Goal: Book appointment/travel/reservation

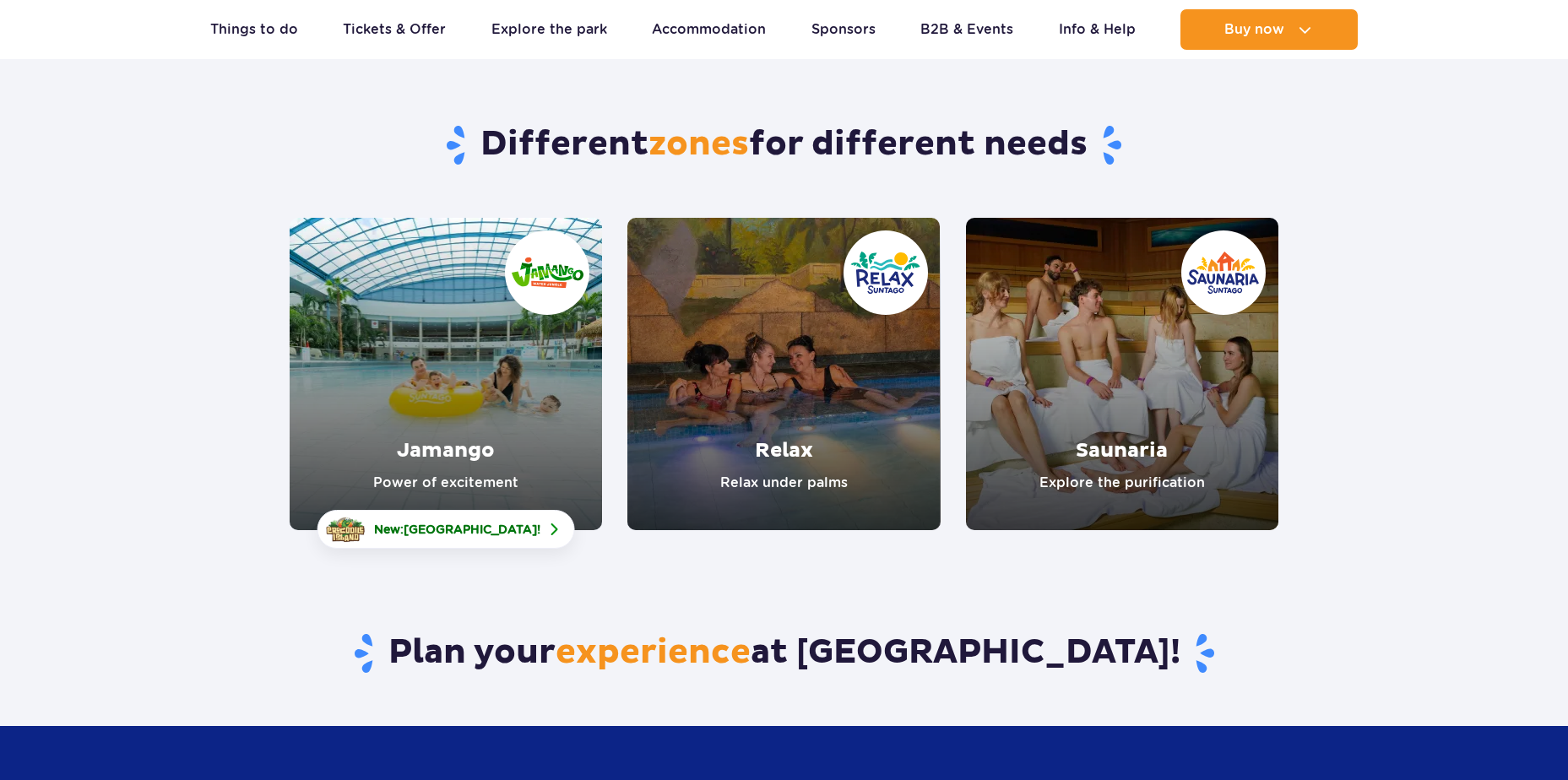
scroll to position [118, 0]
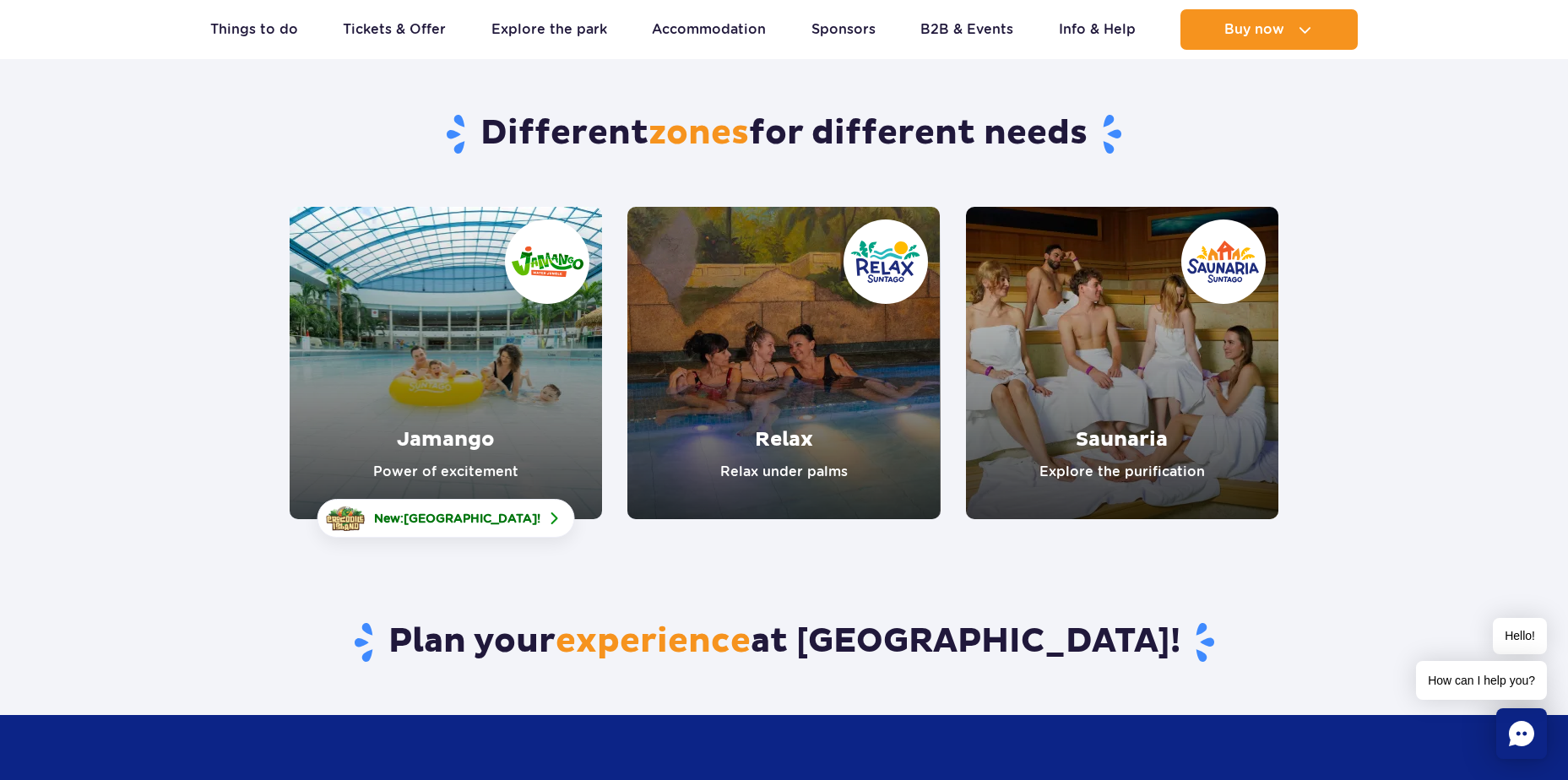
click at [445, 368] on link "Jamango" at bounding box center [445, 362] width 312 height 312
click at [568, 359] on link "Jamango" at bounding box center [445, 362] width 312 height 312
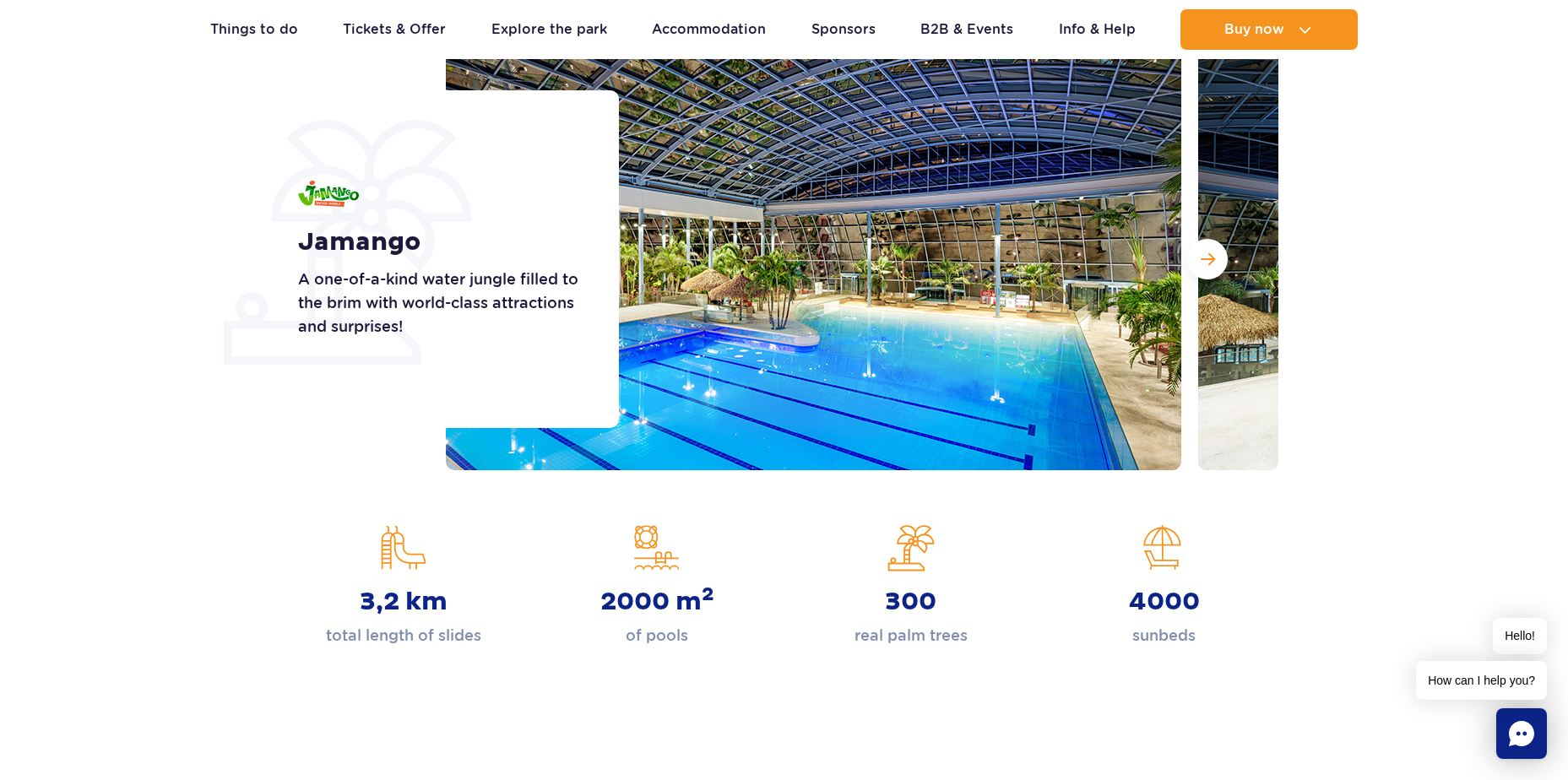
scroll to position [234, 0]
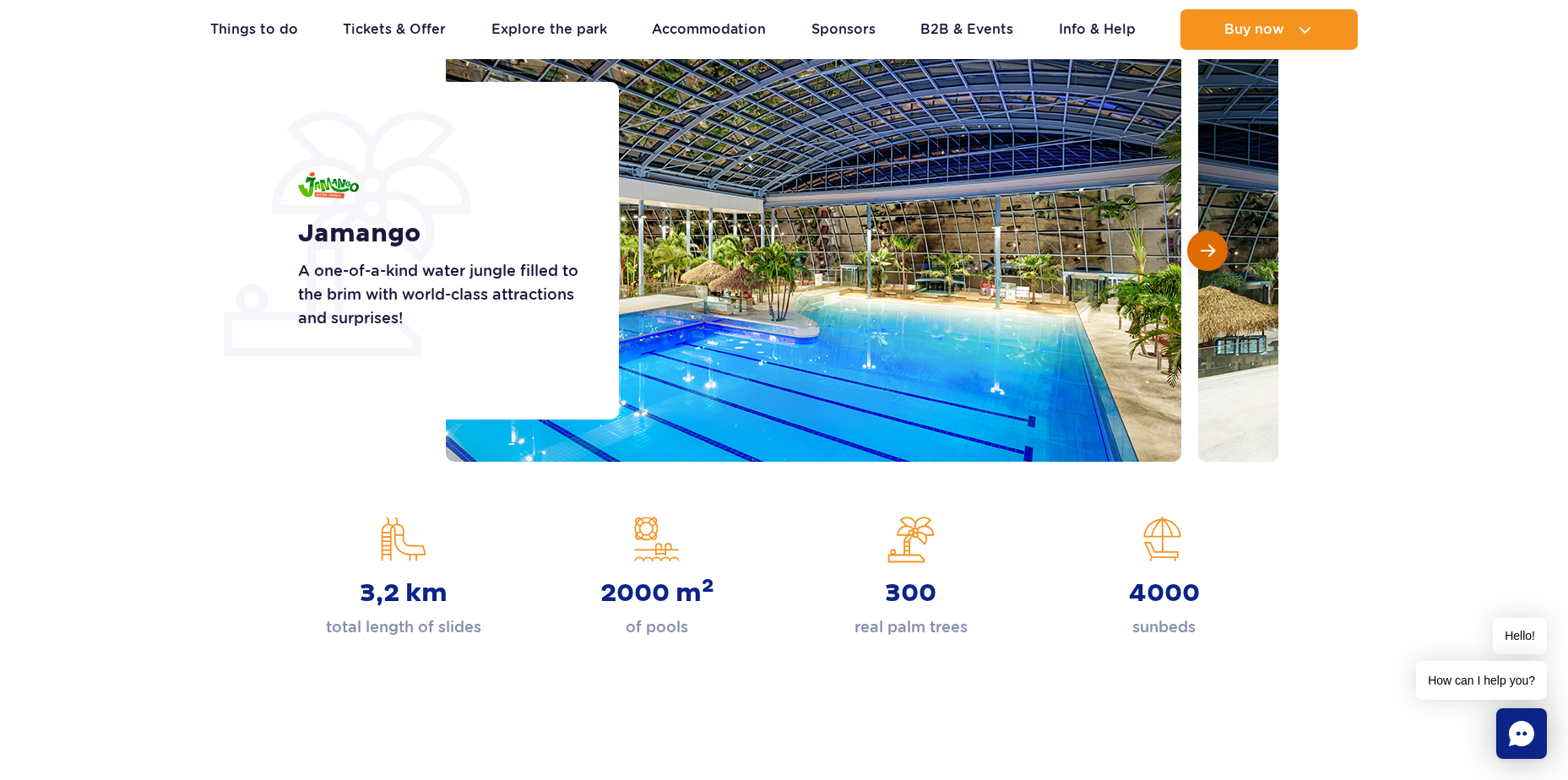
click at [1205, 253] on span "Next slide" at bounding box center [1207, 251] width 14 height 15
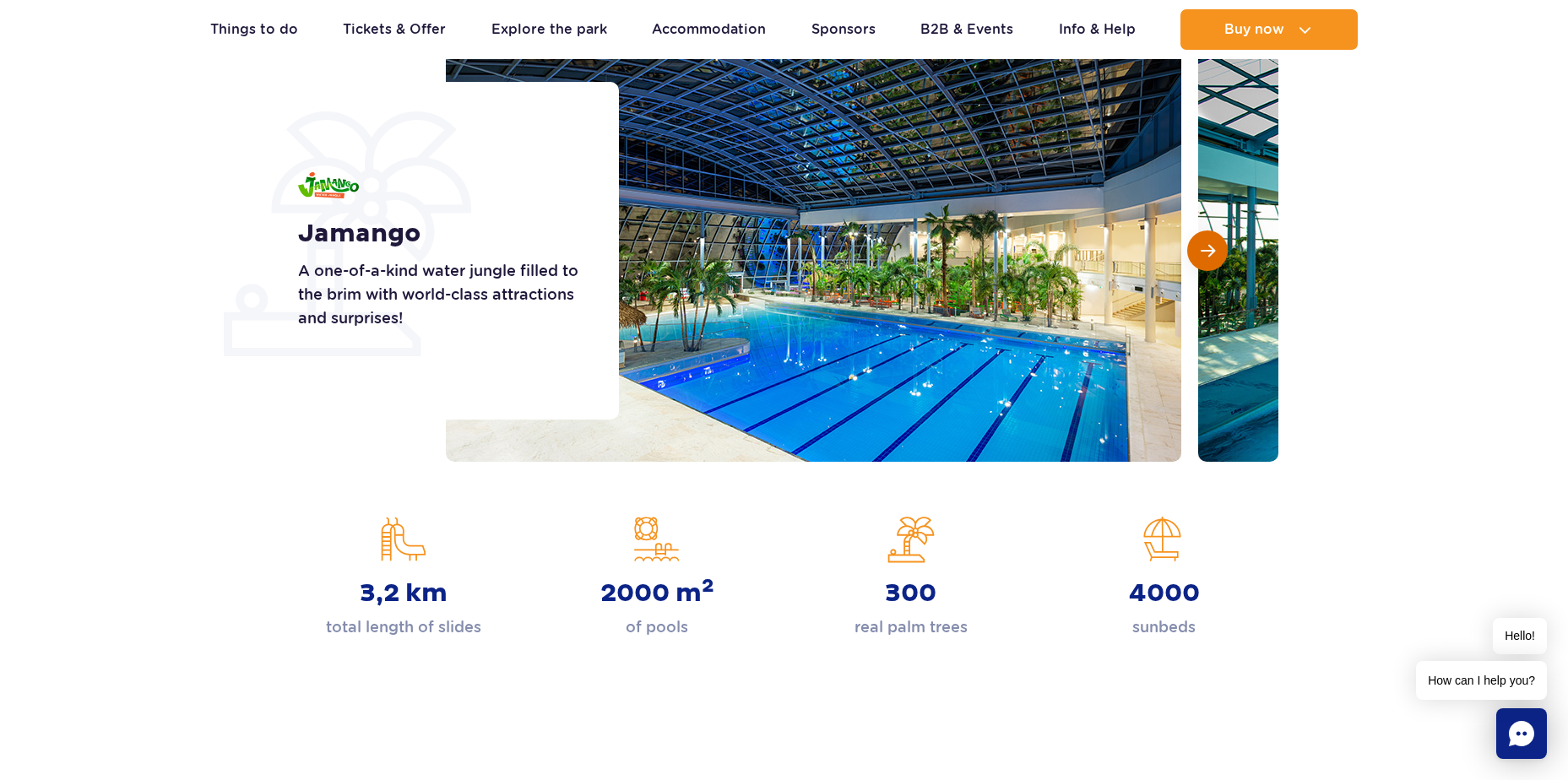
click at [1205, 253] on span "Next slide" at bounding box center [1207, 251] width 14 height 15
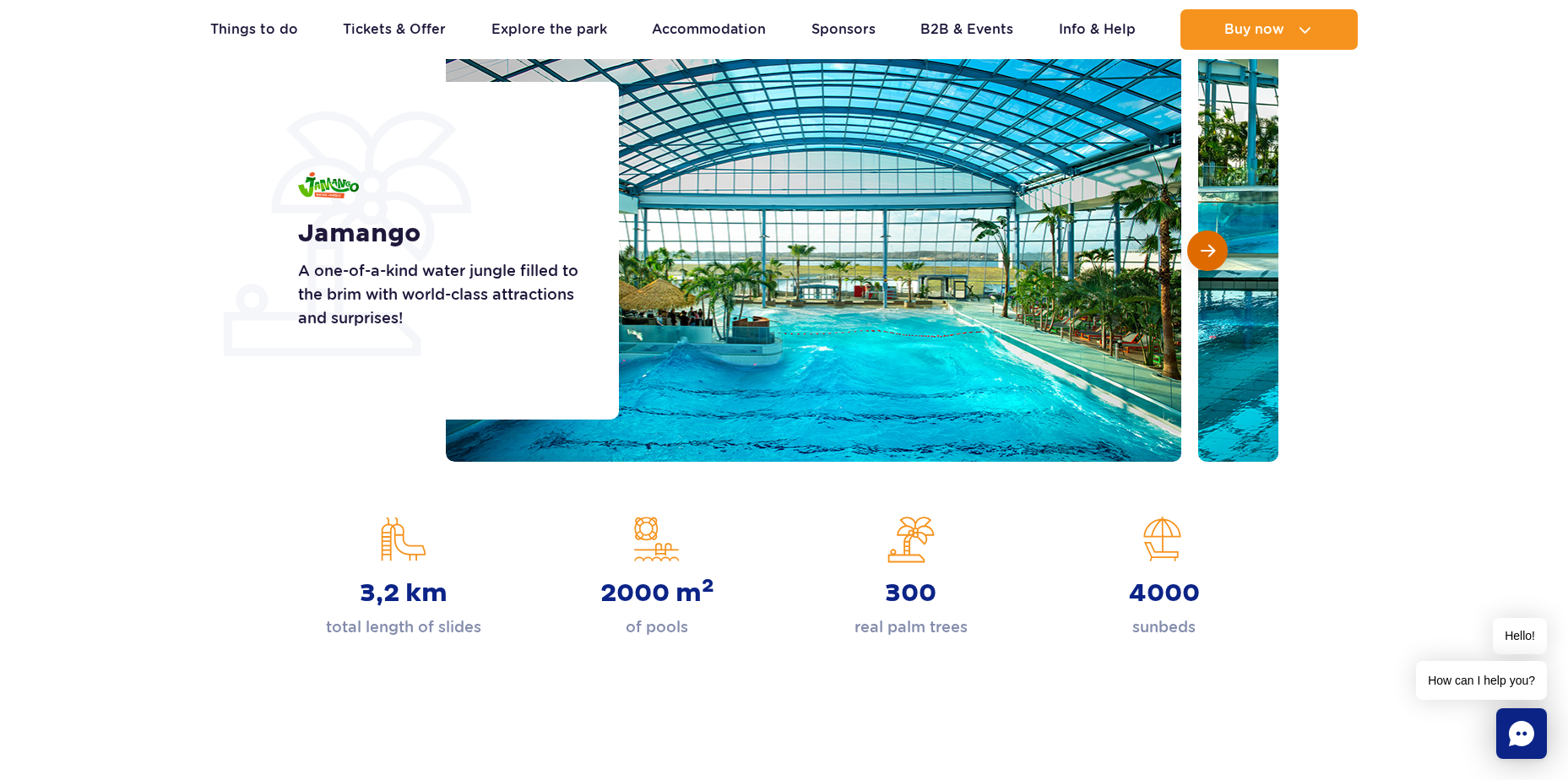
click at [1205, 253] on span "Next slide" at bounding box center [1207, 251] width 14 height 15
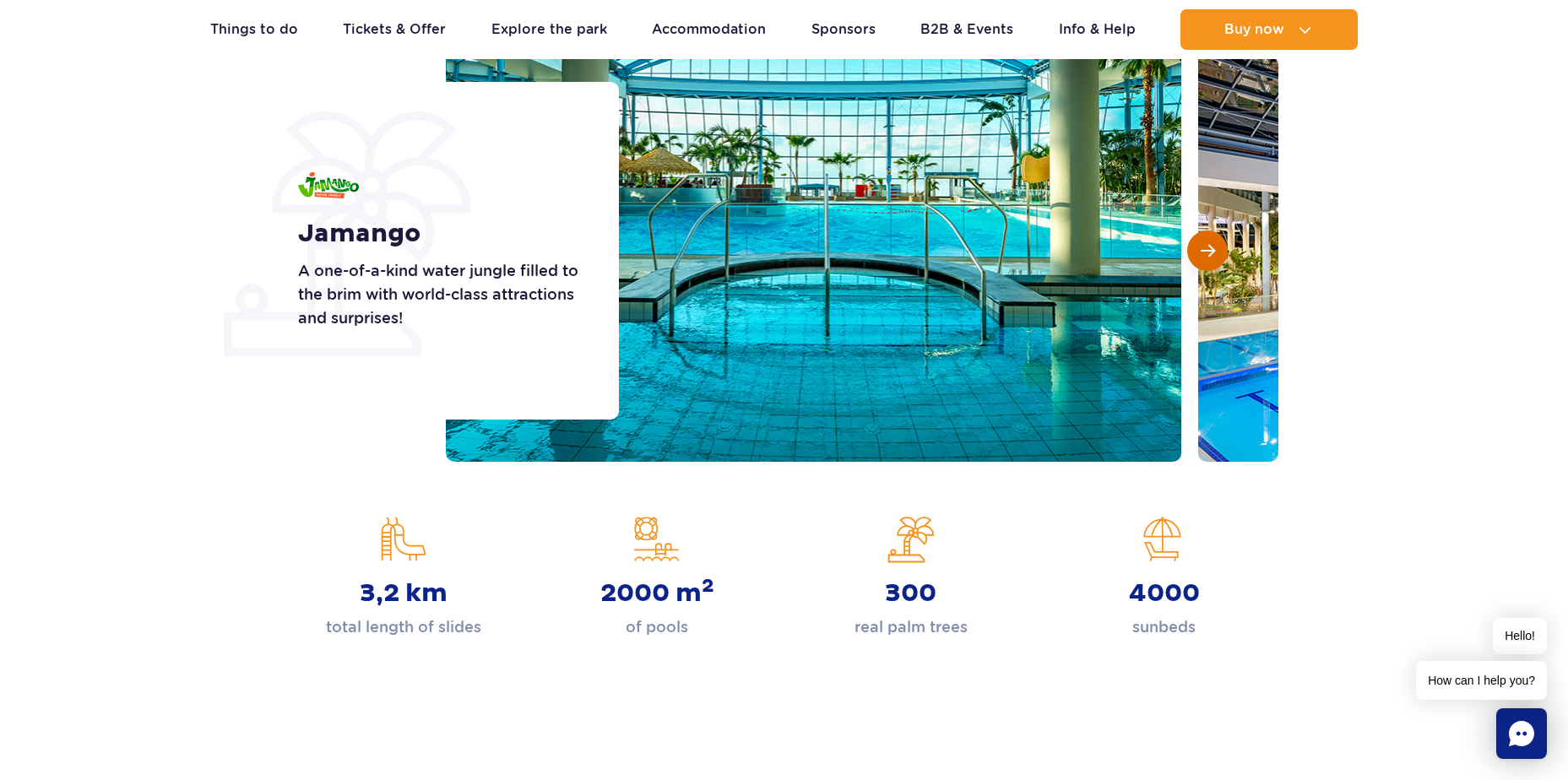
click at [1205, 253] on span "Next slide" at bounding box center [1207, 251] width 14 height 15
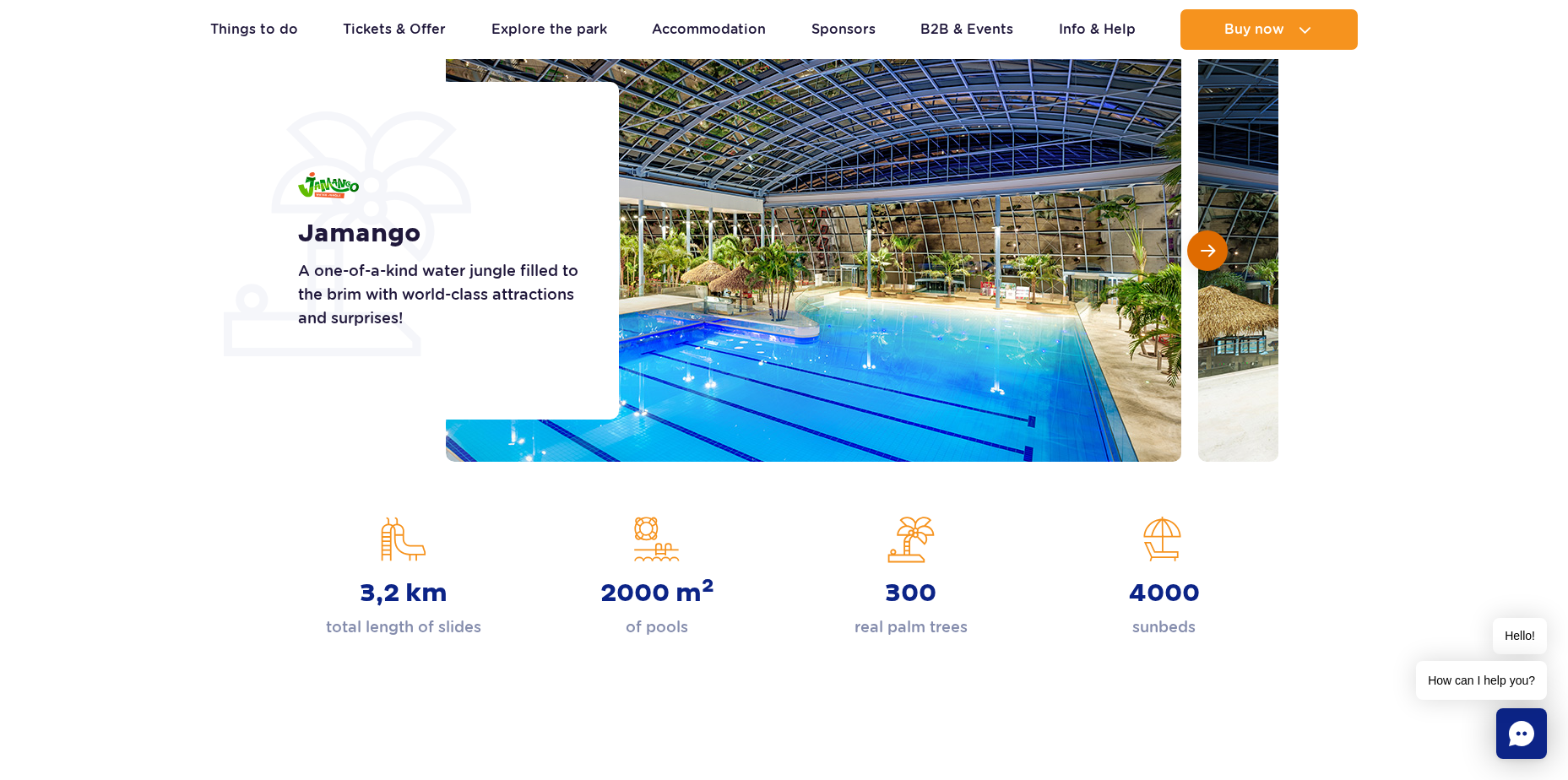
click at [1205, 253] on span "Next slide" at bounding box center [1207, 251] width 14 height 15
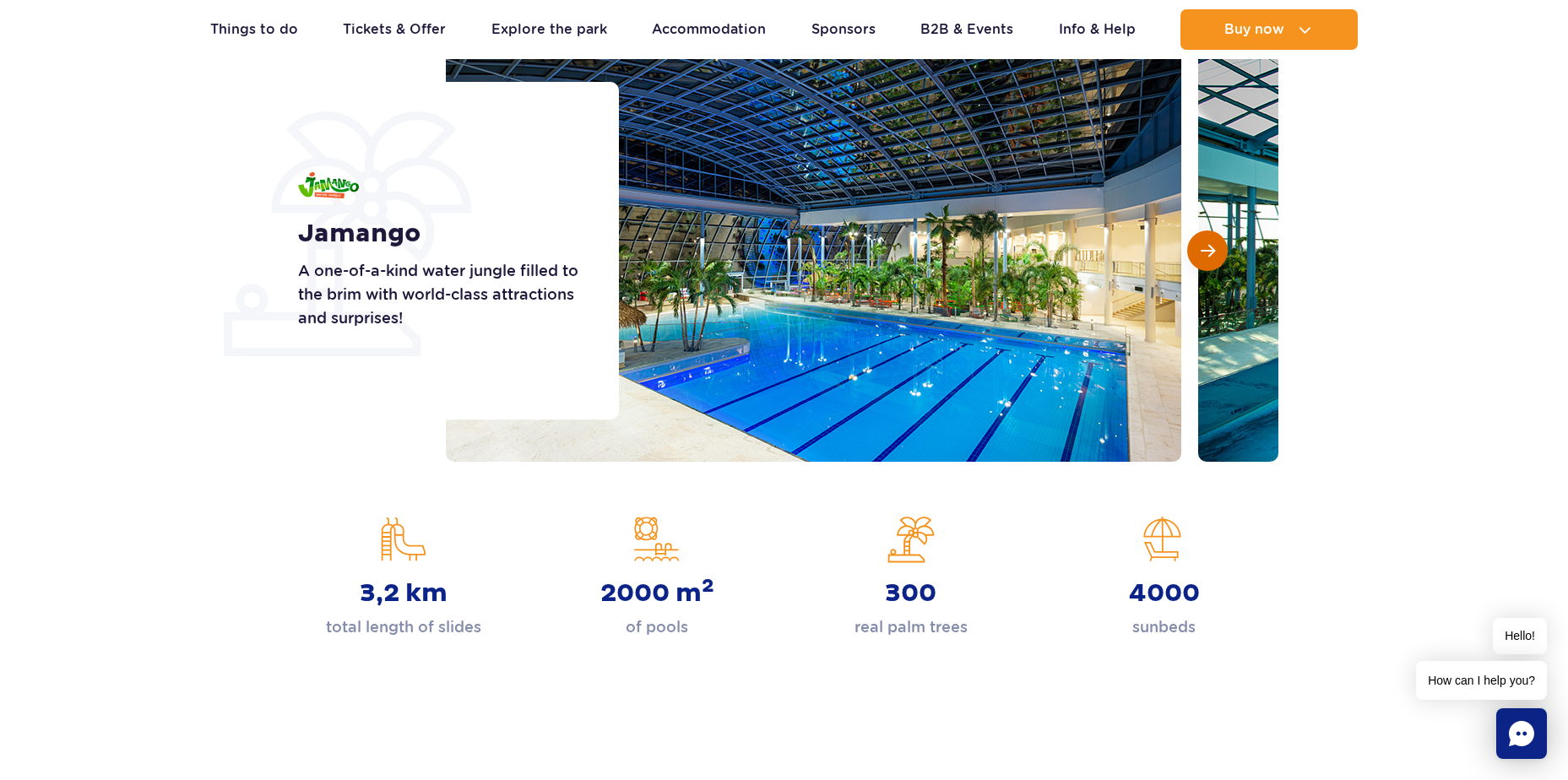
click at [1204, 259] on button "Next slide" at bounding box center [1208, 251] width 41 height 41
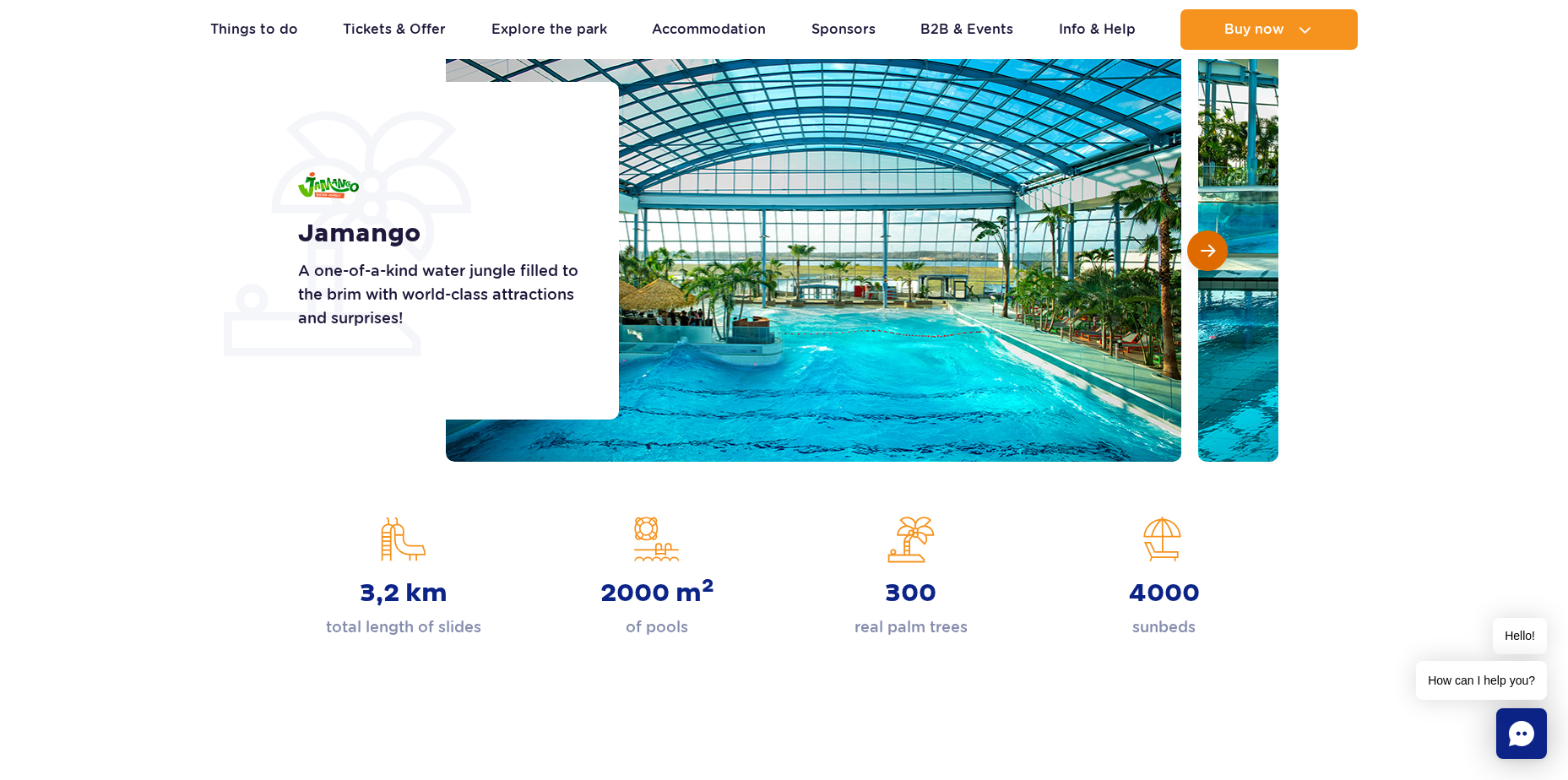
click at [1204, 259] on button "Next slide" at bounding box center [1208, 251] width 41 height 41
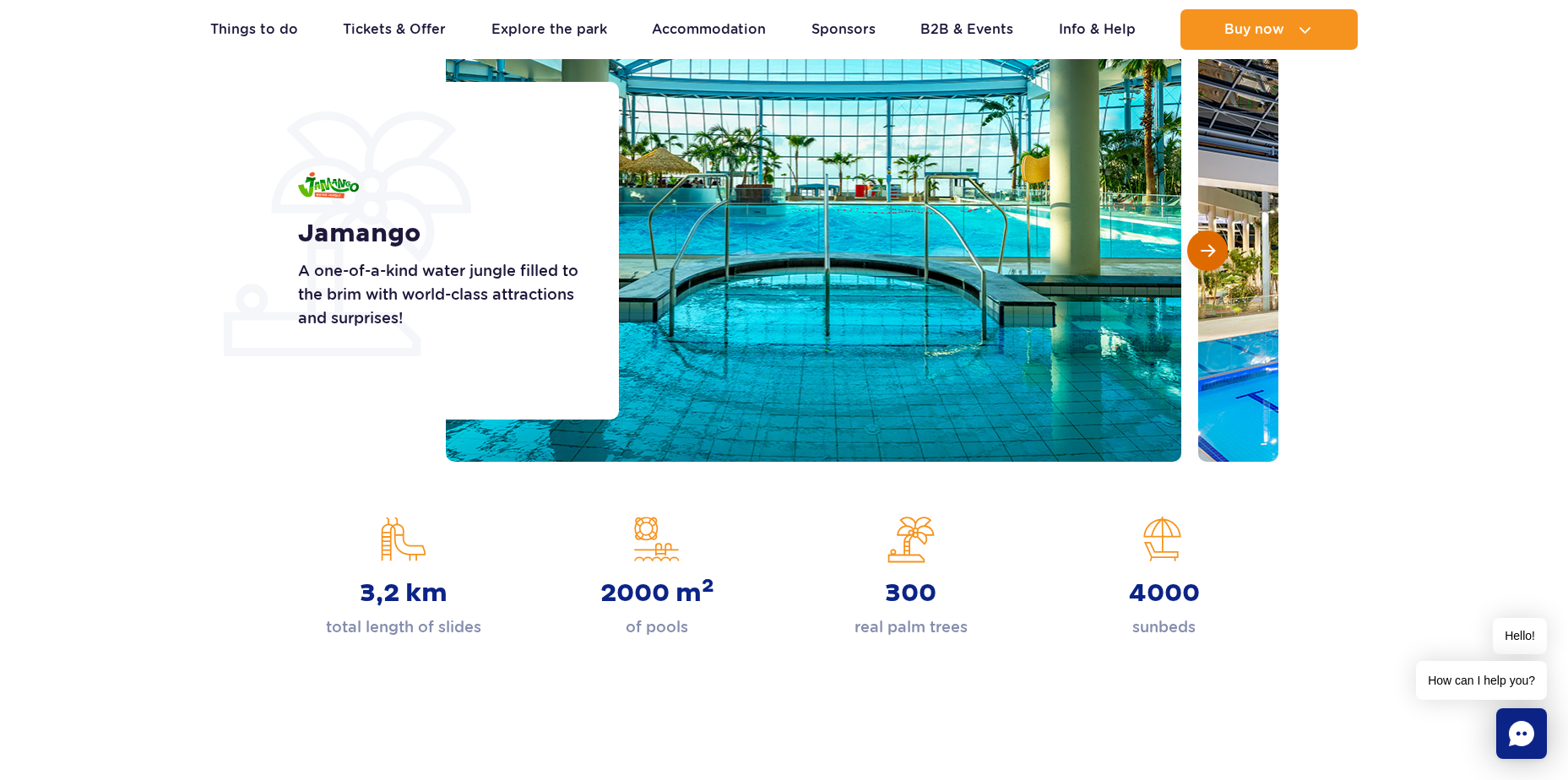
click at [1204, 259] on button "Next slide" at bounding box center [1208, 251] width 41 height 41
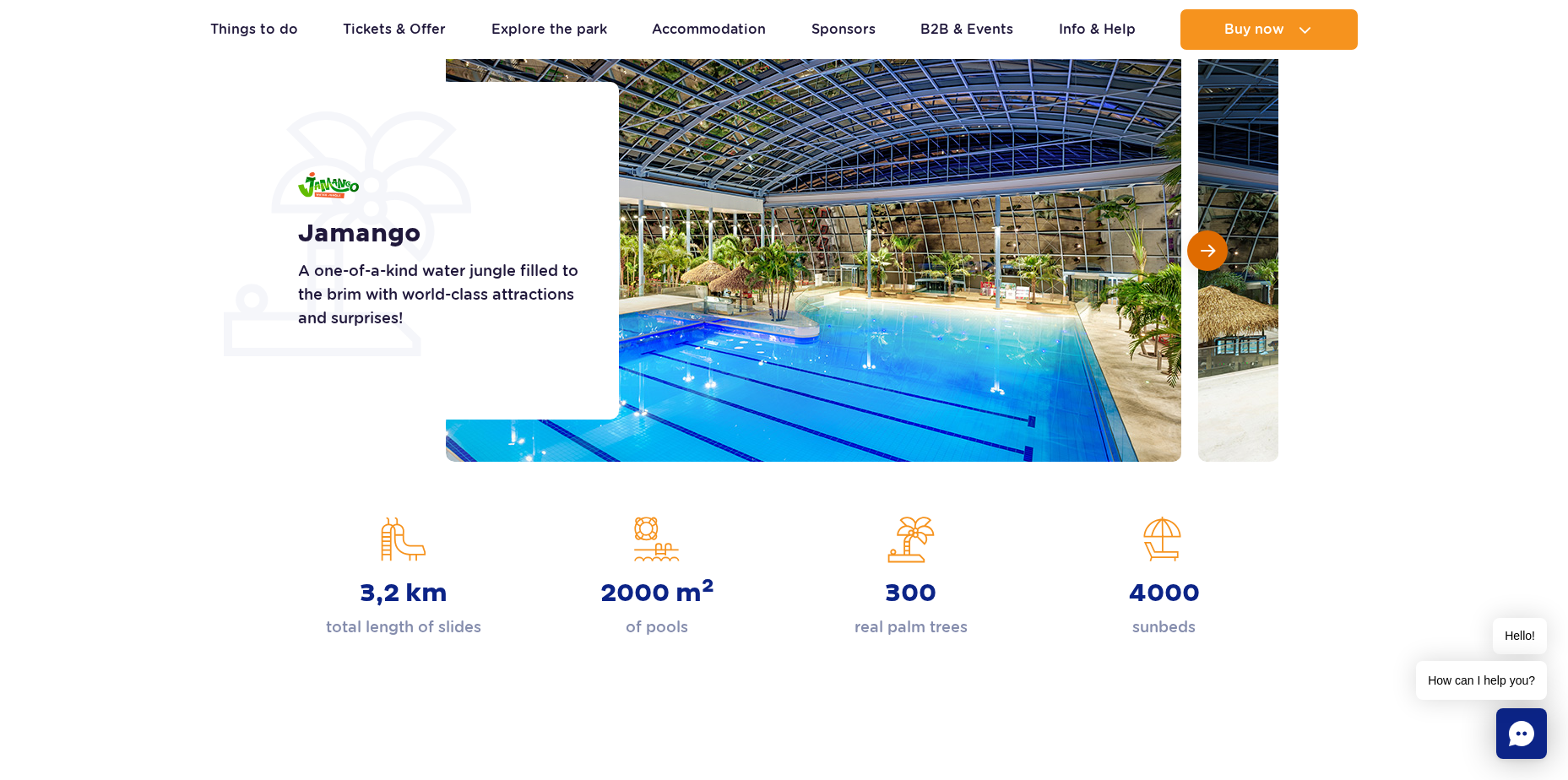
click at [1204, 259] on button "Next slide" at bounding box center [1208, 251] width 41 height 41
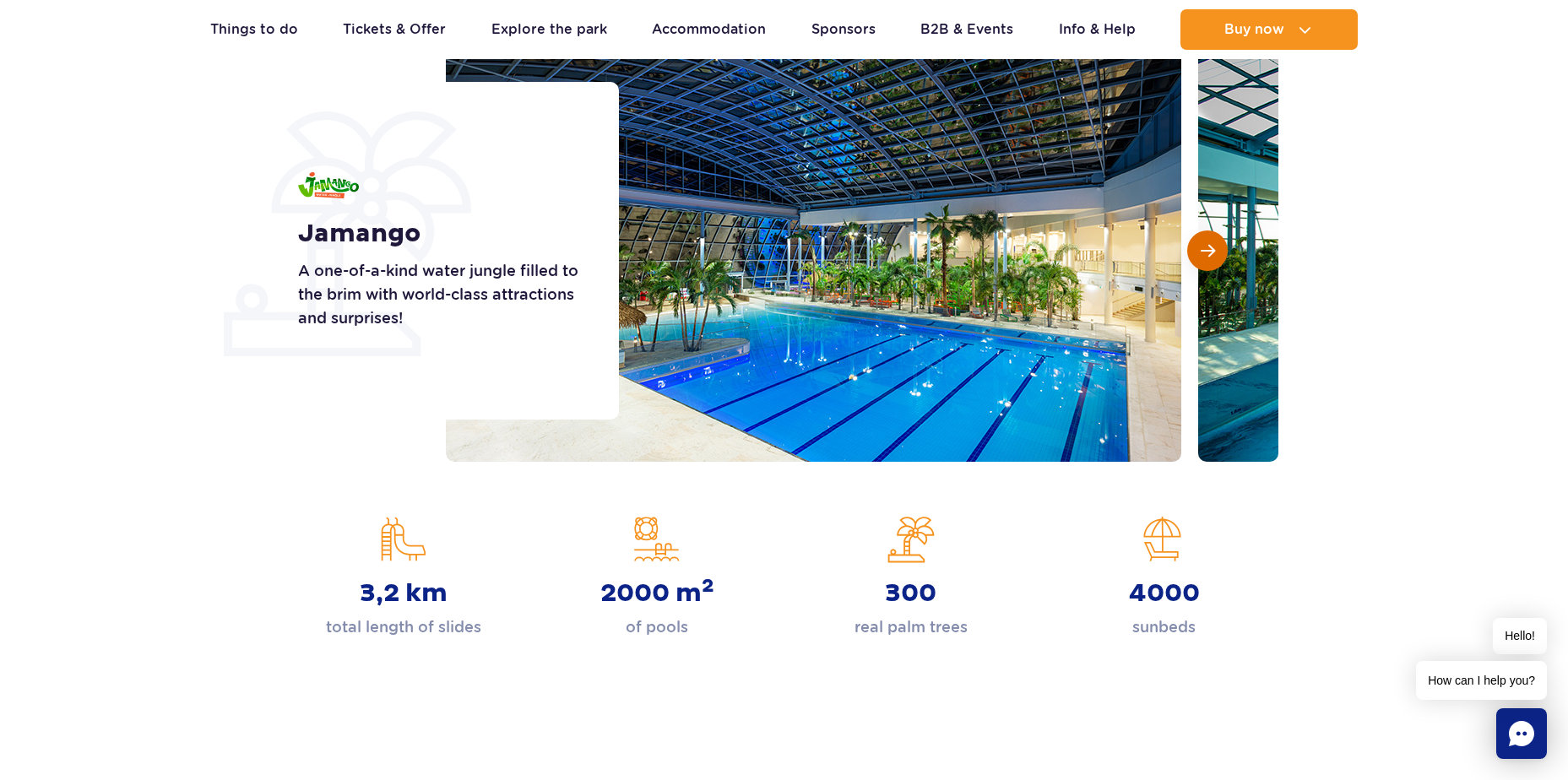
click at [1204, 259] on button "Next slide" at bounding box center [1208, 251] width 41 height 41
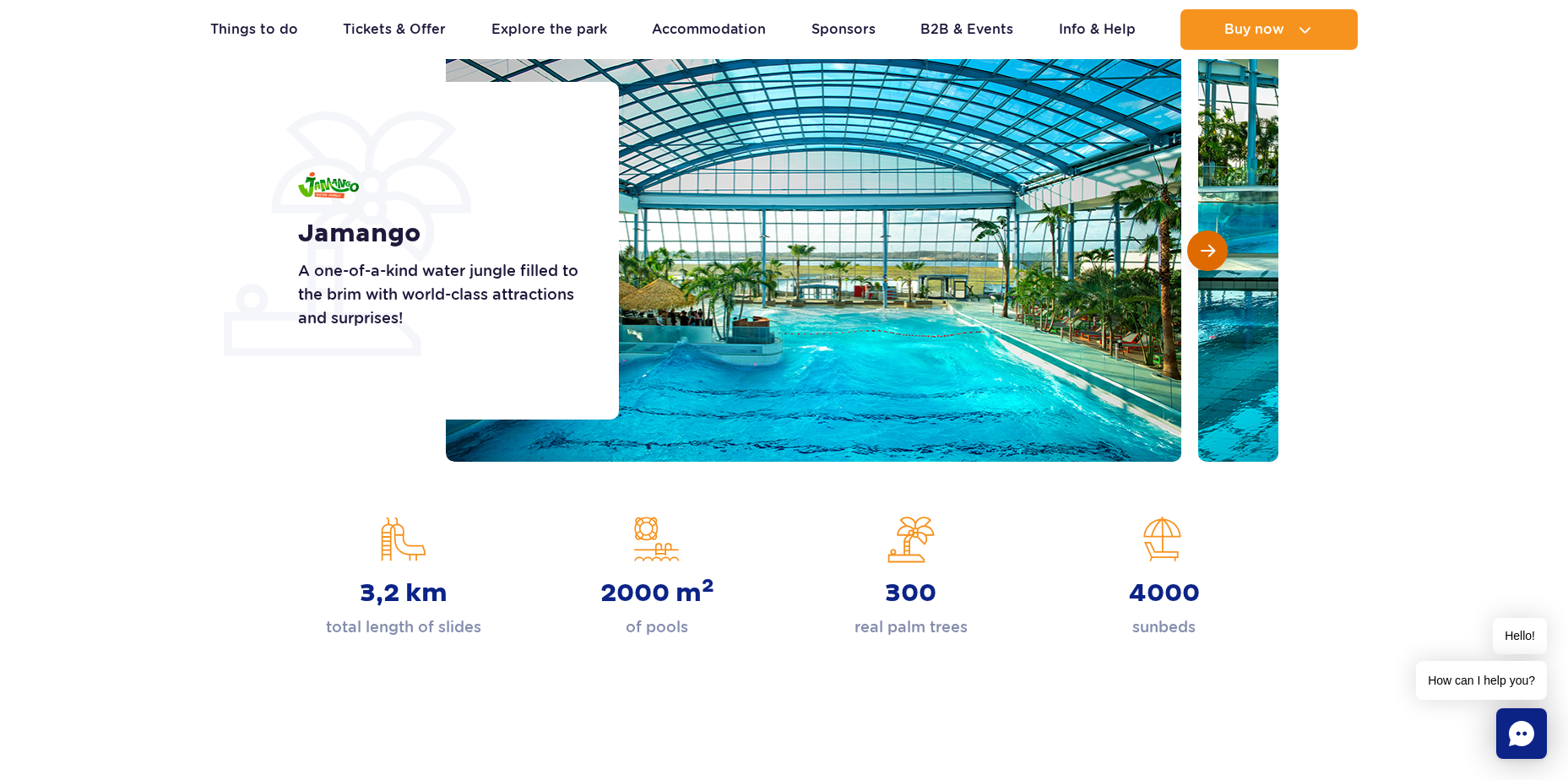
click at [1204, 259] on button "Next slide" at bounding box center [1208, 251] width 41 height 41
click at [1204, 263] on button "Next slide" at bounding box center [1208, 251] width 41 height 41
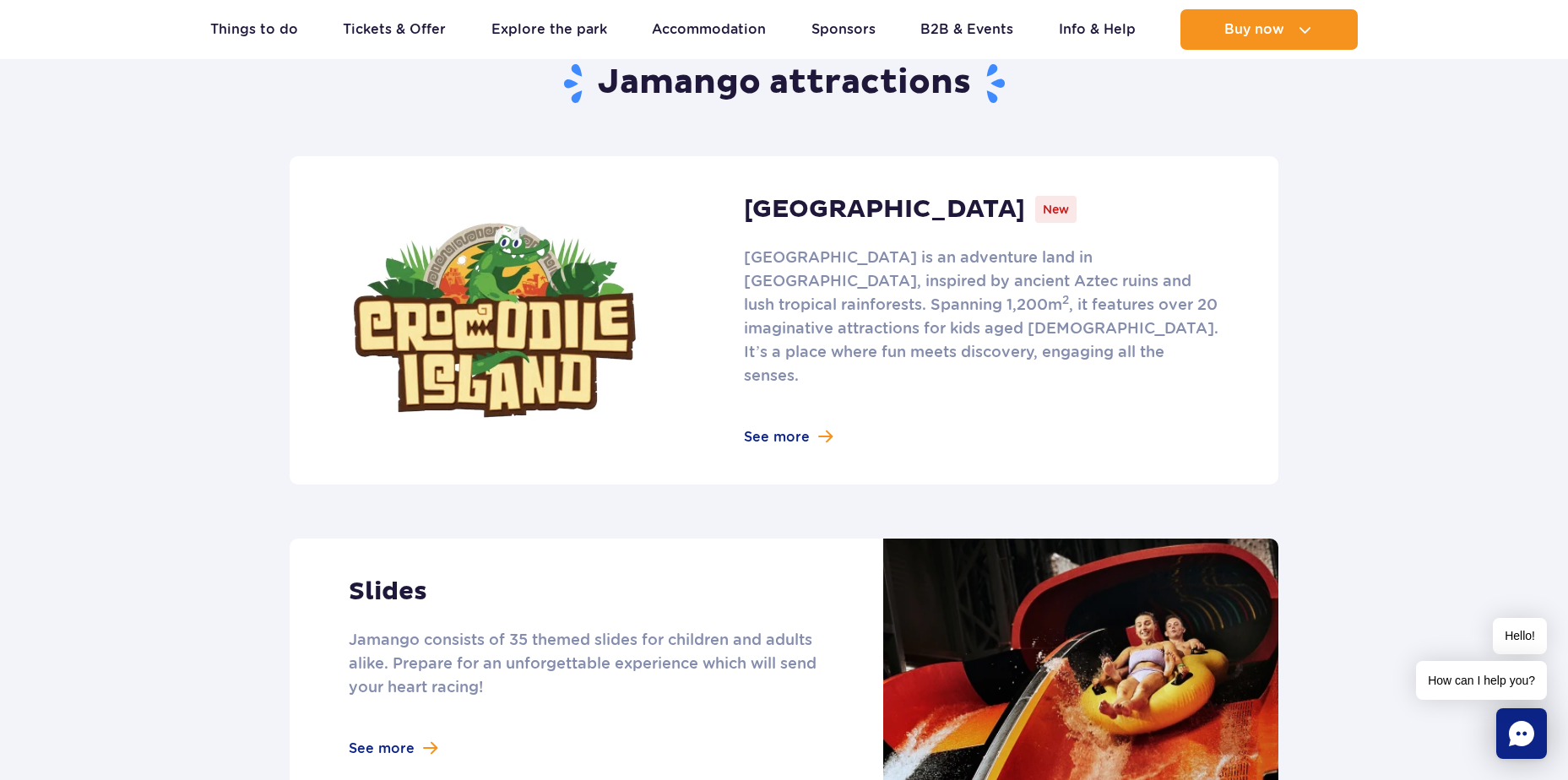
scroll to position [1053, 0]
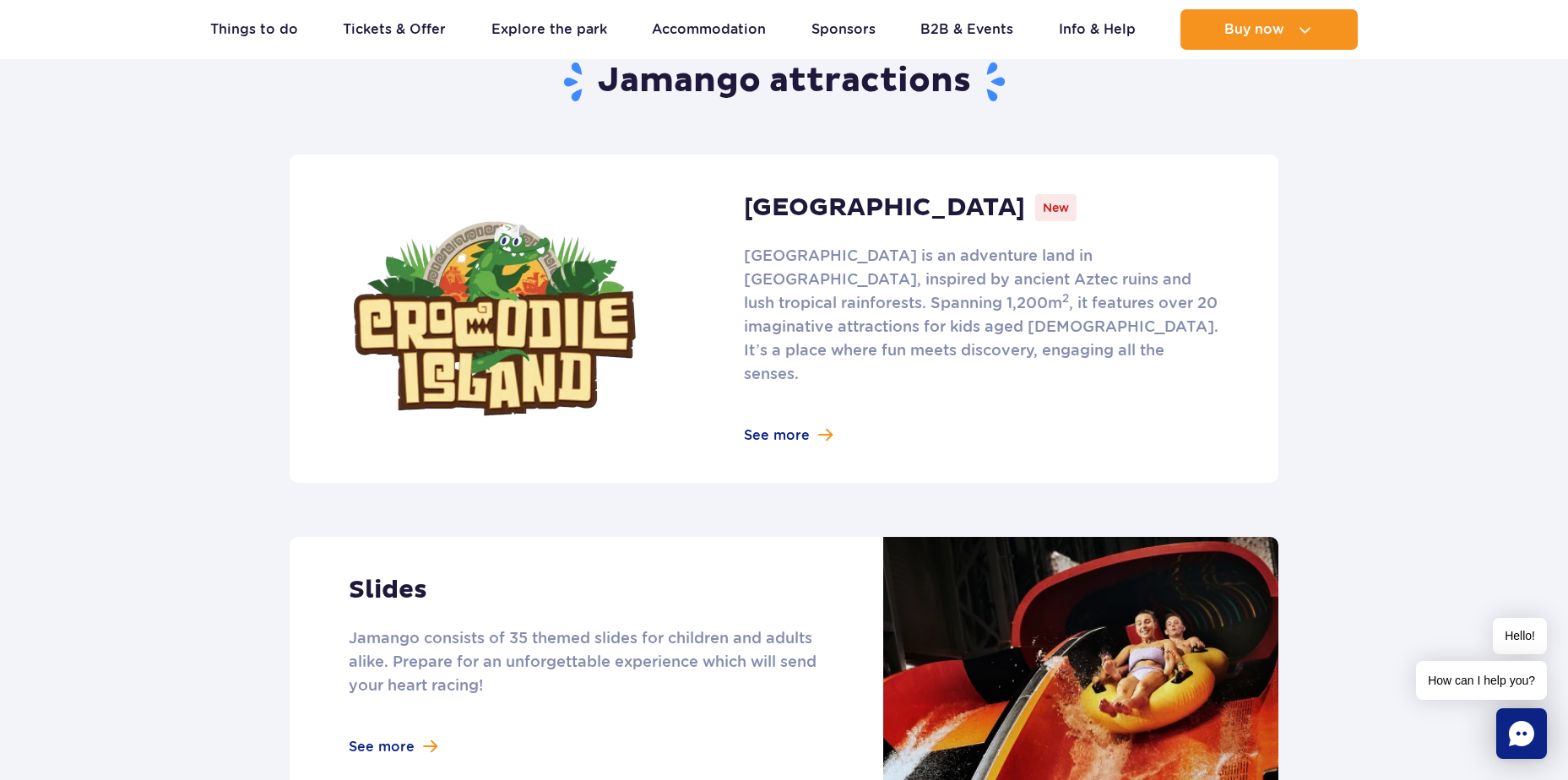
click at [798, 409] on link at bounding box center [784, 319] width 988 height 329
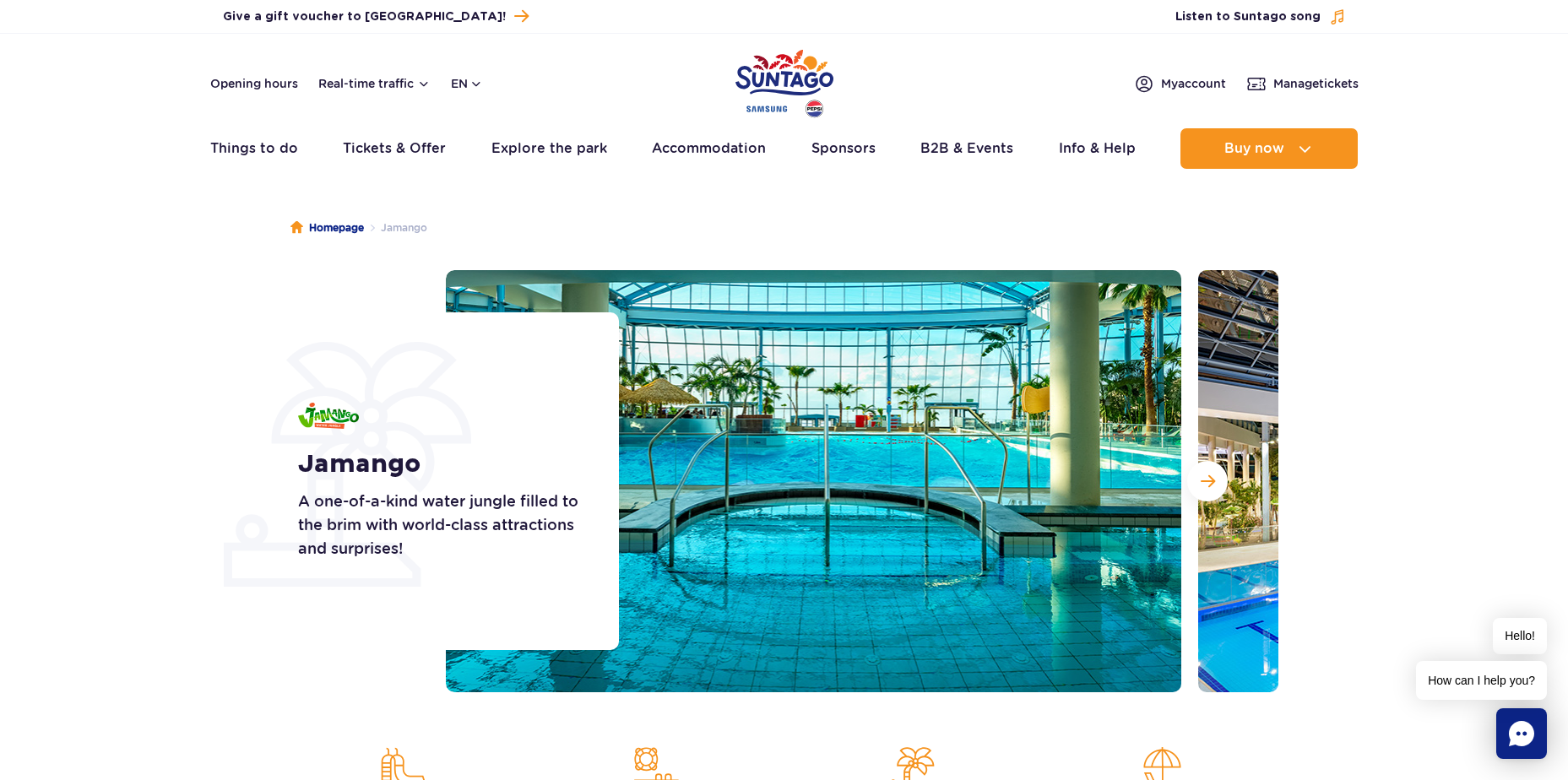
scroll to position [0, 0]
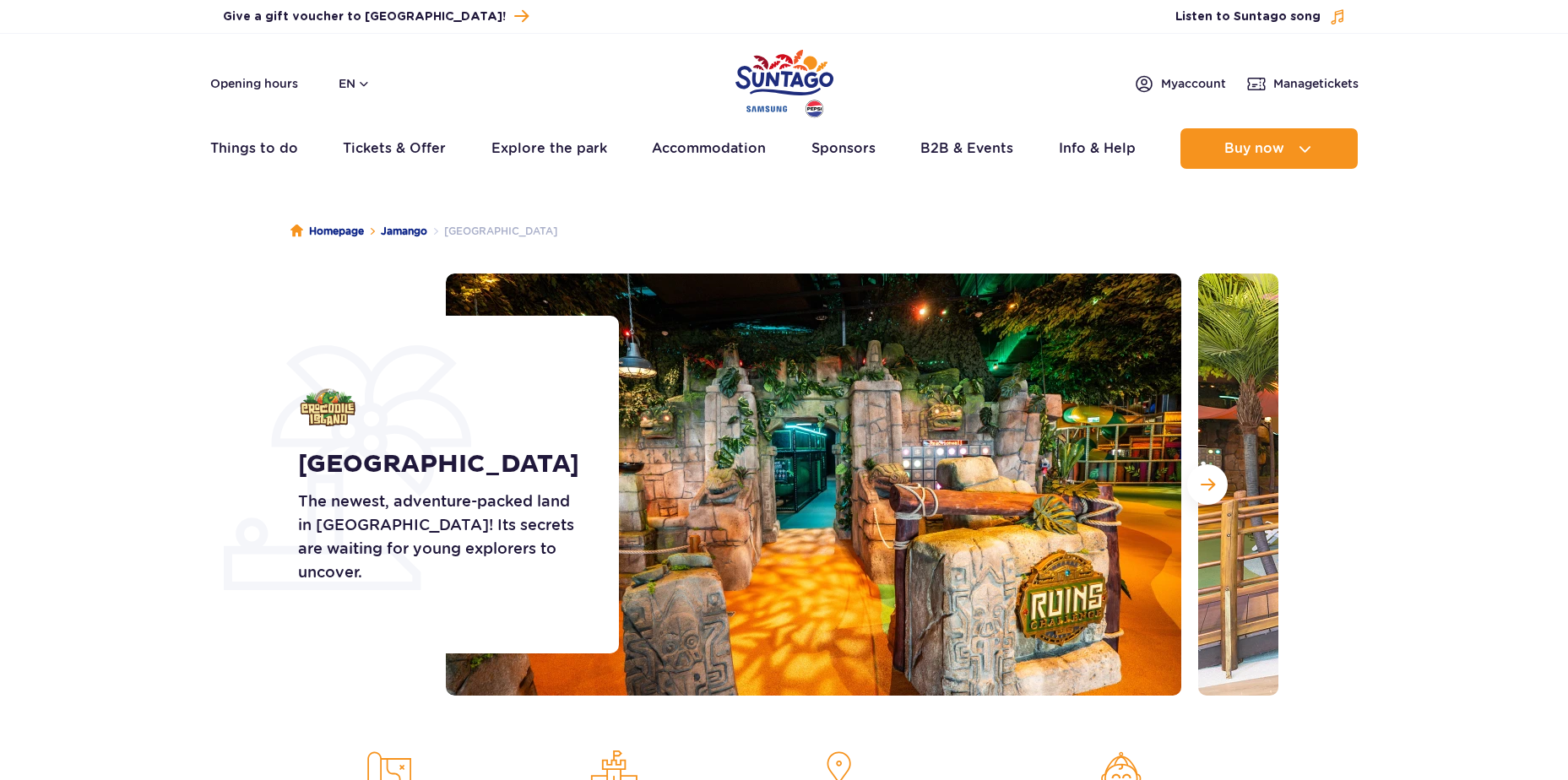
scroll to position [118, 0]
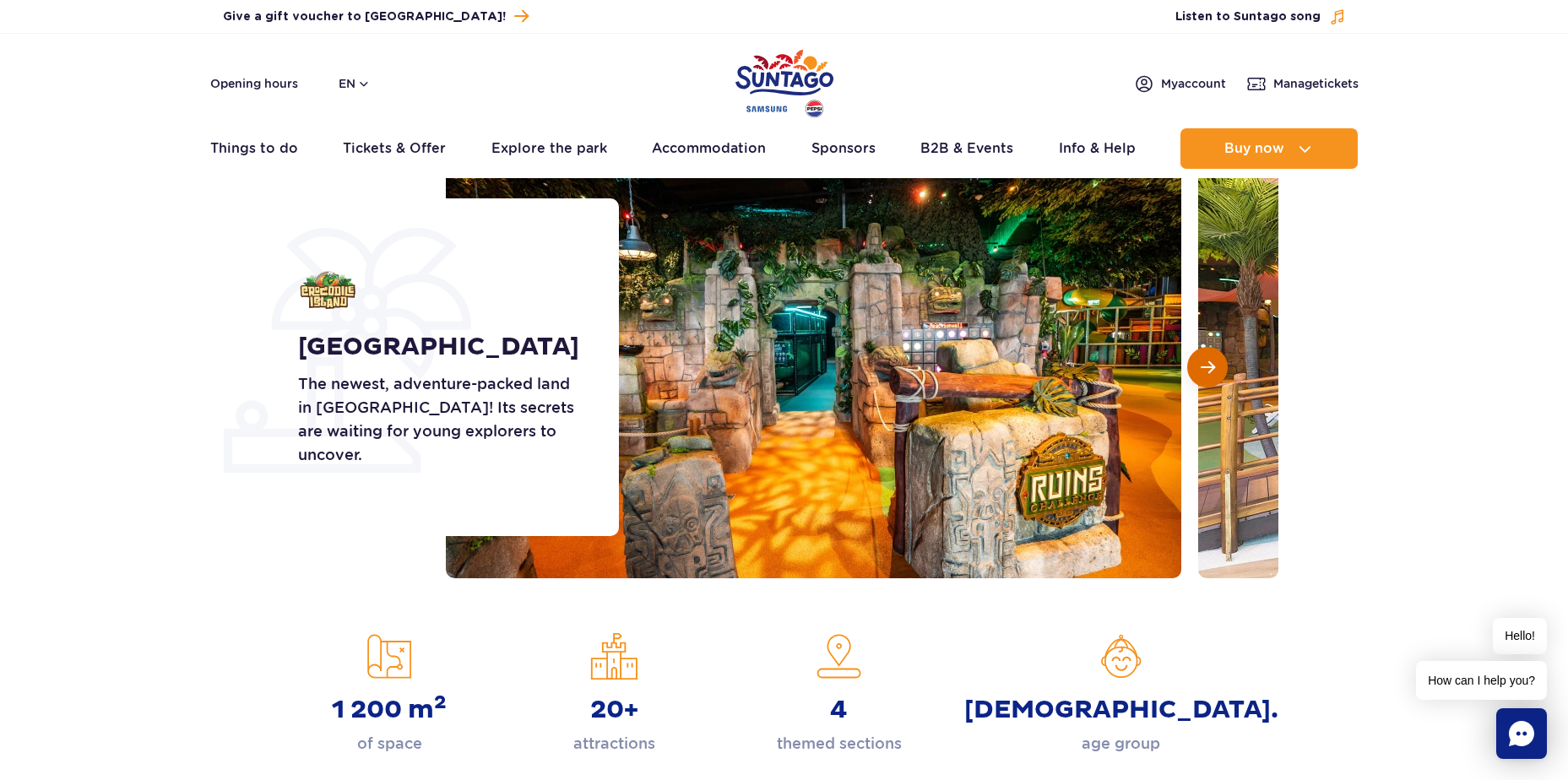
click at [1209, 357] on button "Next slide" at bounding box center [1208, 368] width 41 height 41
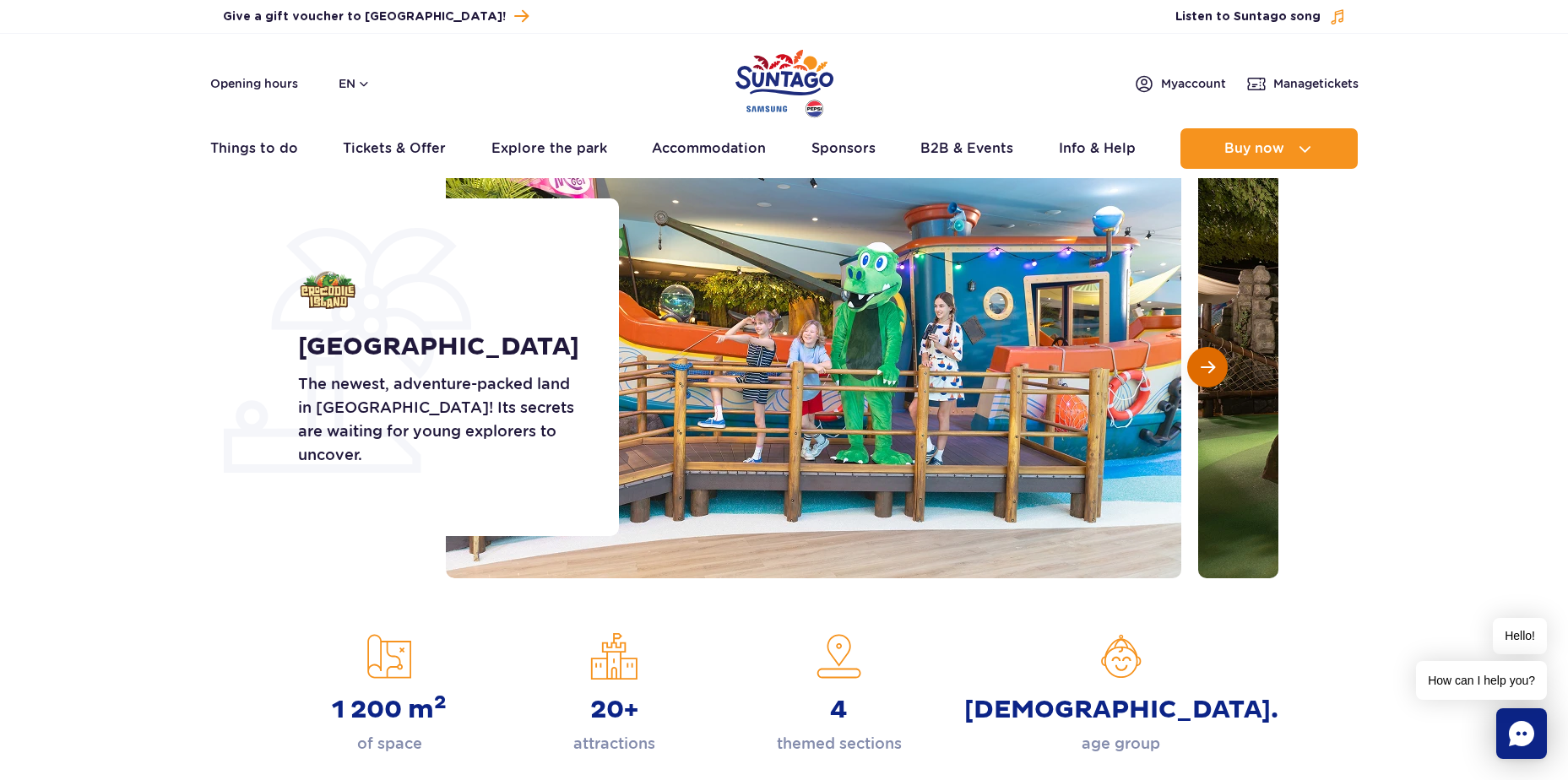
click at [1209, 357] on button "Next slide" at bounding box center [1208, 368] width 41 height 41
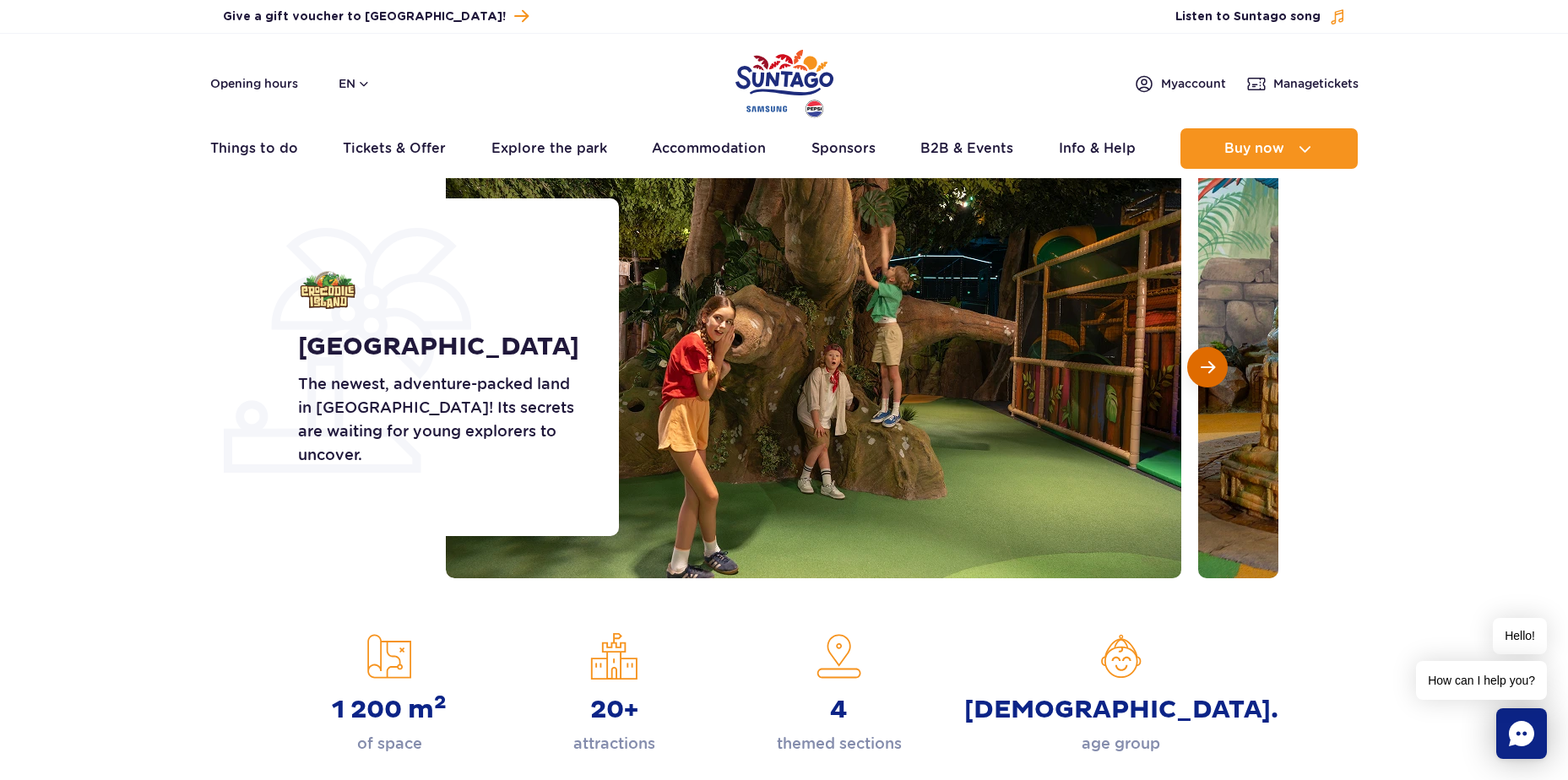
click at [1209, 357] on button "Next slide" at bounding box center [1208, 368] width 41 height 41
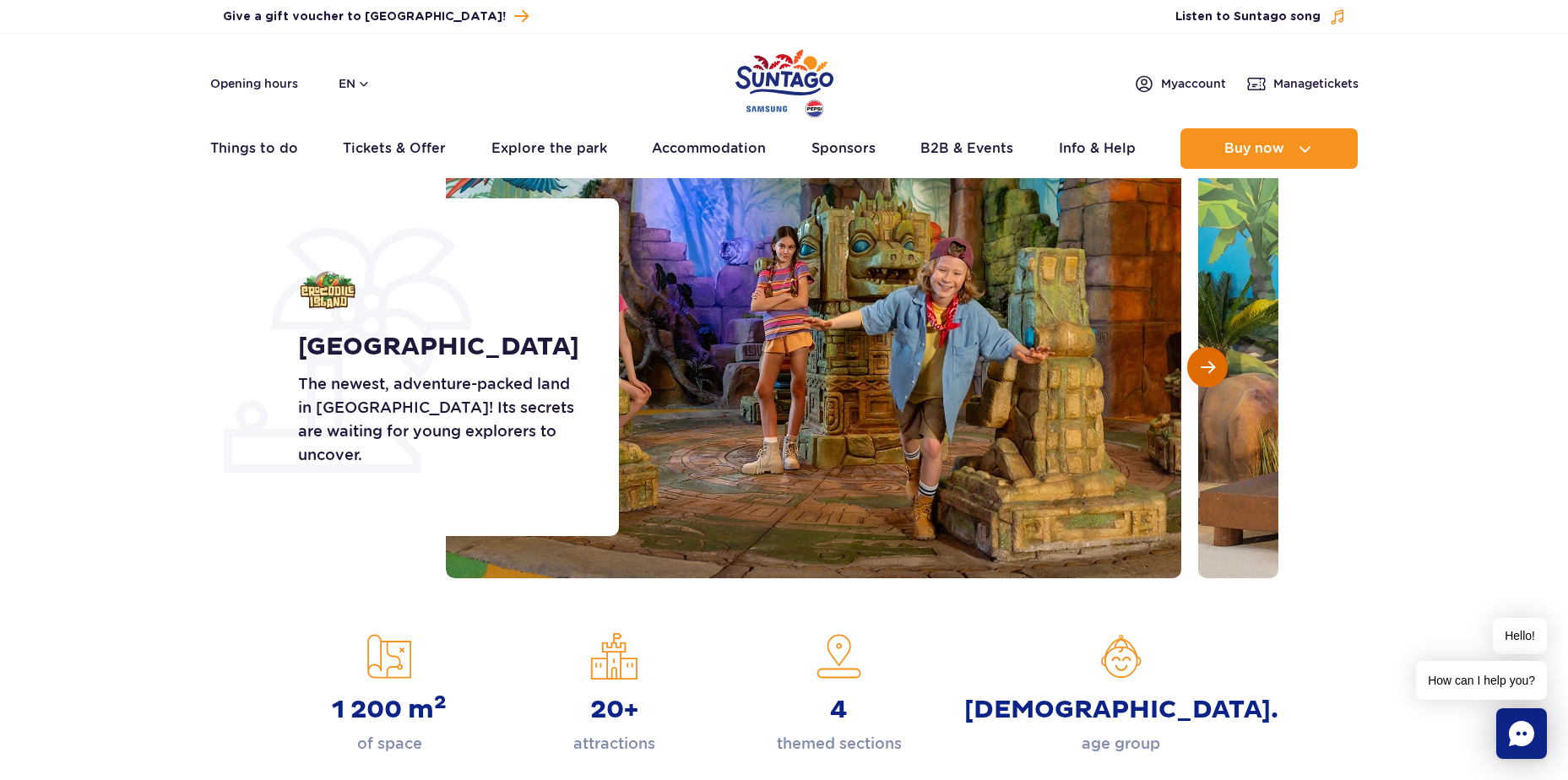
click at [1209, 357] on button "Next slide" at bounding box center [1208, 368] width 41 height 41
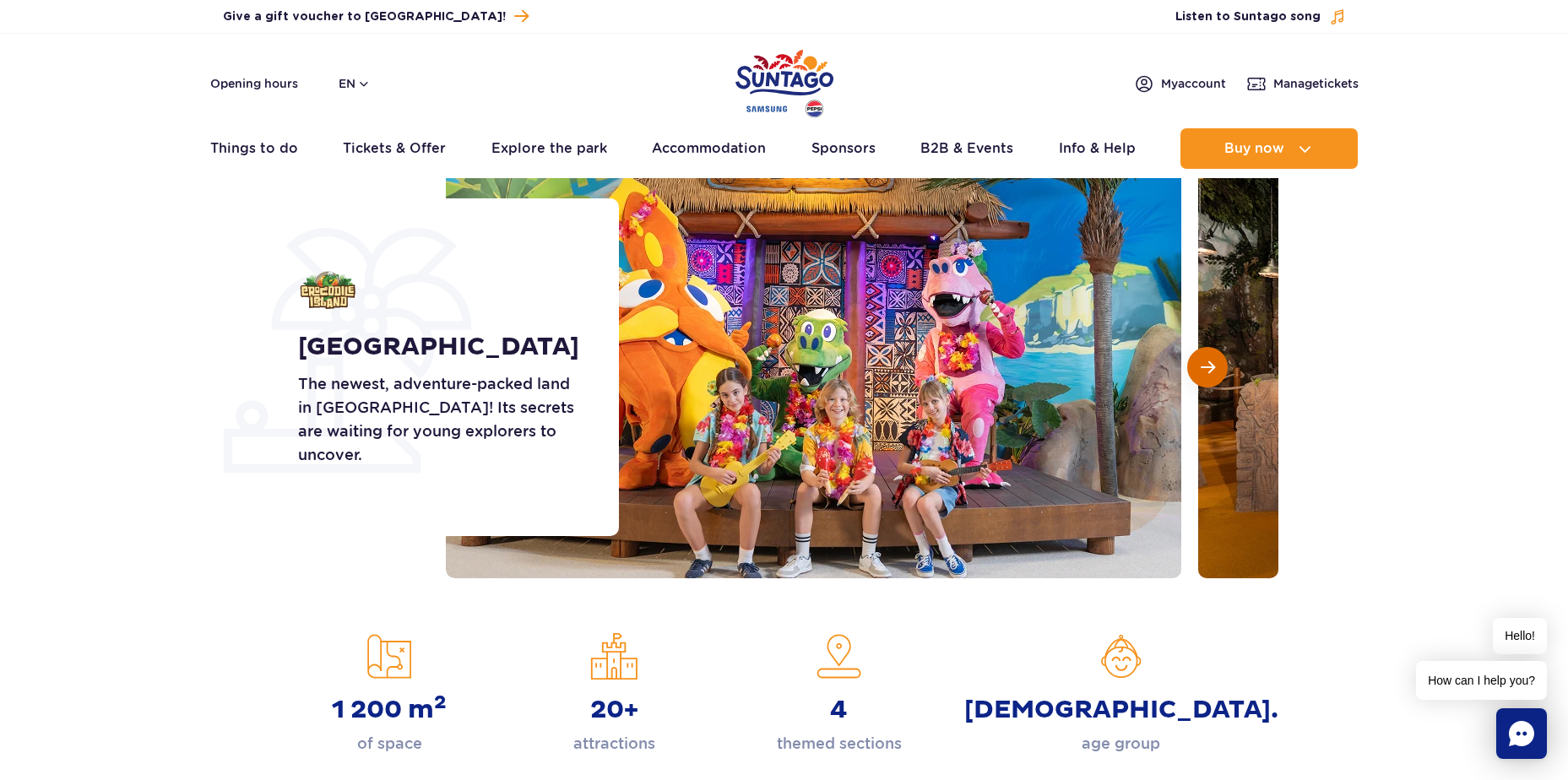
click at [1209, 357] on button "Next slide" at bounding box center [1208, 368] width 41 height 41
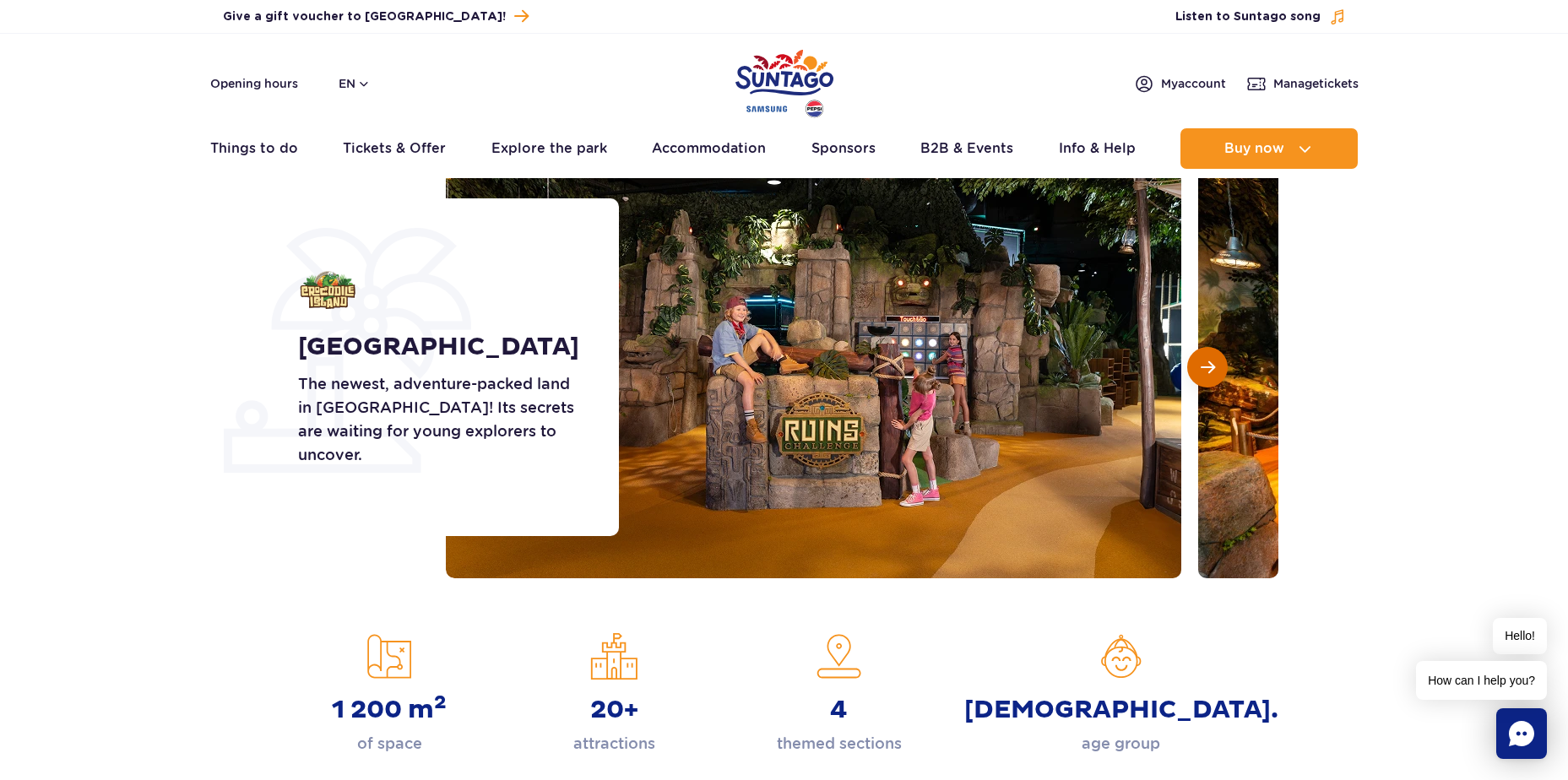
click at [1209, 357] on button "Next slide" at bounding box center [1208, 368] width 41 height 41
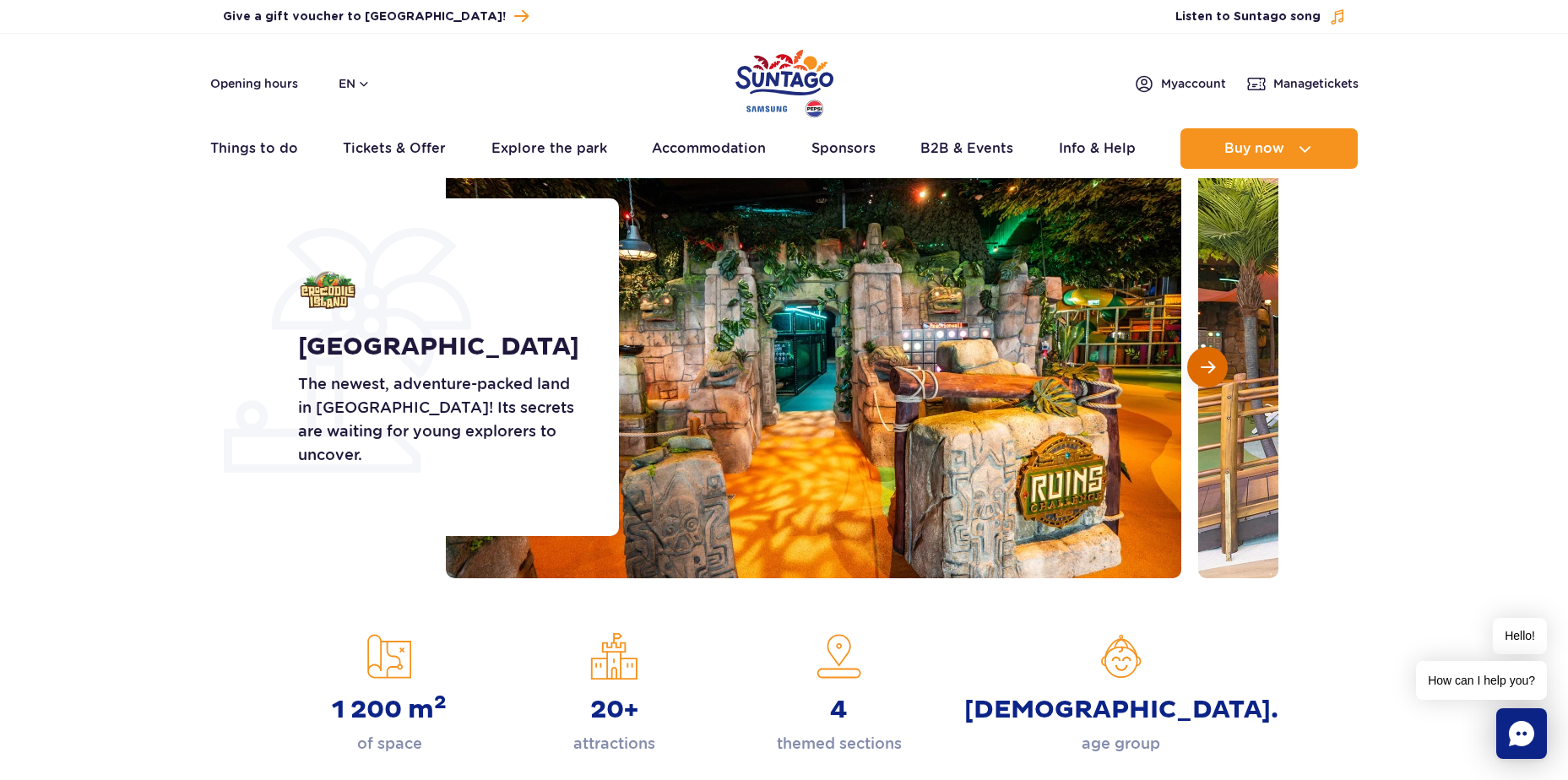
click at [1209, 357] on button "Next slide" at bounding box center [1208, 368] width 41 height 41
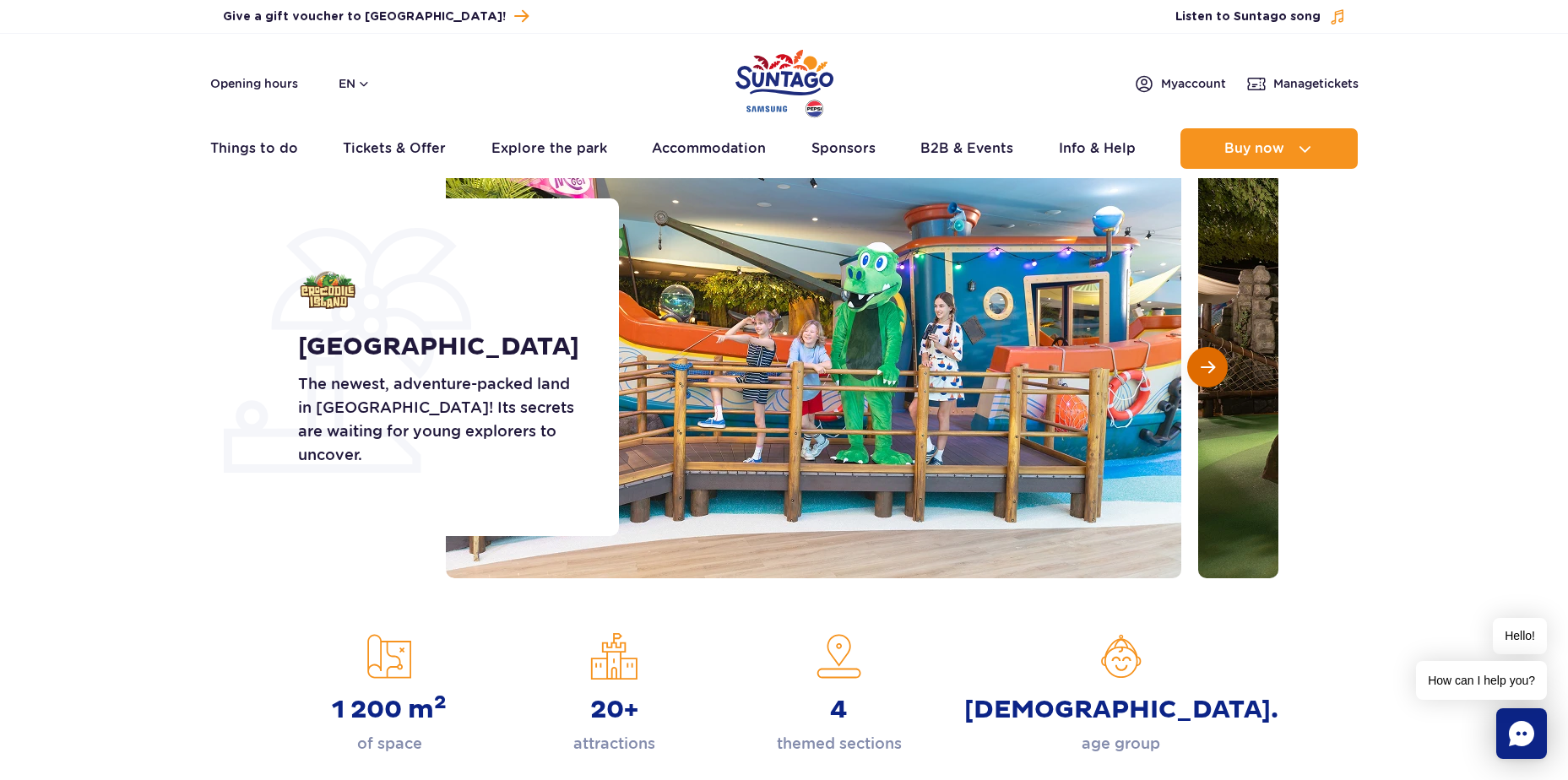
click at [1209, 357] on button "Next slide" at bounding box center [1208, 368] width 41 height 41
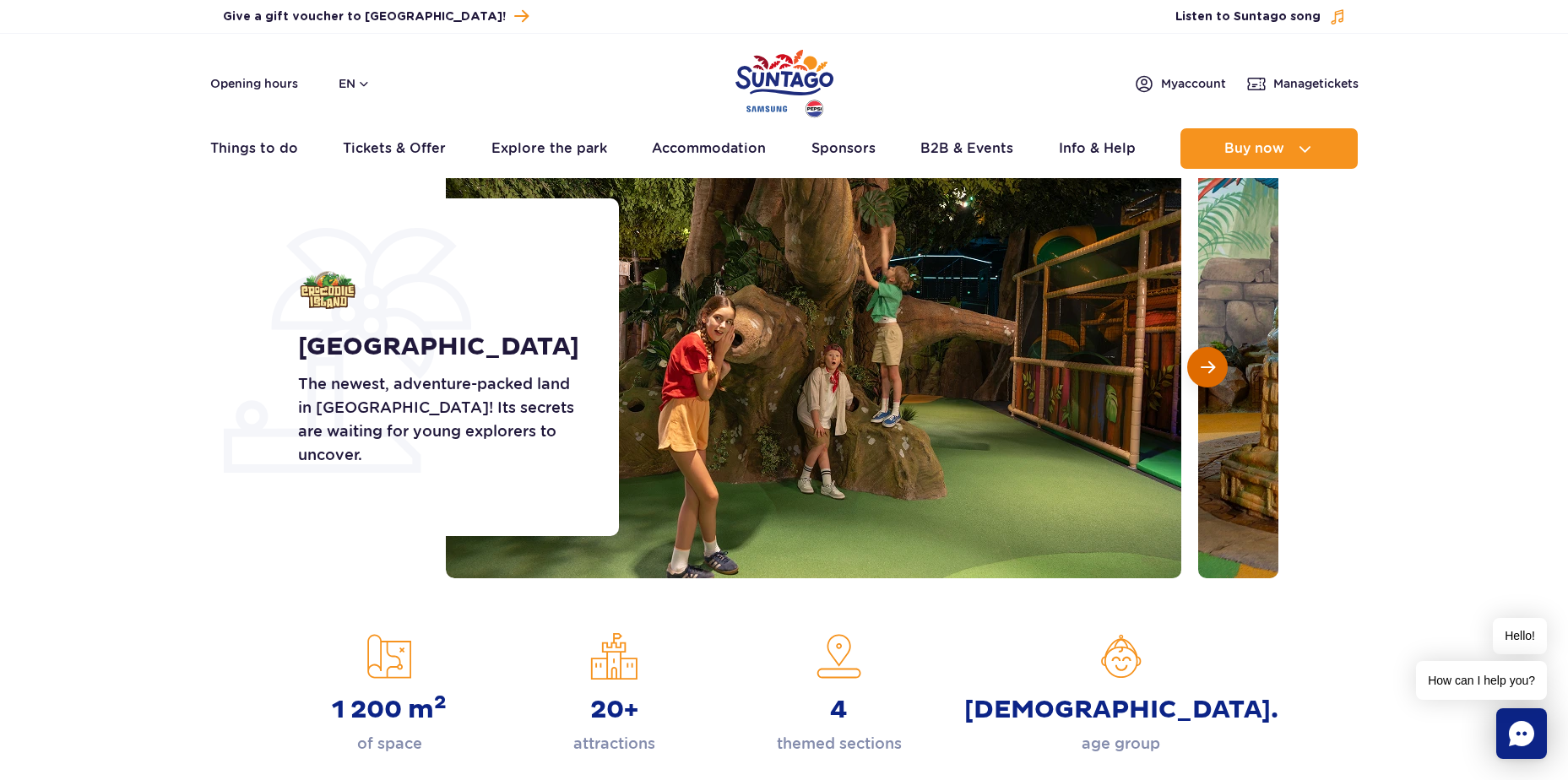
click at [1209, 357] on button "Next slide" at bounding box center [1208, 368] width 41 height 41
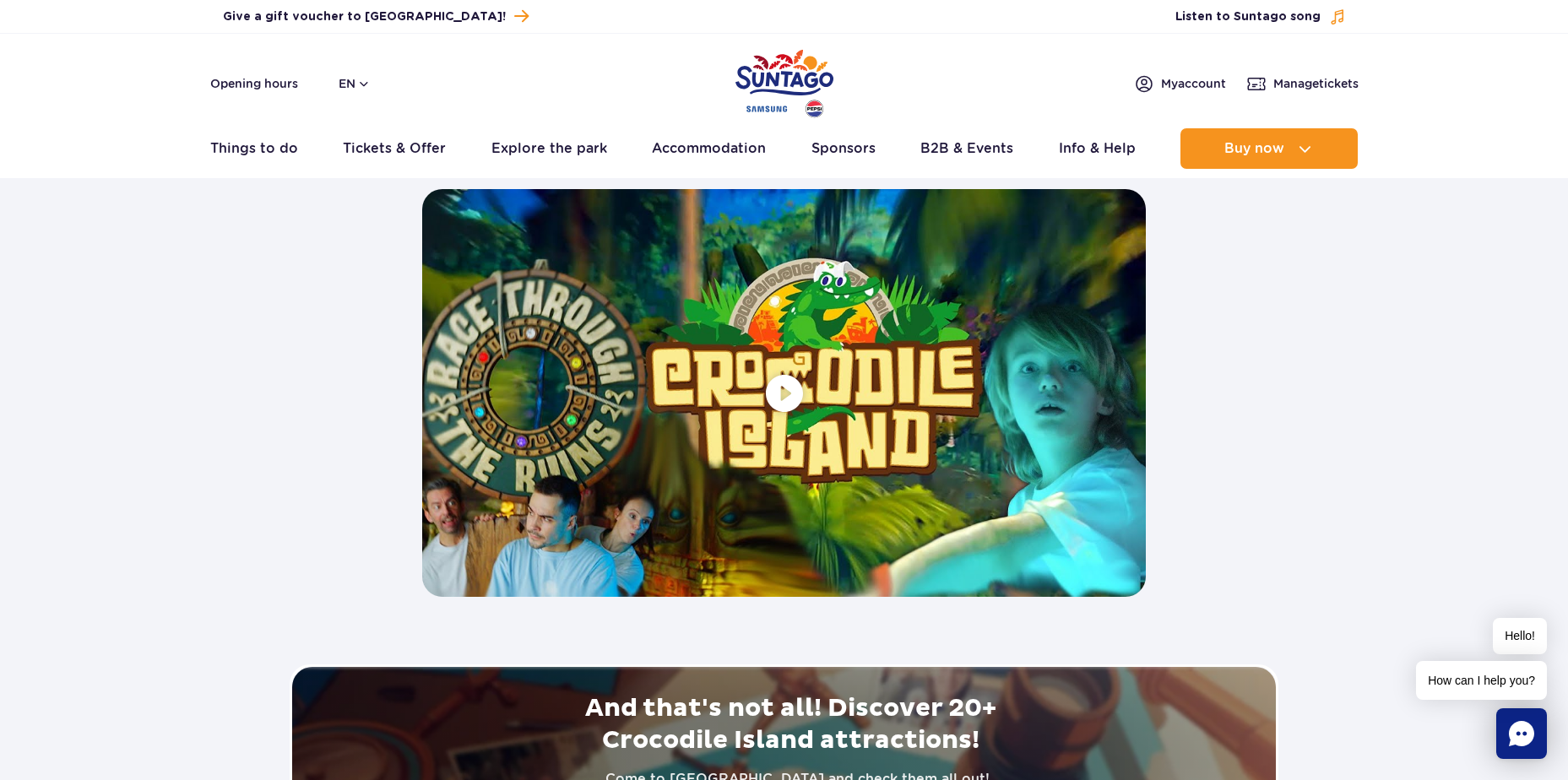
scroll to position [3160, 0]
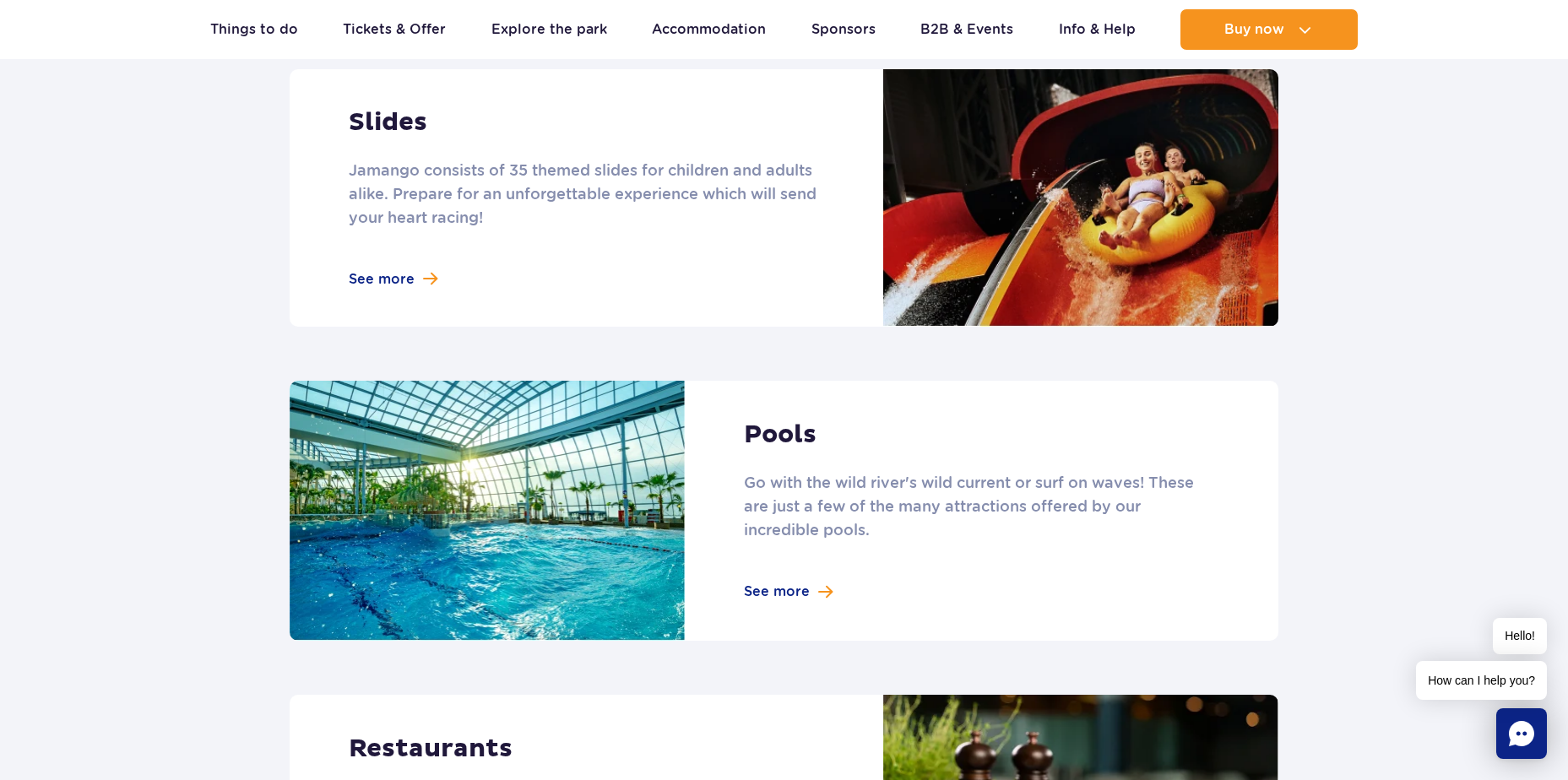
scroll to position [1522, 0]
click at [385, 249] on link at bounding box center [784, 197] width 988 height 258
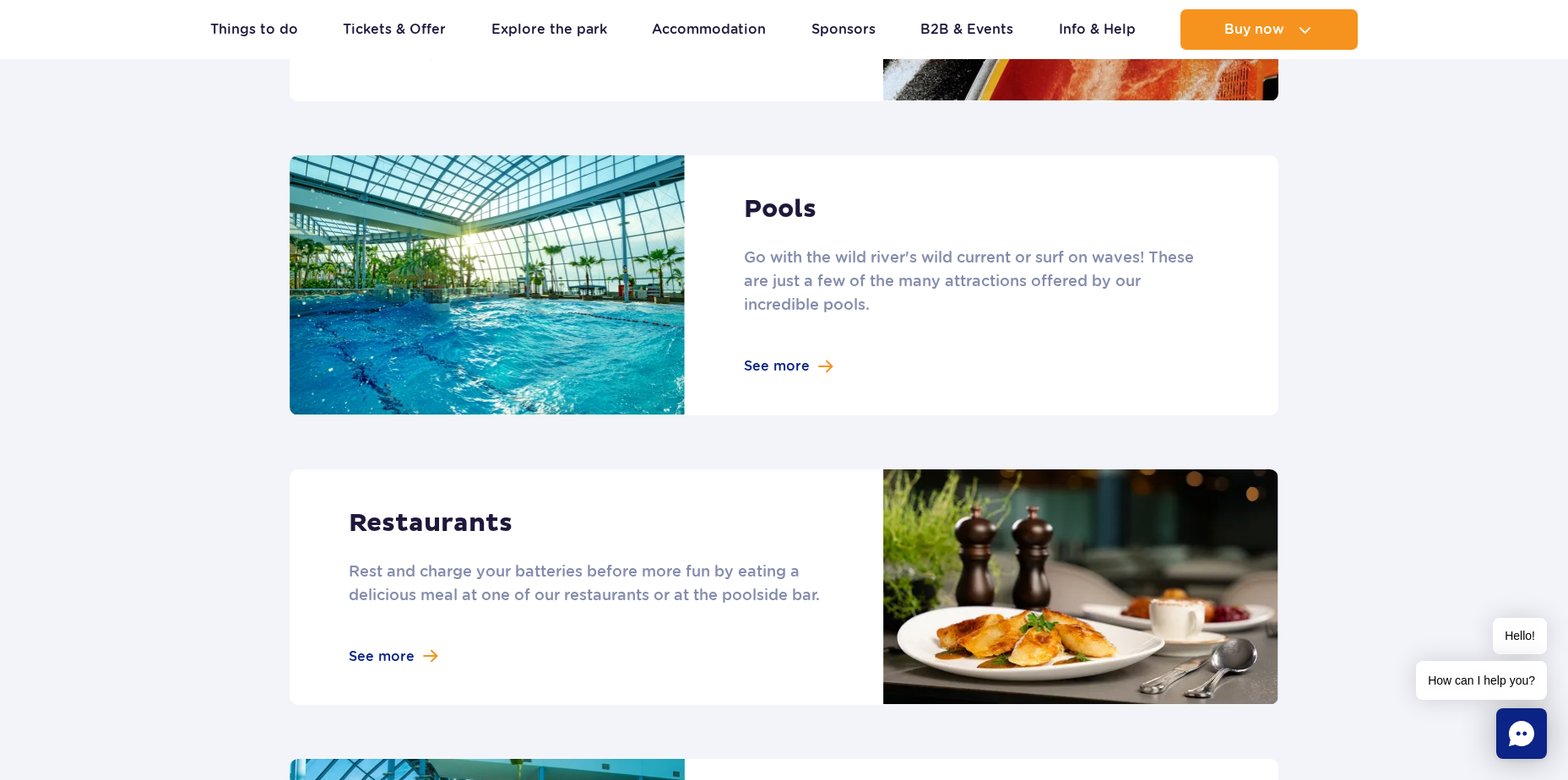
scroll to position [1755, 0]
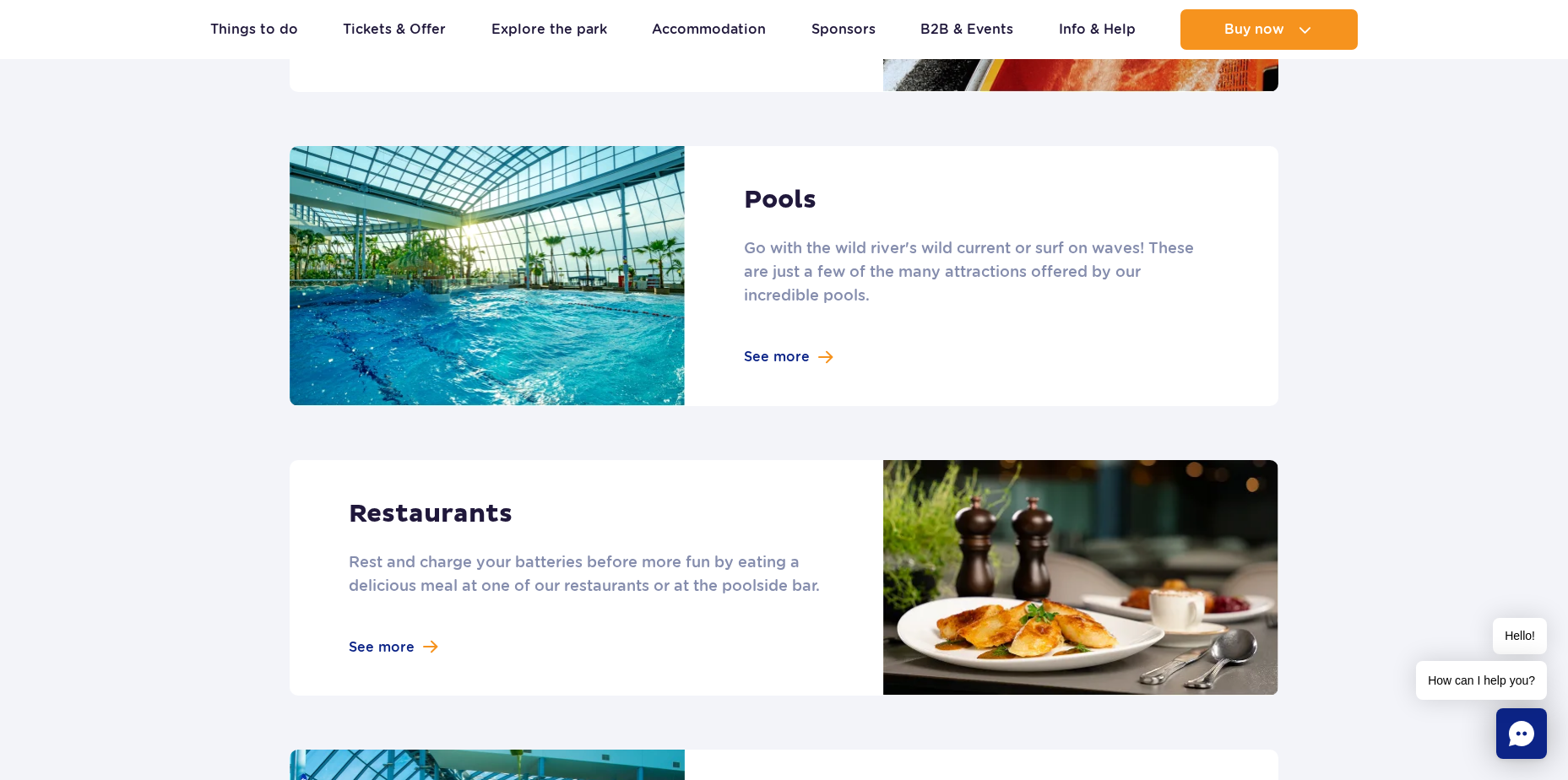
click at [790, 332] on link at bounding box center [784, 276] width 988 height 260
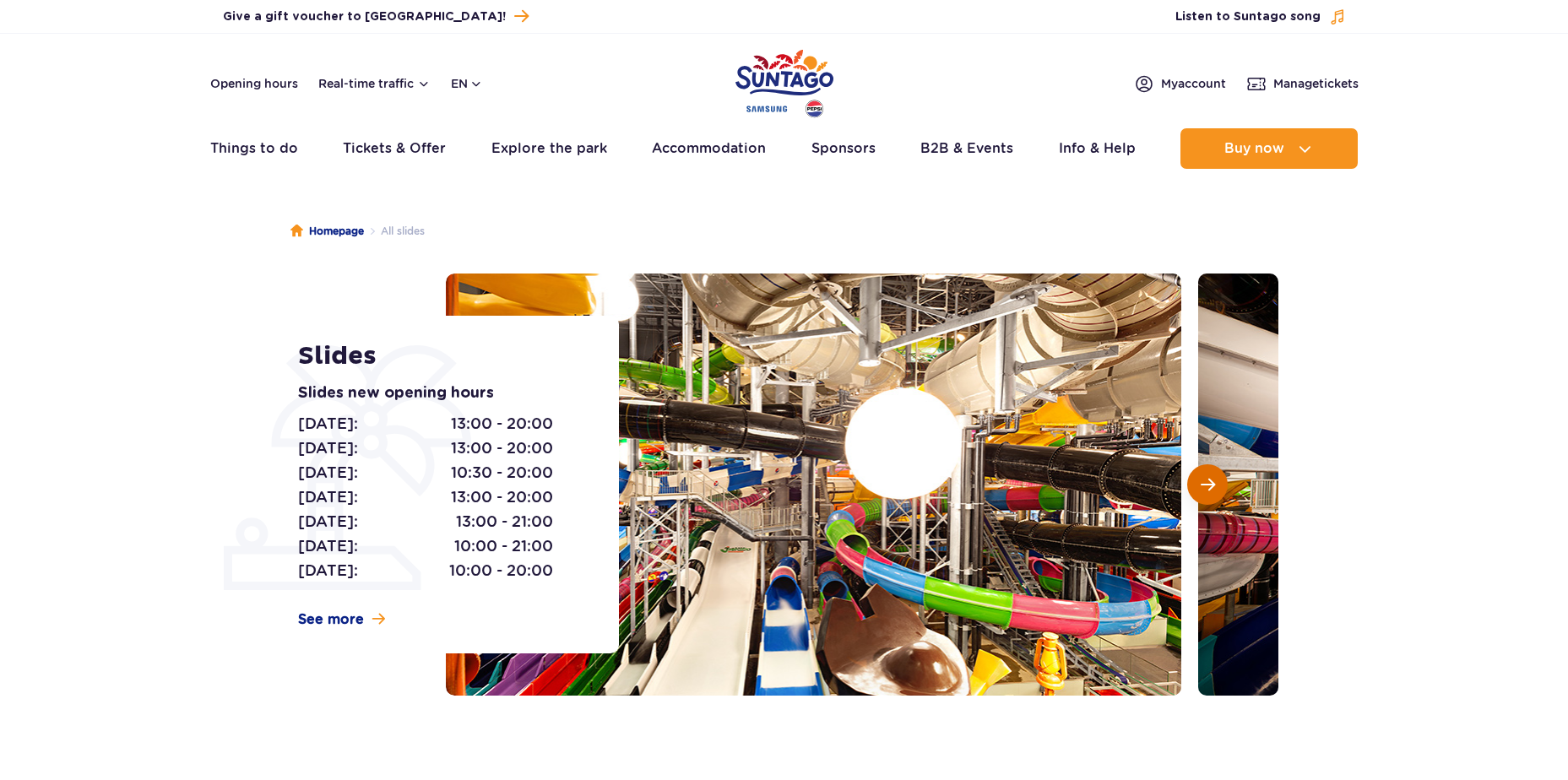
click at [1204, 470] on button "Next slide" at bounding box center [1208, 484] width 41 height 41
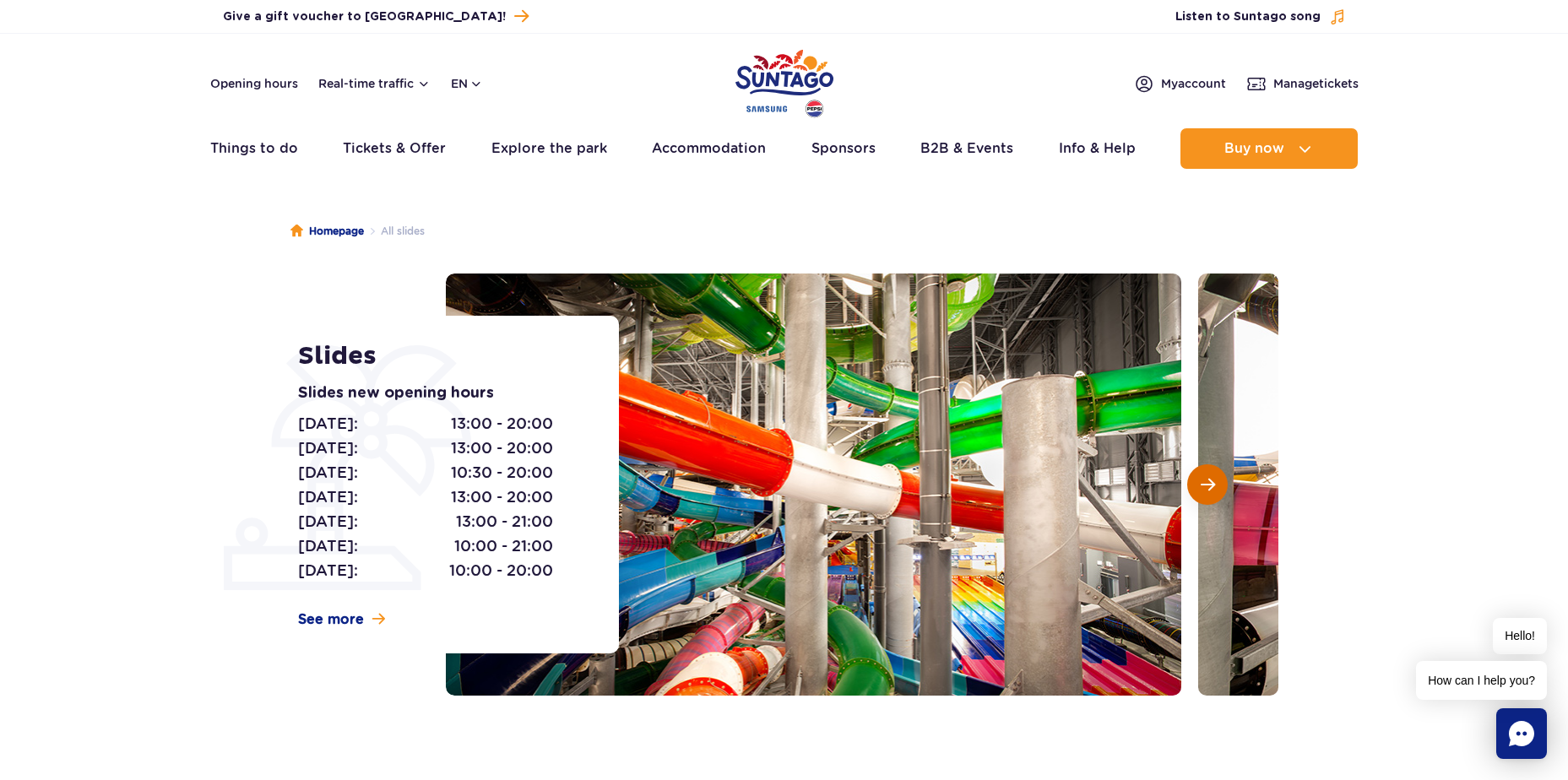
click at [1204, 470] on button "Next slide" at bounding box center [1208, 484] width 41 height 41
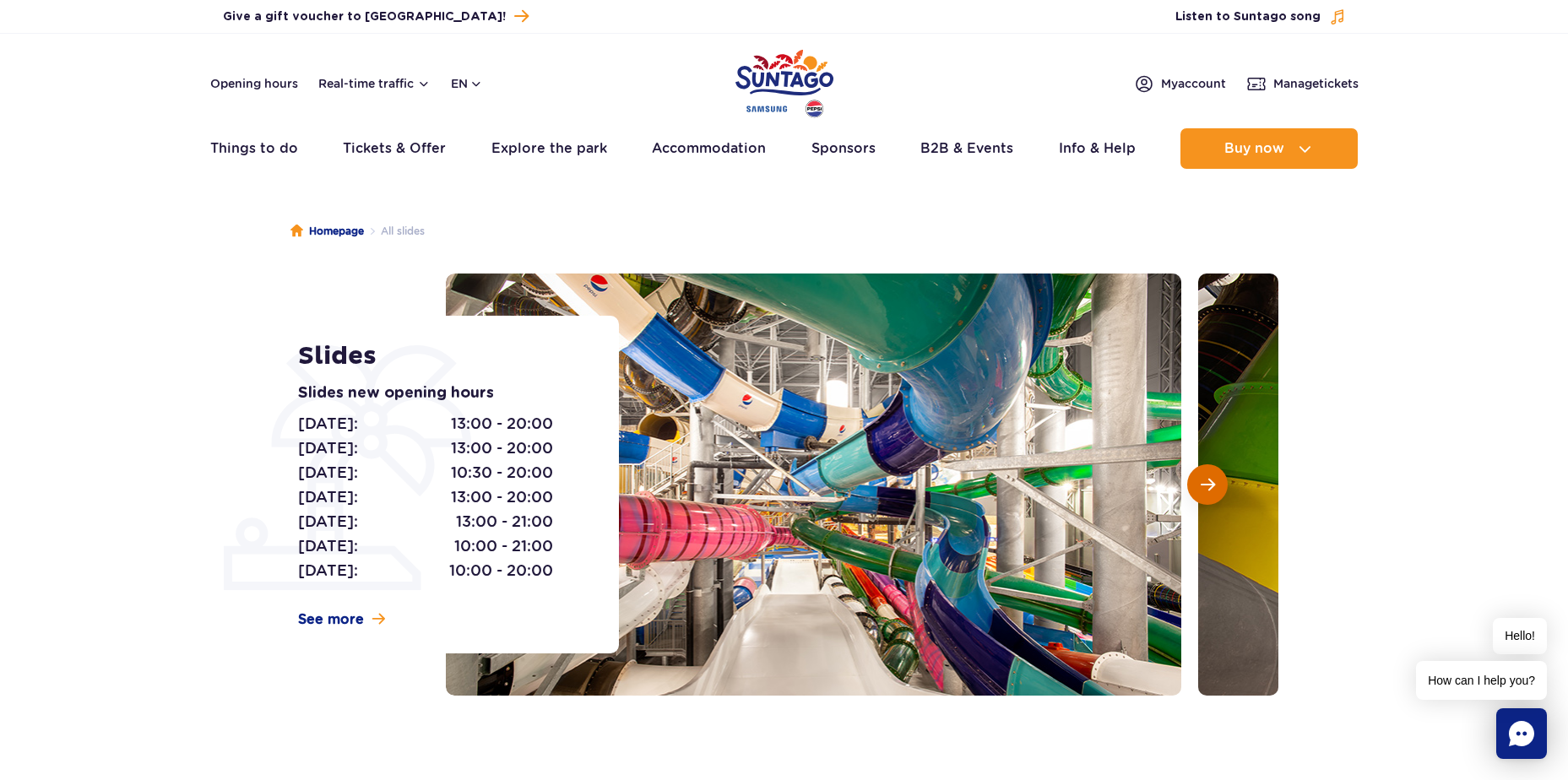
click at [1204, 470] on button "Next slide" at bounding box center [1208, 484] width 41 height 41
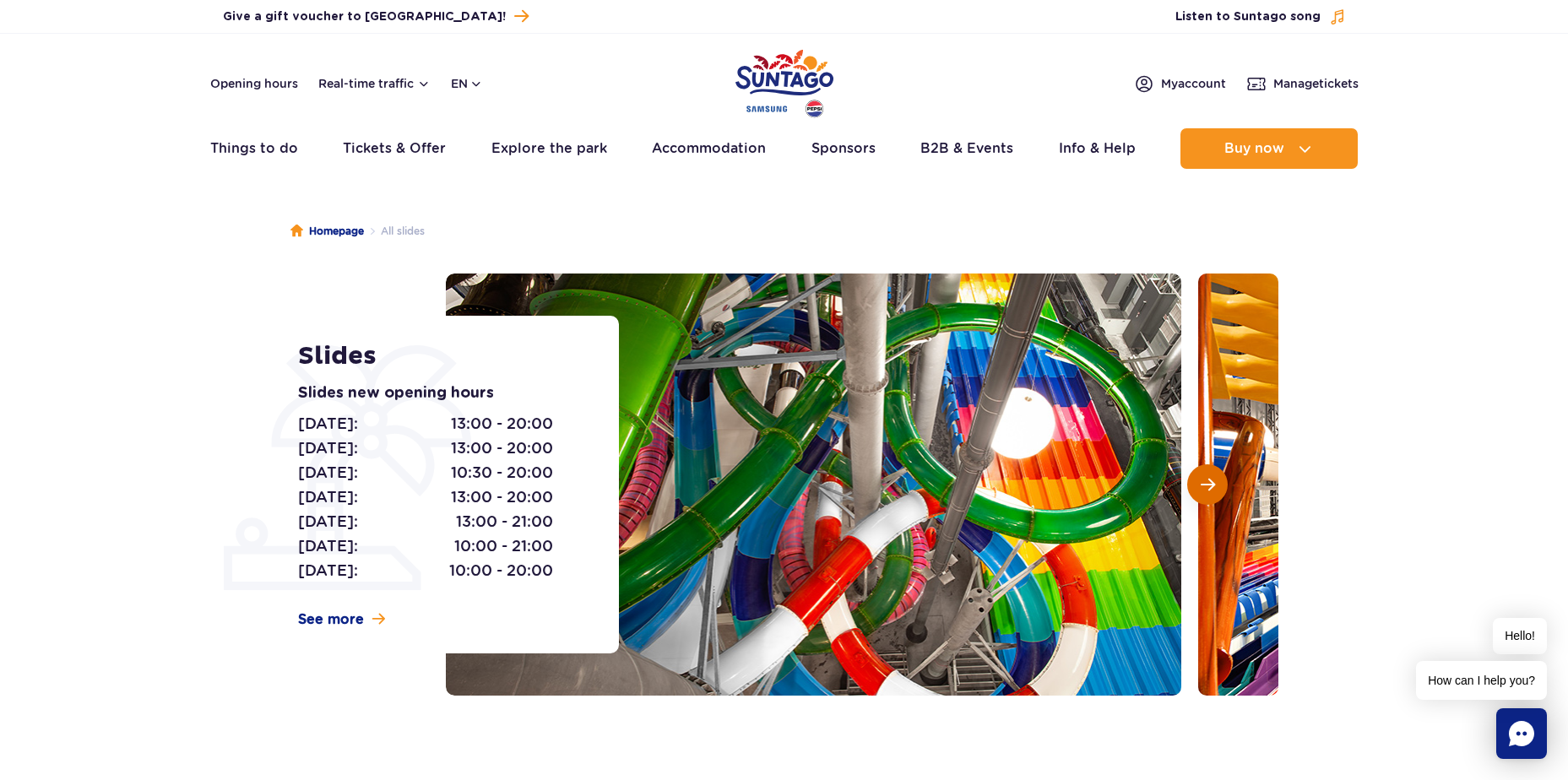
click at [1204, 470] on button "Next slide" at bounding box center [1208, 484] width 41 height 41
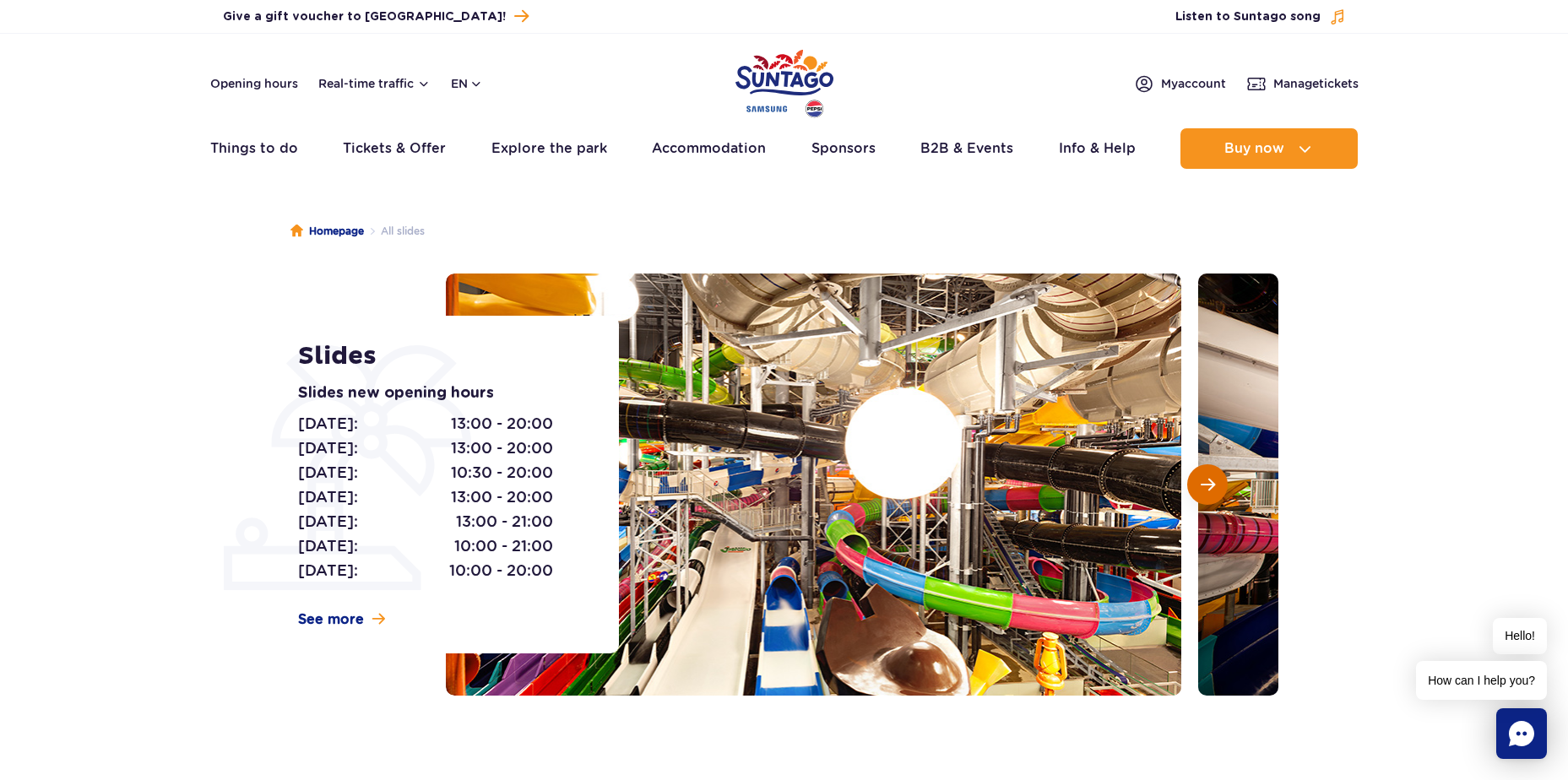
click at [1204, 470] on button "Next slide" at bounding box center [1208, 484] width 41 height 41
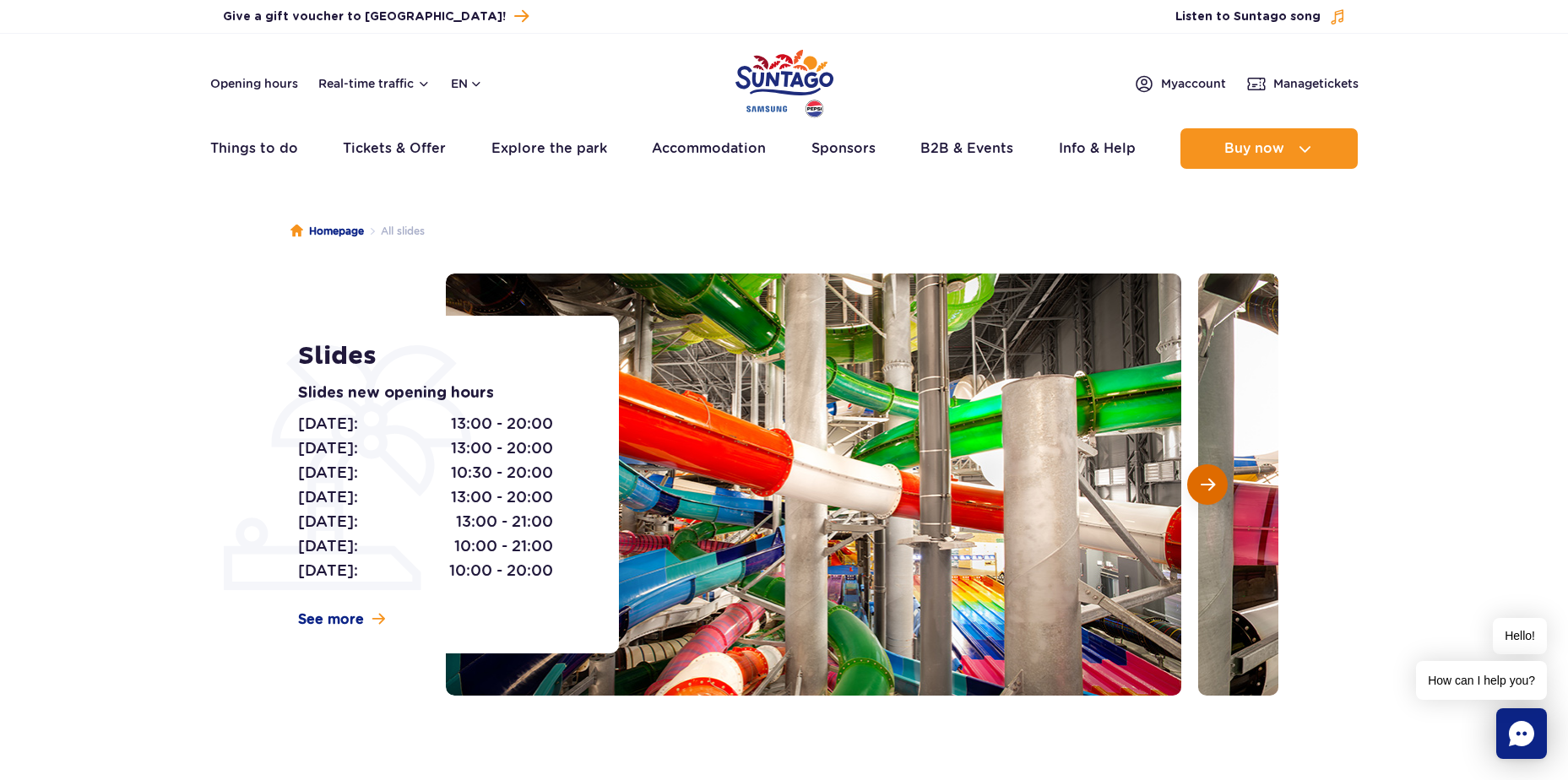
click at [1204, 470] on button "Next slide" at bounding box center [1208, 484] width 41 height 41
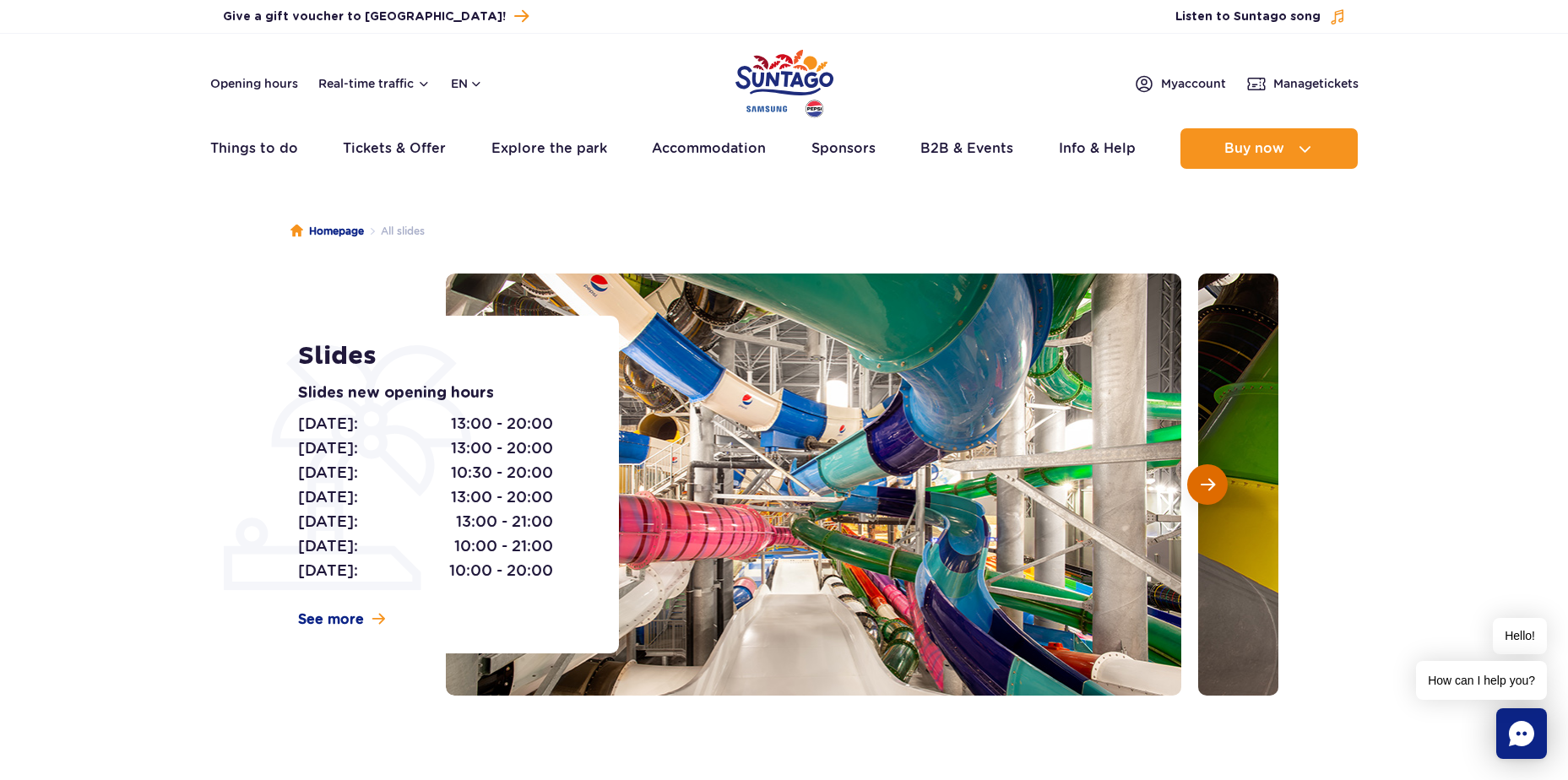
click at [1204, 470] on button "Next slide" at bounding box center [1208, 484] width 41 height 41
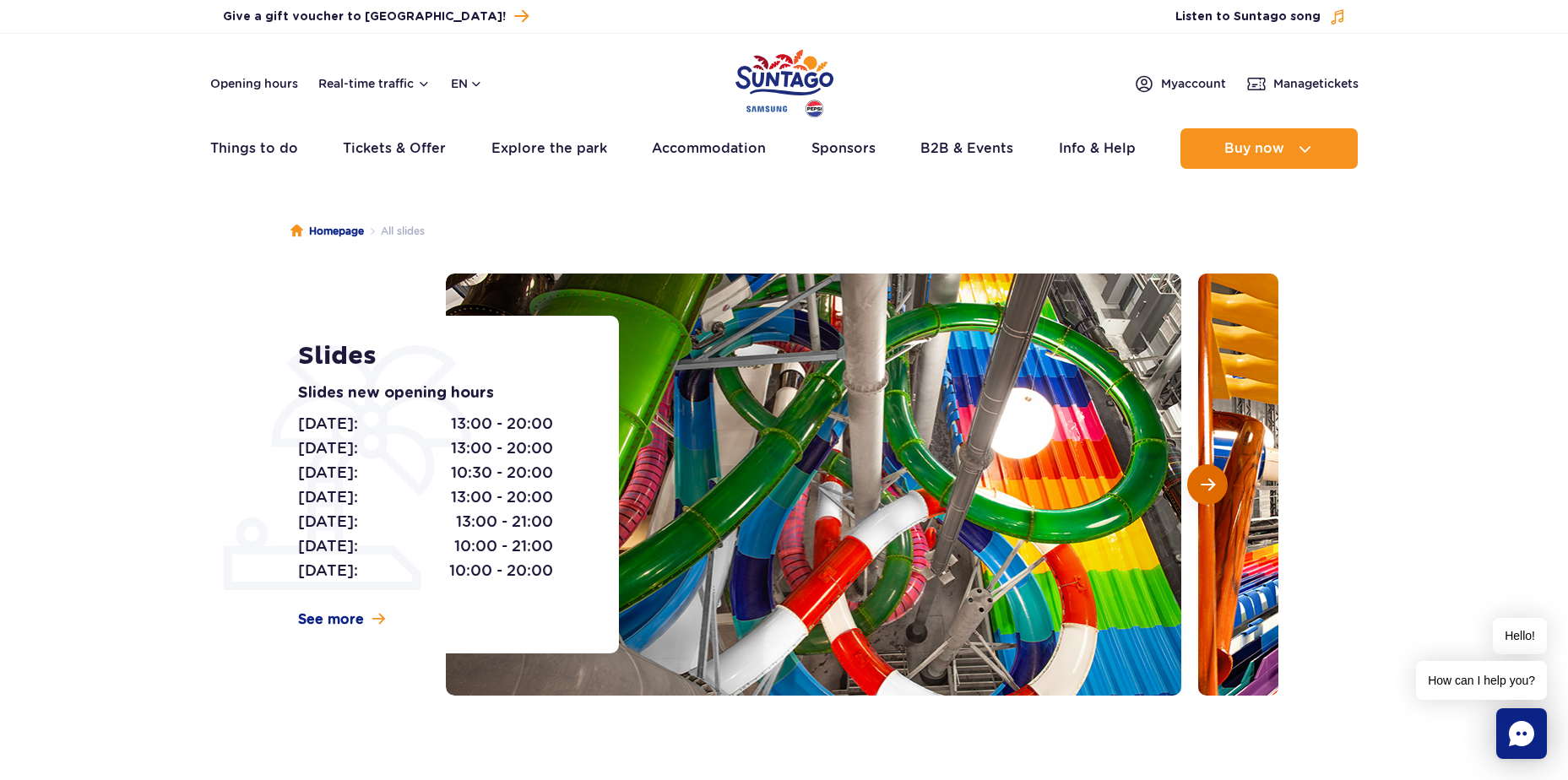
click at [1204, 470] on button "Next slide" at bounding box center [1208, 484] width 41 height 41
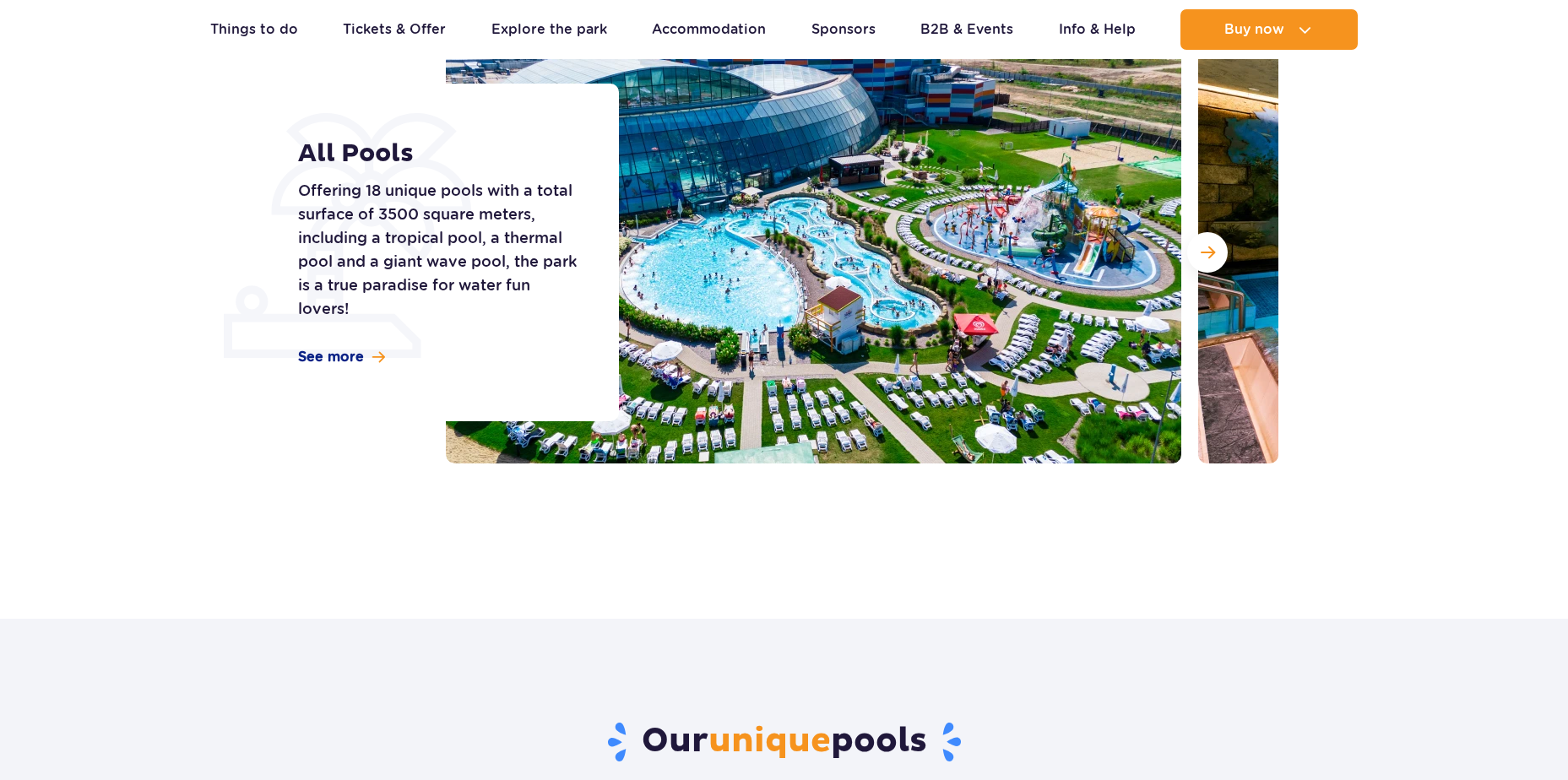
scroll to position [234, 0]
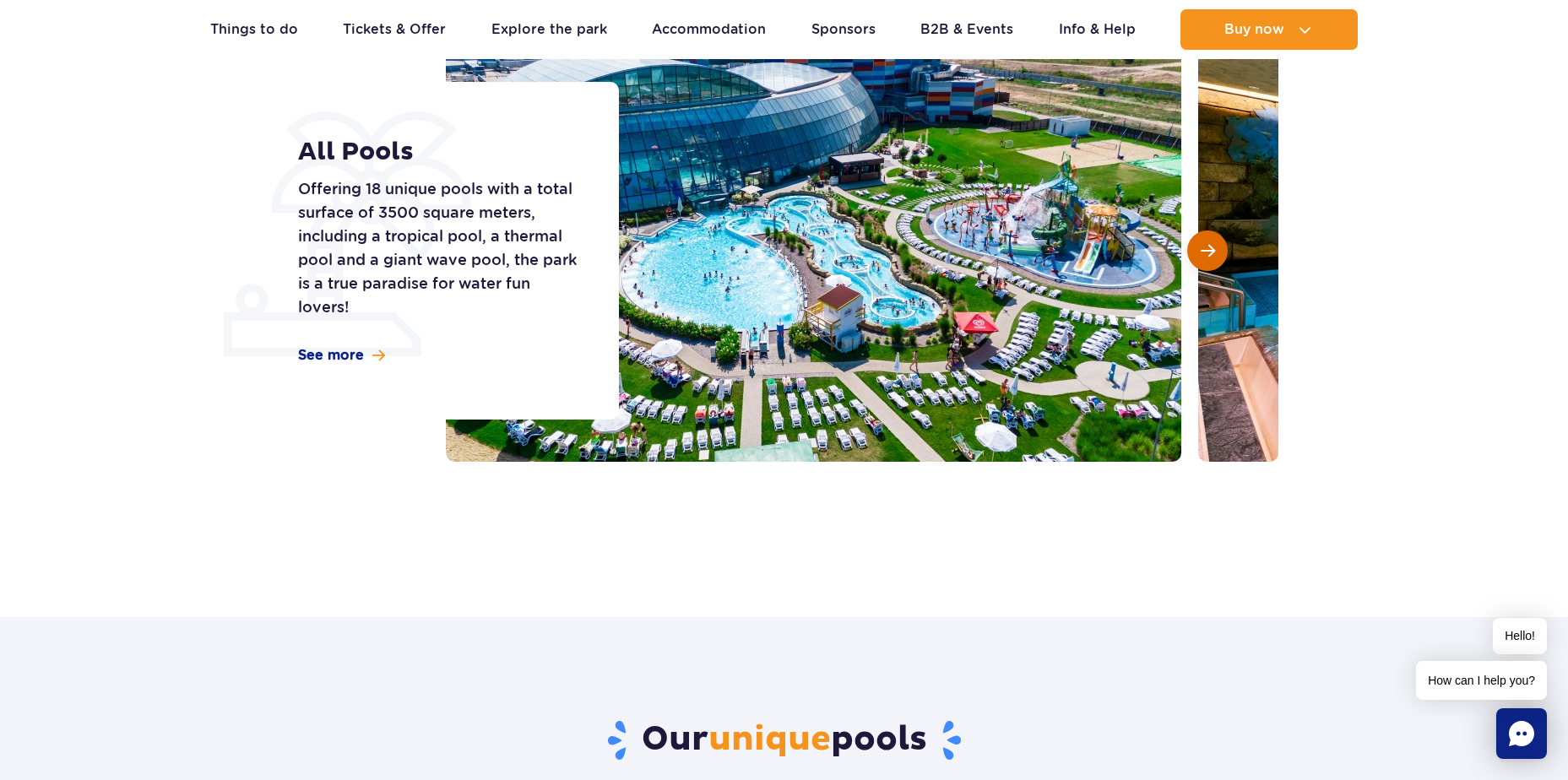
click at [1210, 249] on span "Next slide" at bounding box center [1207, 251] width 14 height 15
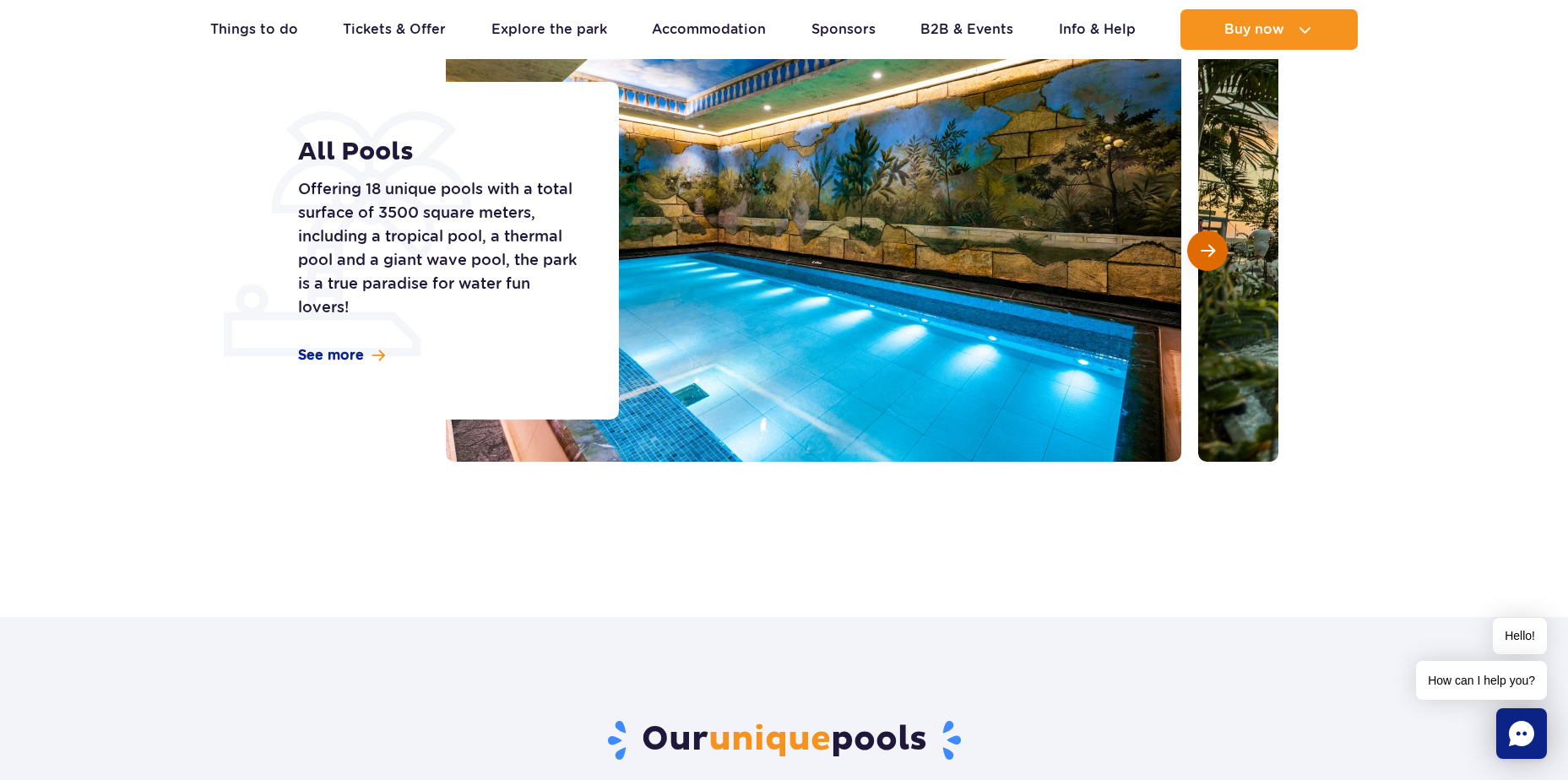
click at [1210, 249] on span "Next slide" at bounding box center [1207, 251] width 14 height 15
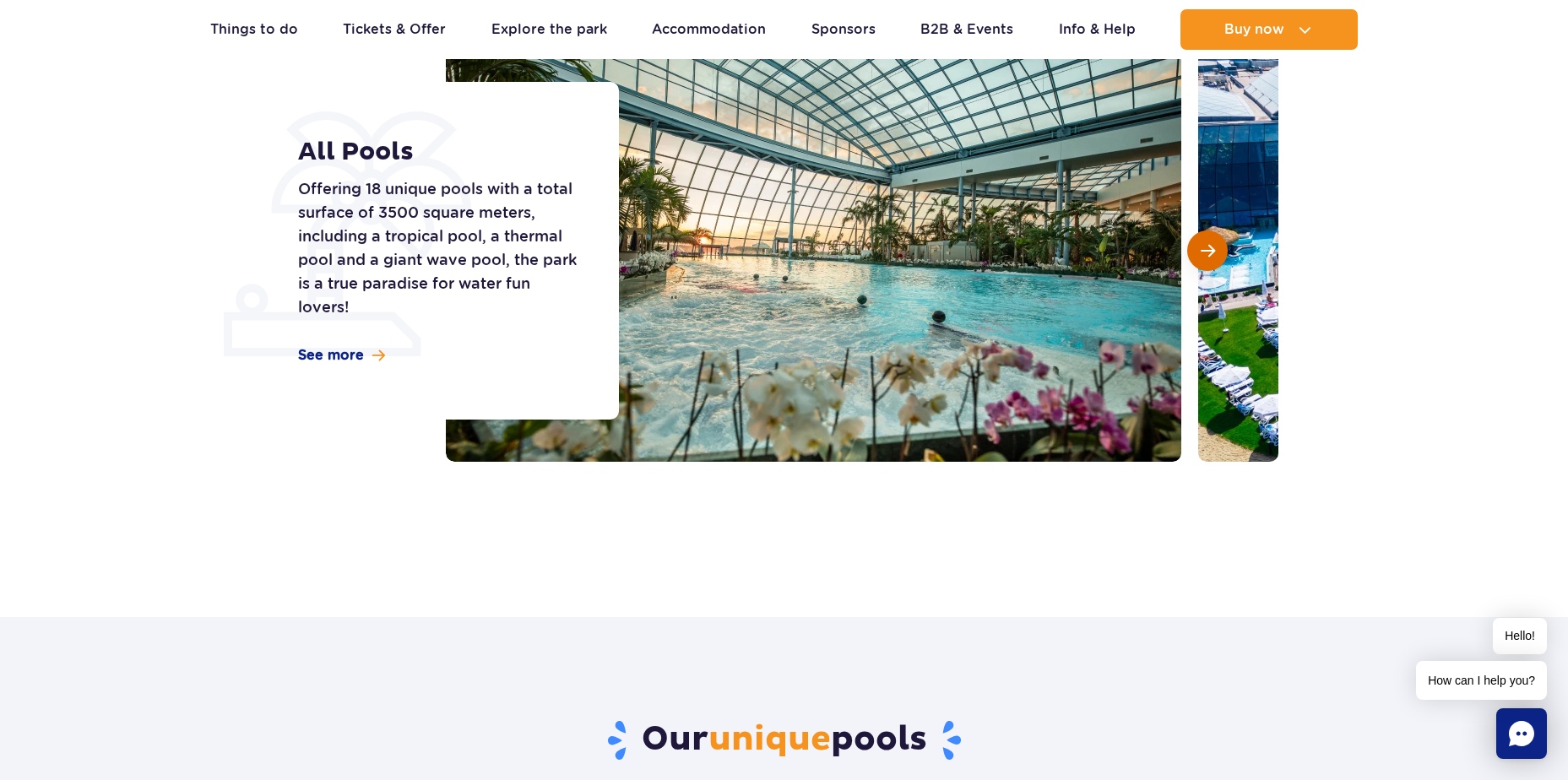
click at [1210, 249] on span "Next slide" at bounding box center [1207, 251] width 14 height 15
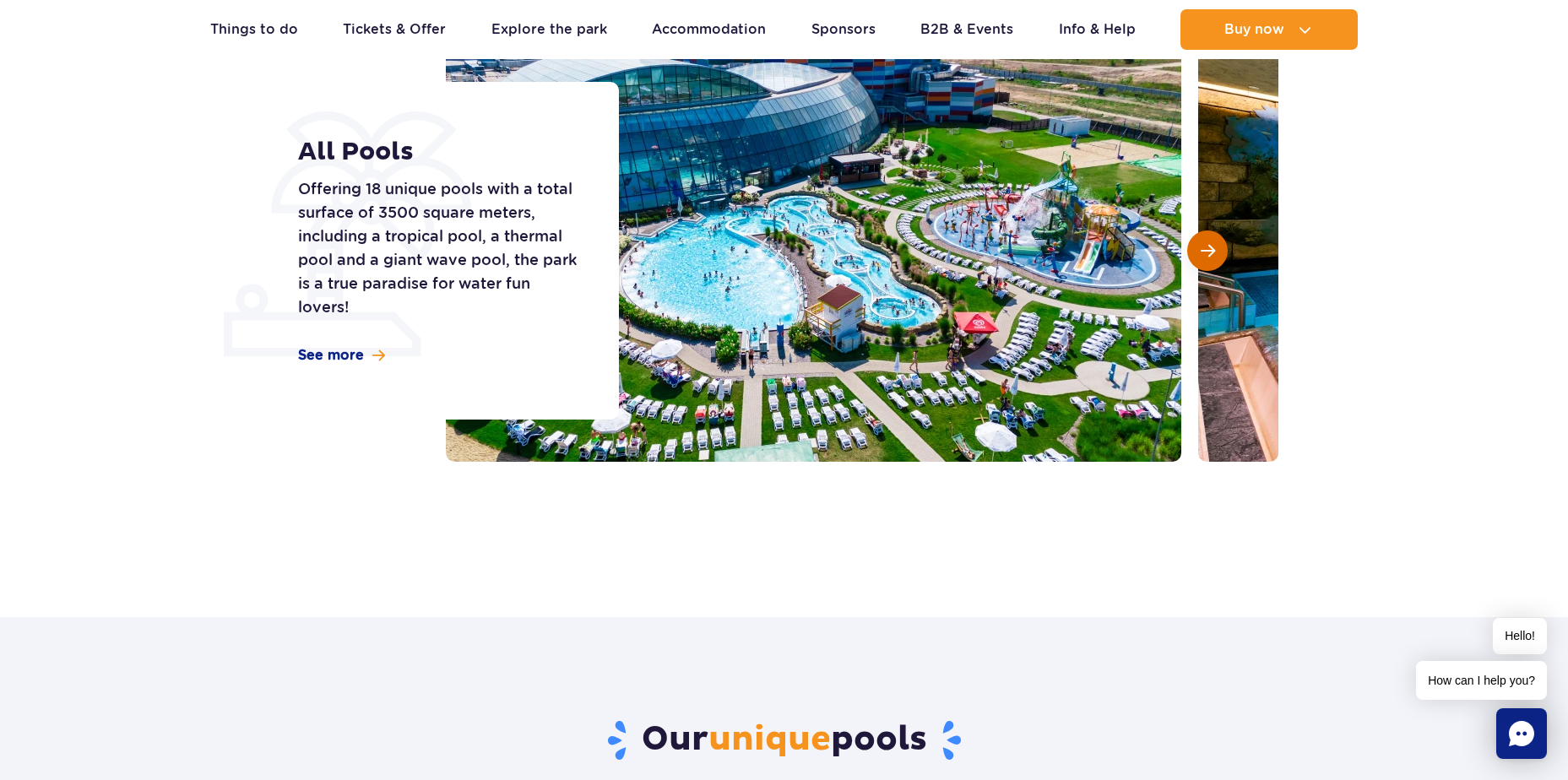
click at [1210, 249] on span "Next slide" at bounding box center [1207, 251] width 14 height 15
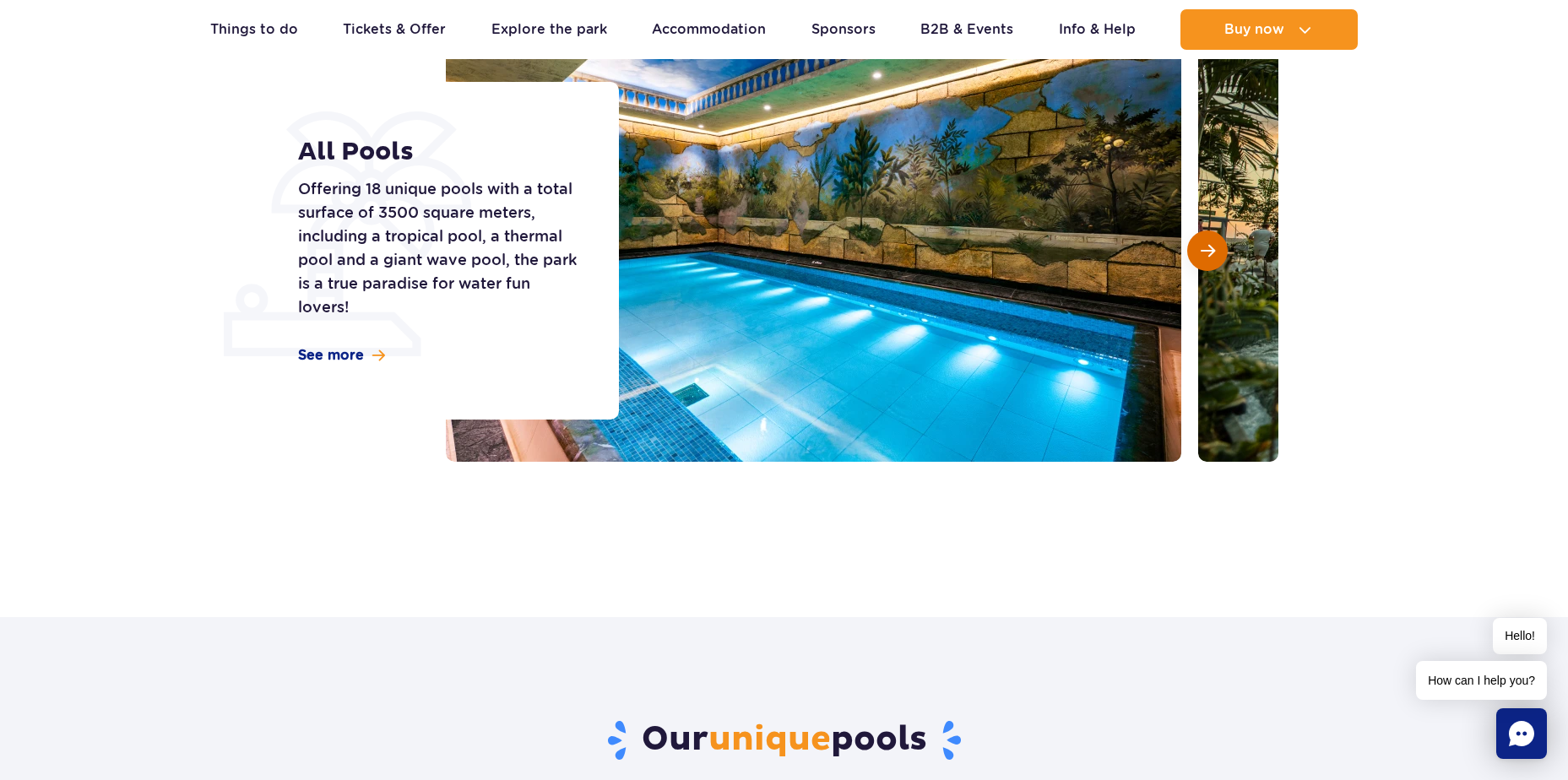
click at [1210, 249] on span "Next slide" at bounding box center [1207, 251] width 14 height 15
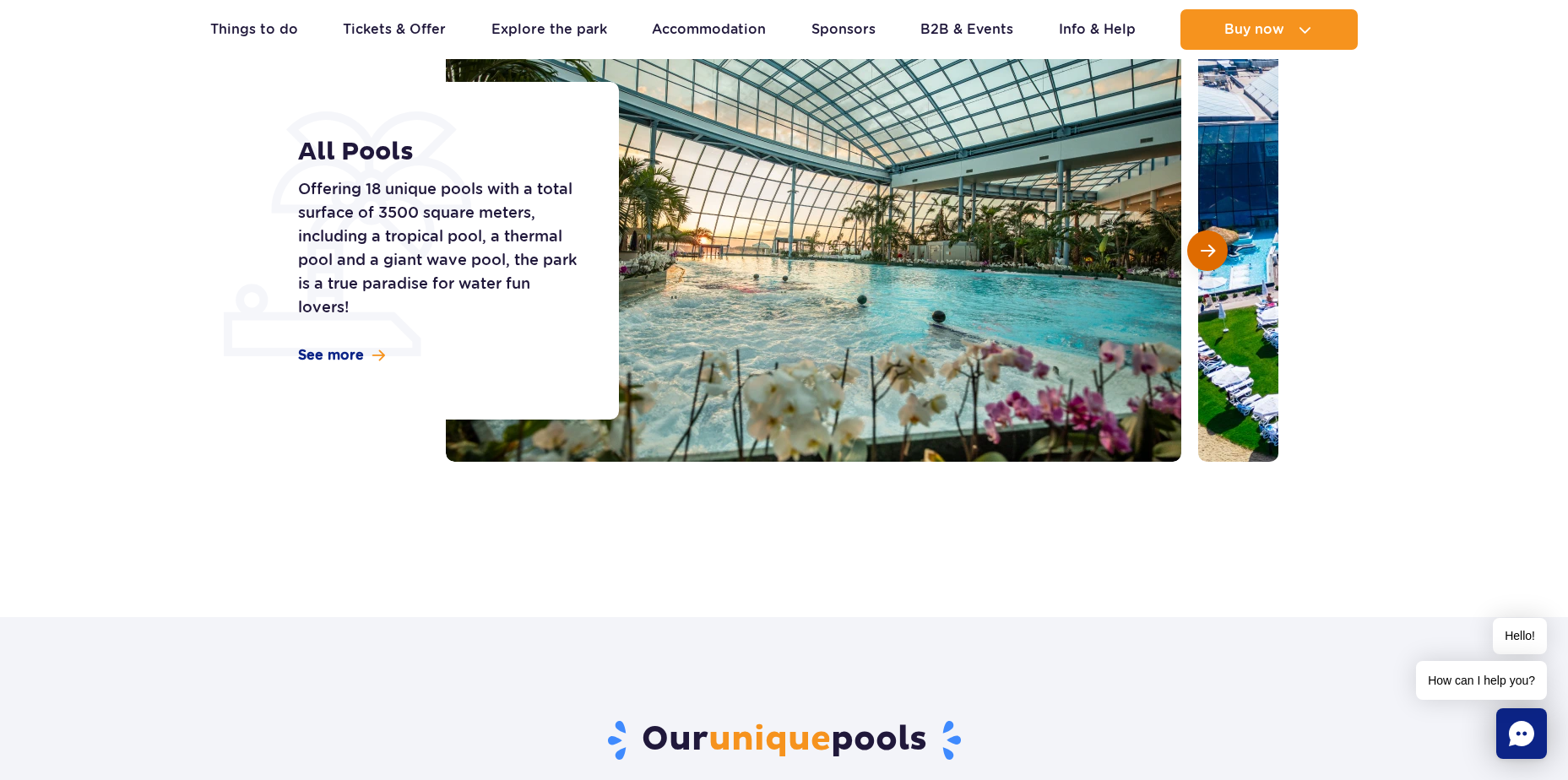
click at [1209, 249] on span "Next slide" at bounding box center [1207, 251] width 14 height 15
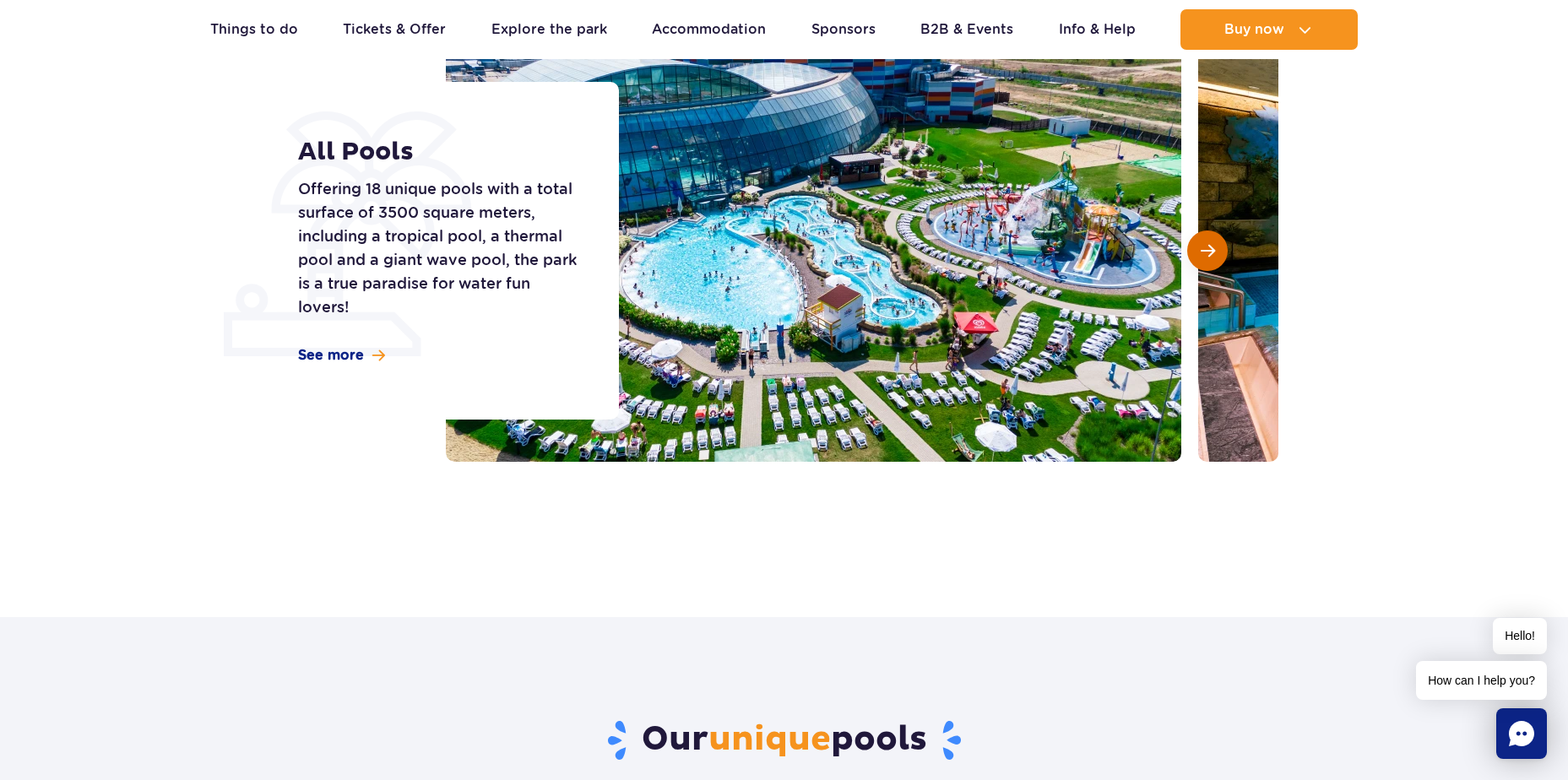
click at [1209, 249] on span "Next slide" at bounding box center [1207, 251] width 14 height 15
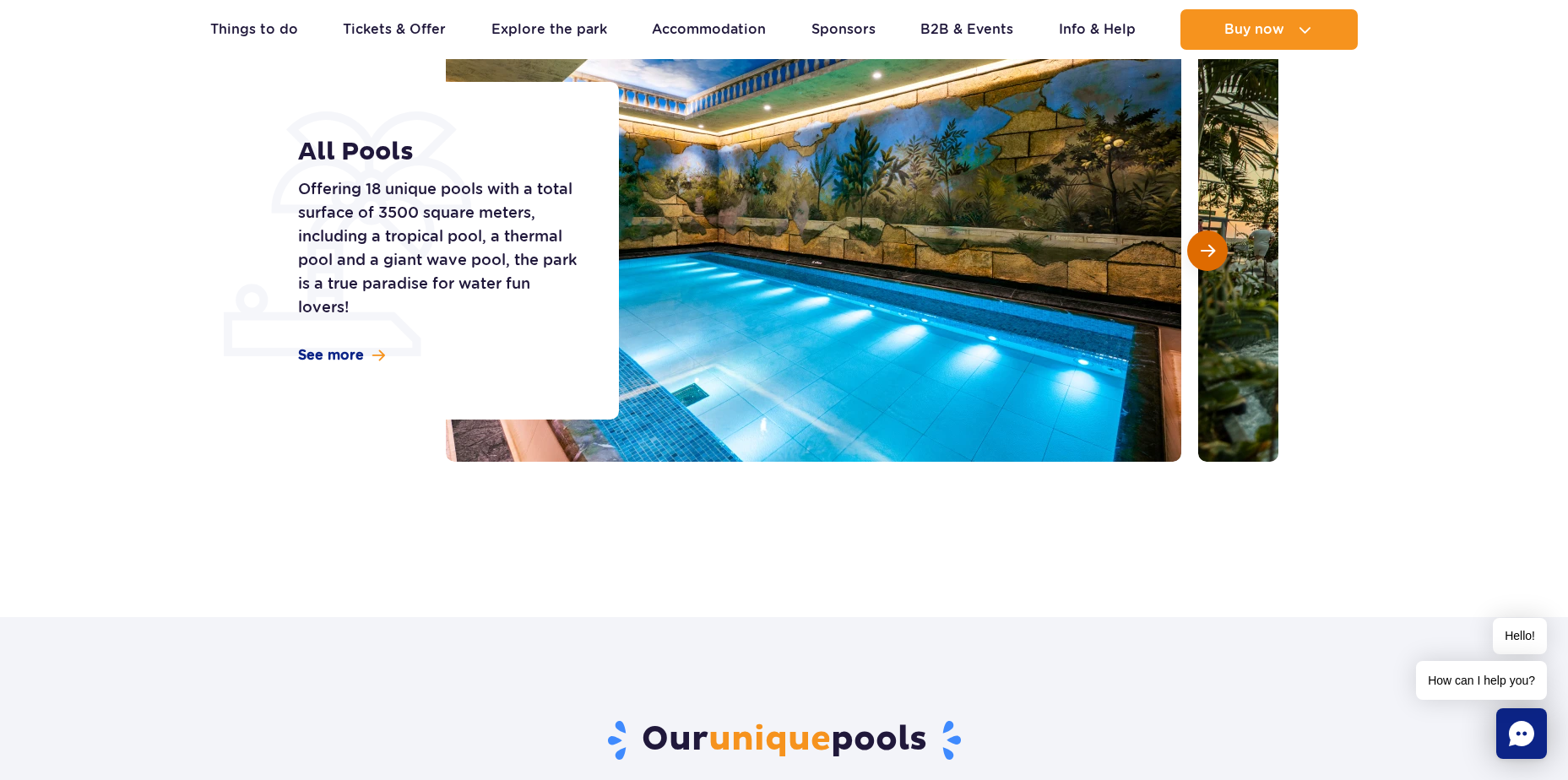
click at [1209, 249] on span "Next slide" at bounding box center [1207, 251] width 14 height 15
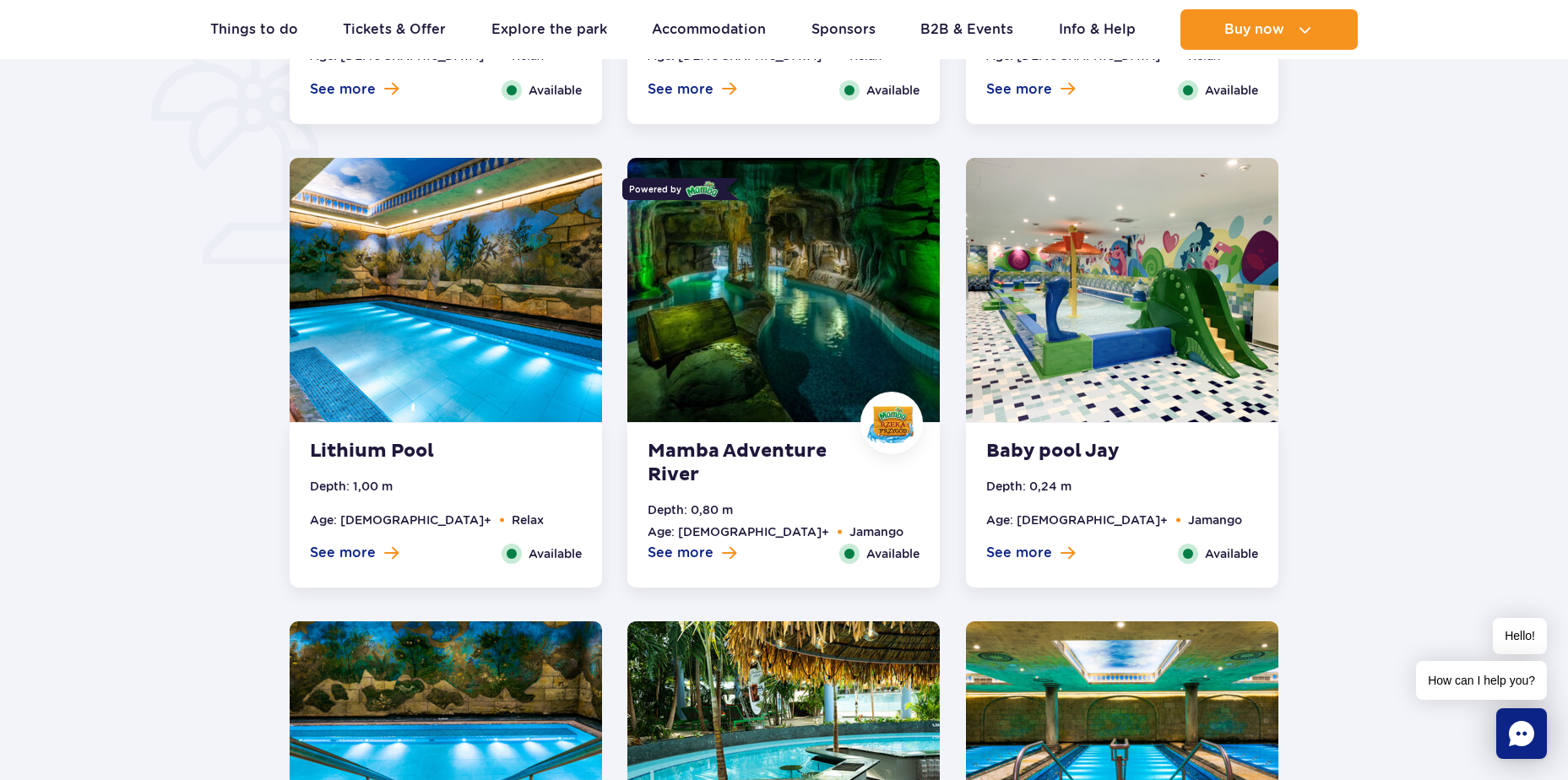
scroll to position [2809, 0]
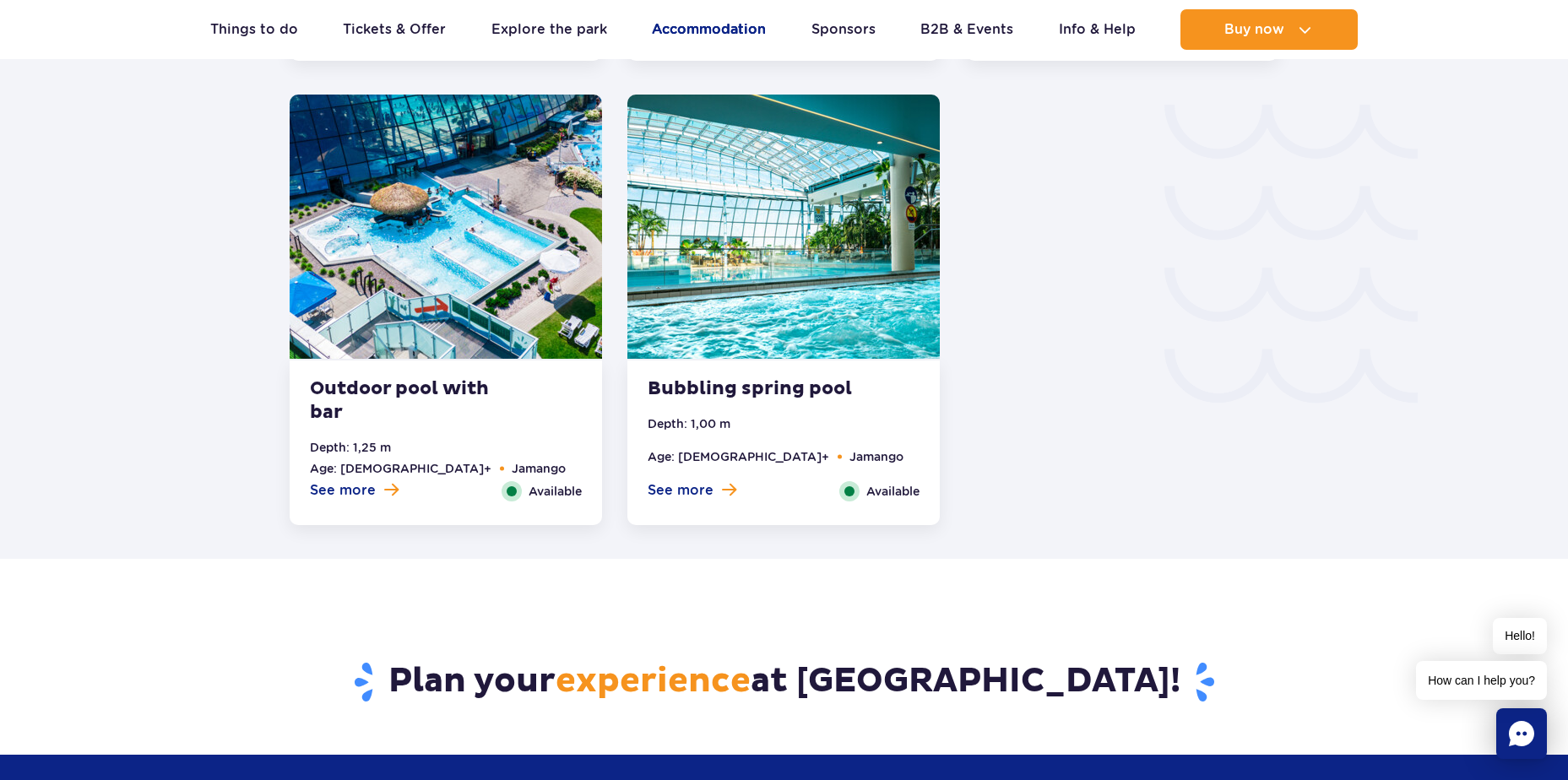
click at [711, 31] on link "Accommodation" at bounding box center [709, 30] width 114 height 41
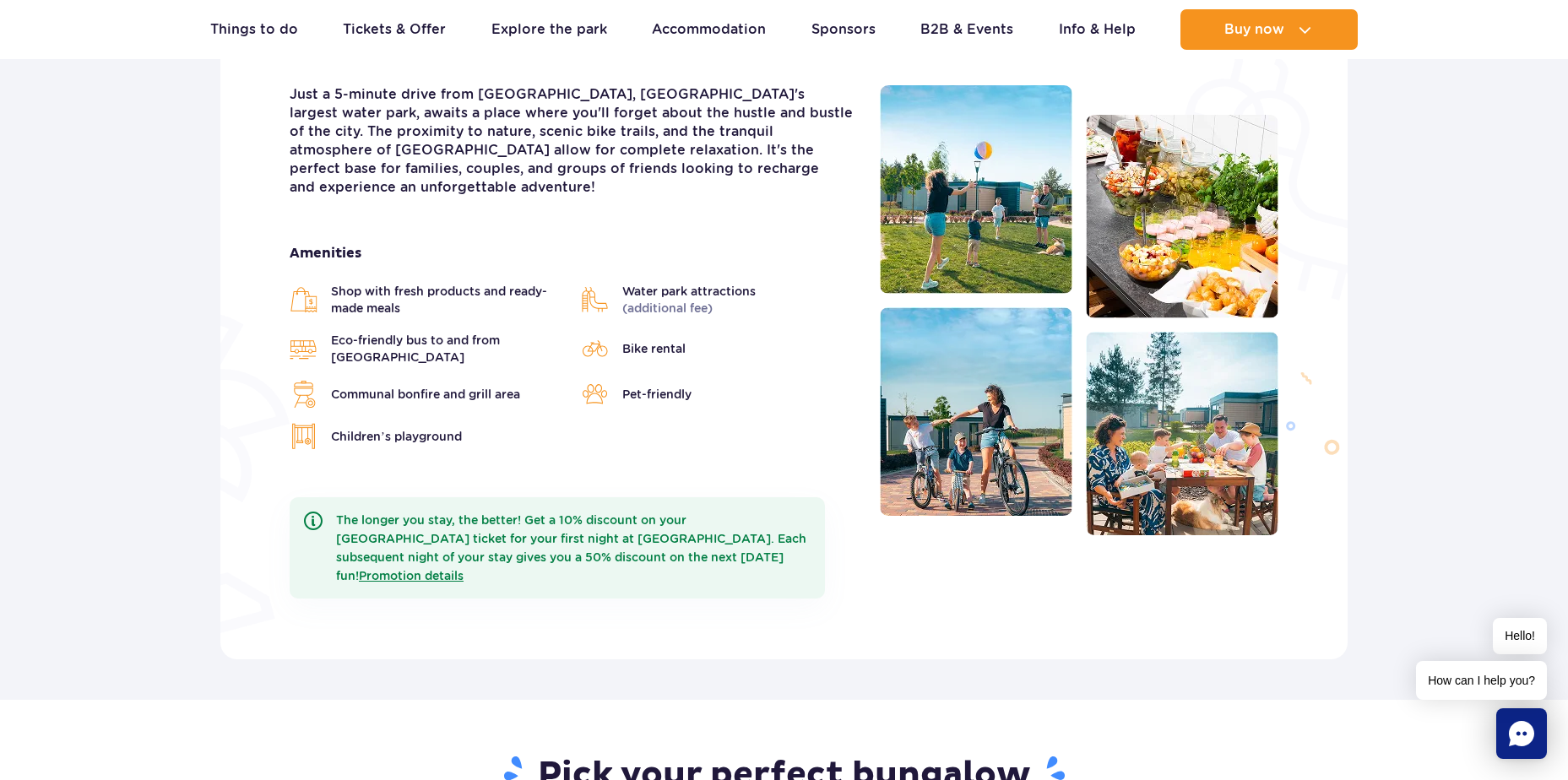
scroll to position [468, 0]
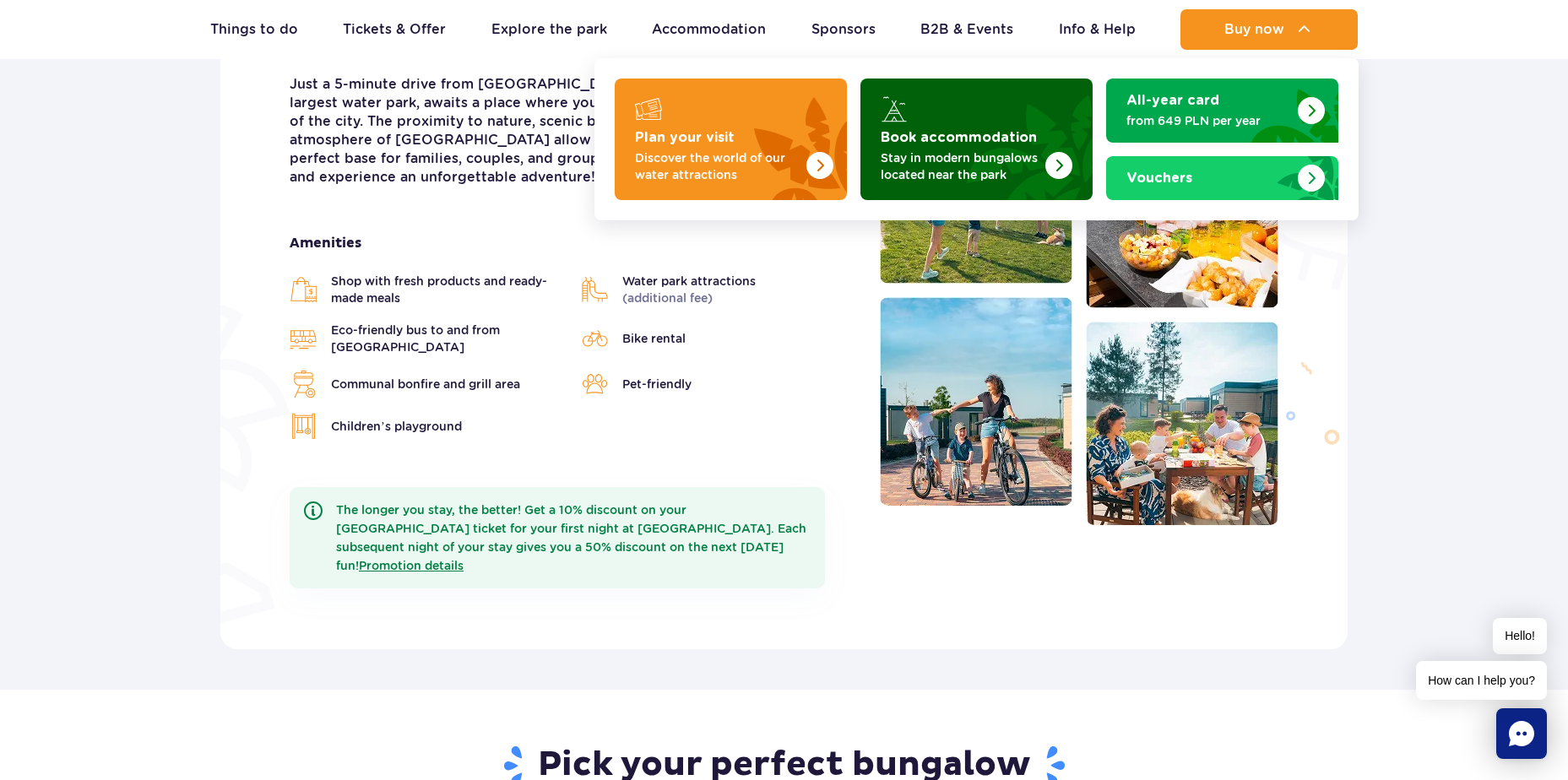
click at [1058, 157] on img "Book accommodation" at bounding box center [1059, 165] width 27 height 27
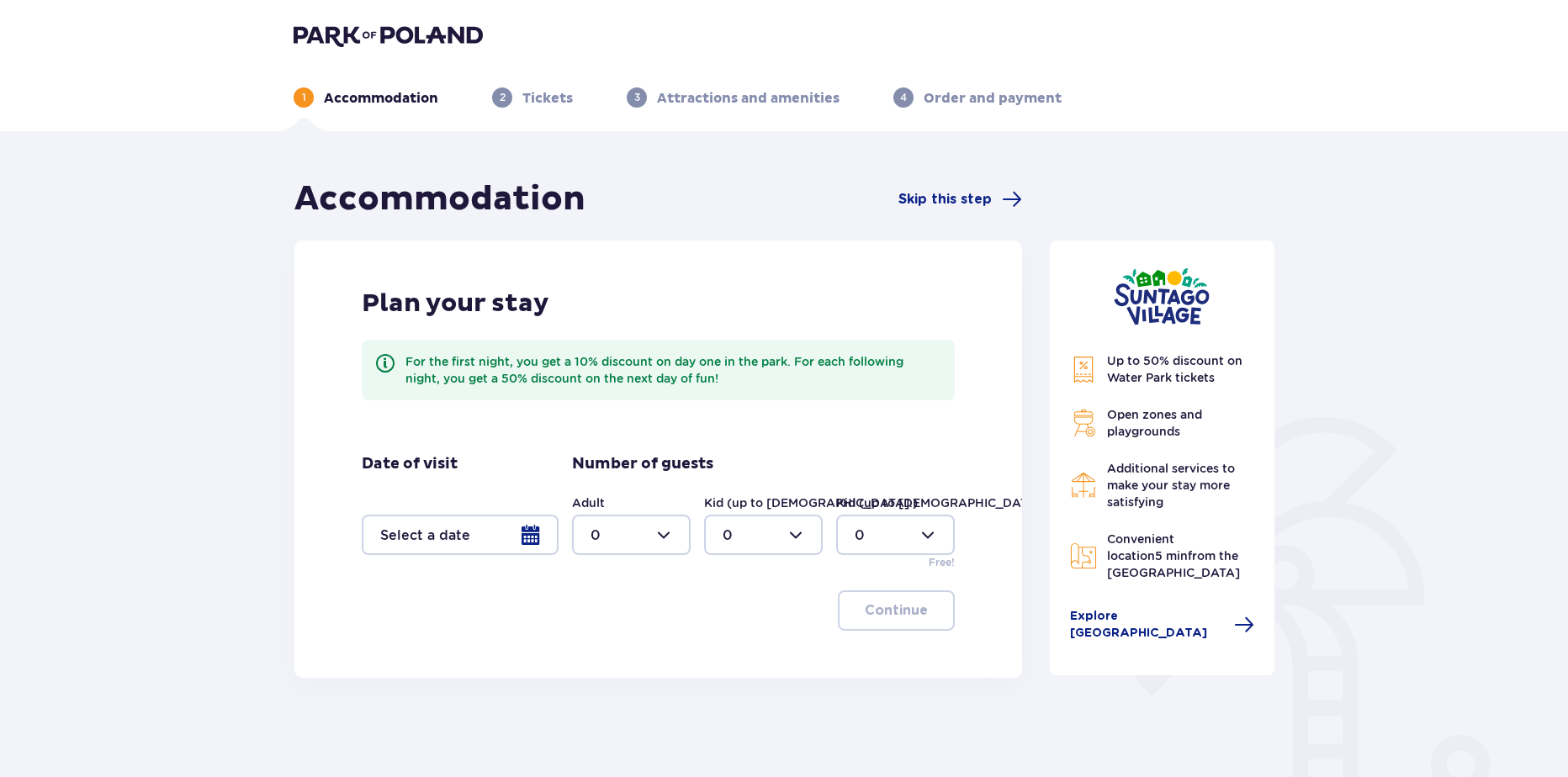
click at [529, 531] on div at bounding box center [460, 535] width 197 height 41
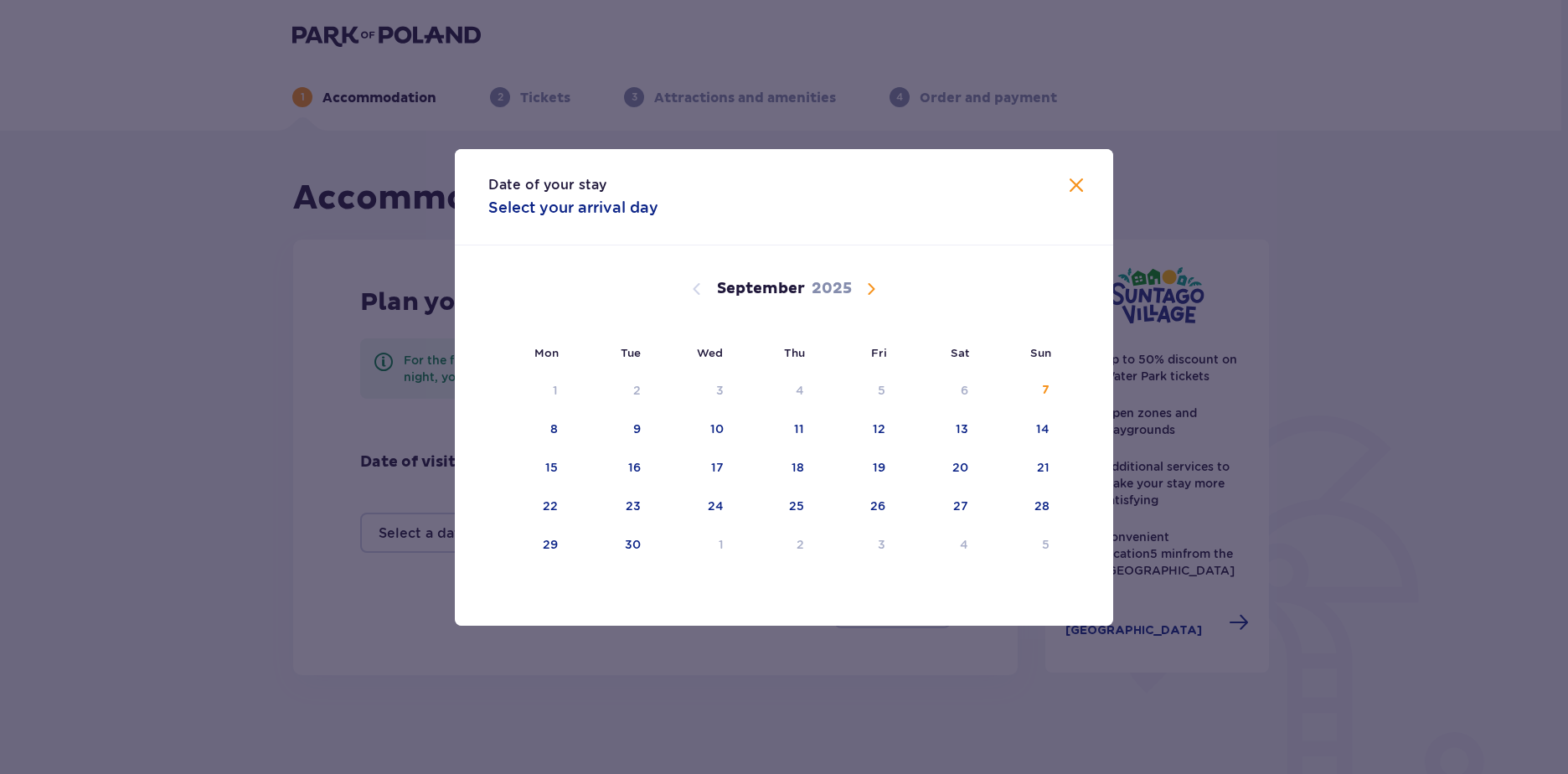
click at [863, 290] on span "Calendar" at bounding box center [871, 290] width 20 height 20
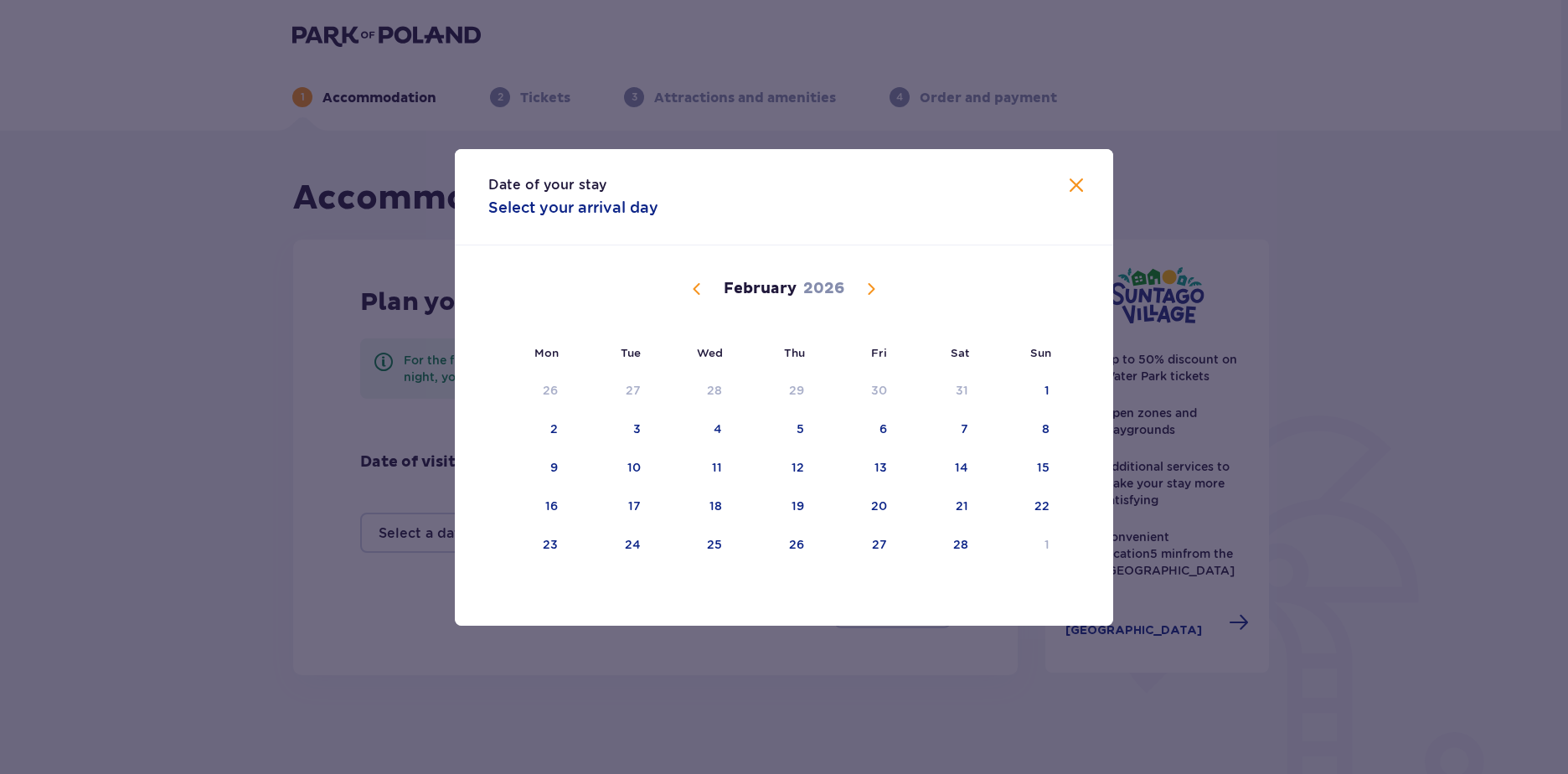
click at [863, 290] on span "Calendar" at bounding box center [871, 290] width 20 height 20
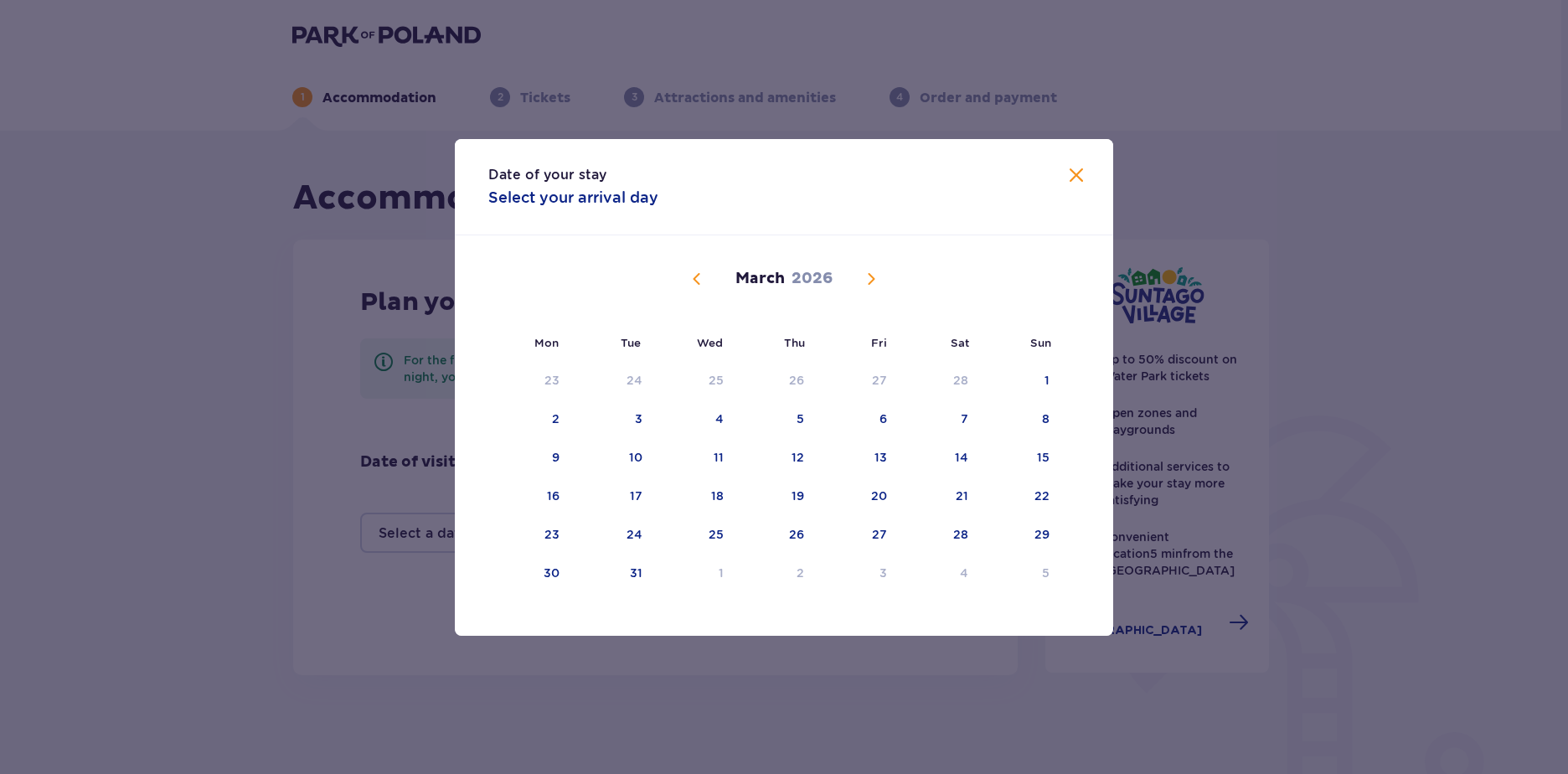
click at [863, 289] on span "Calendar" at bounding box center [871, 279] width 20 height 20
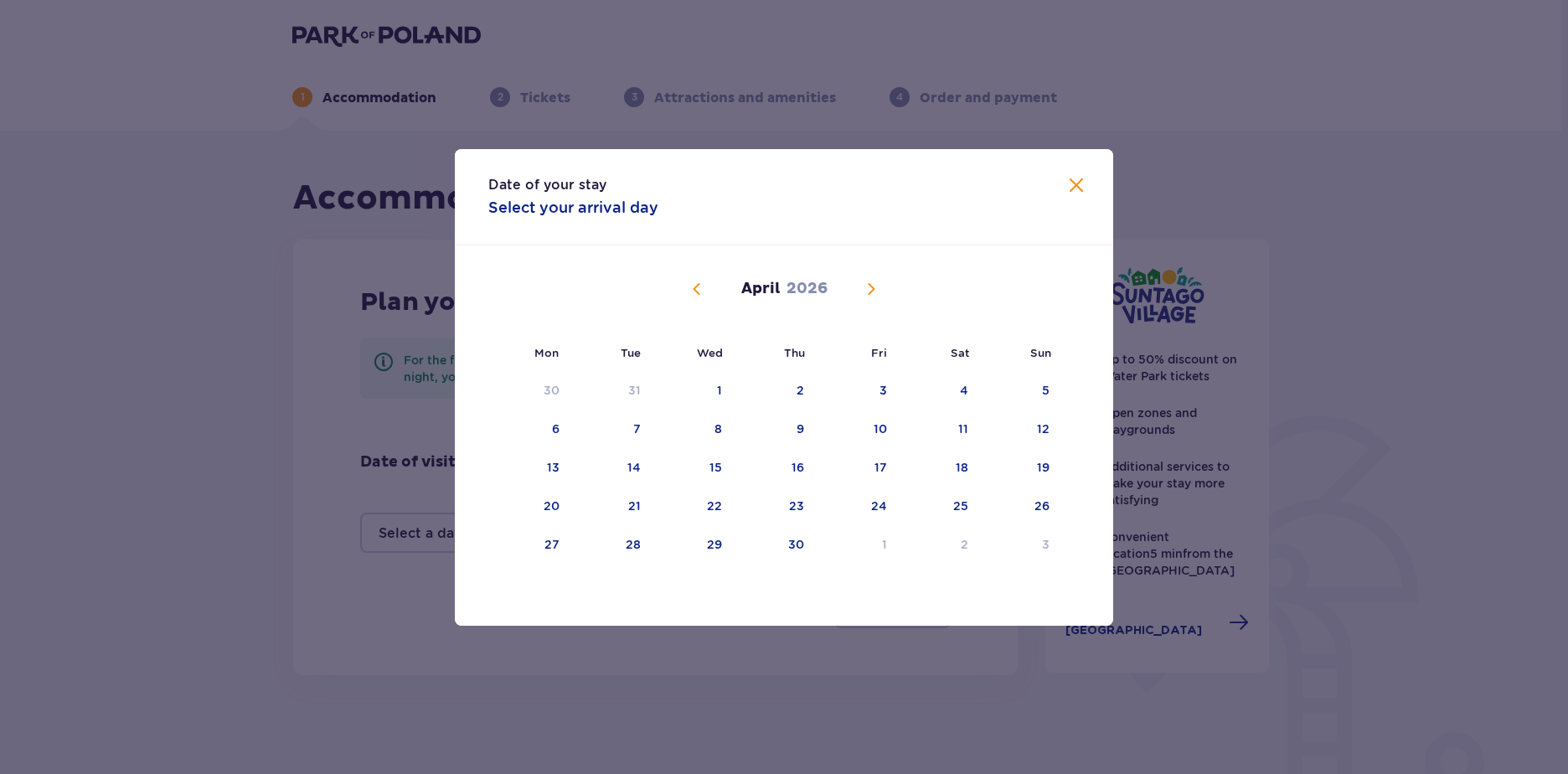
click at [863, 290] on span "Calendar" at bounding box center [871, 290] width 20 height 20
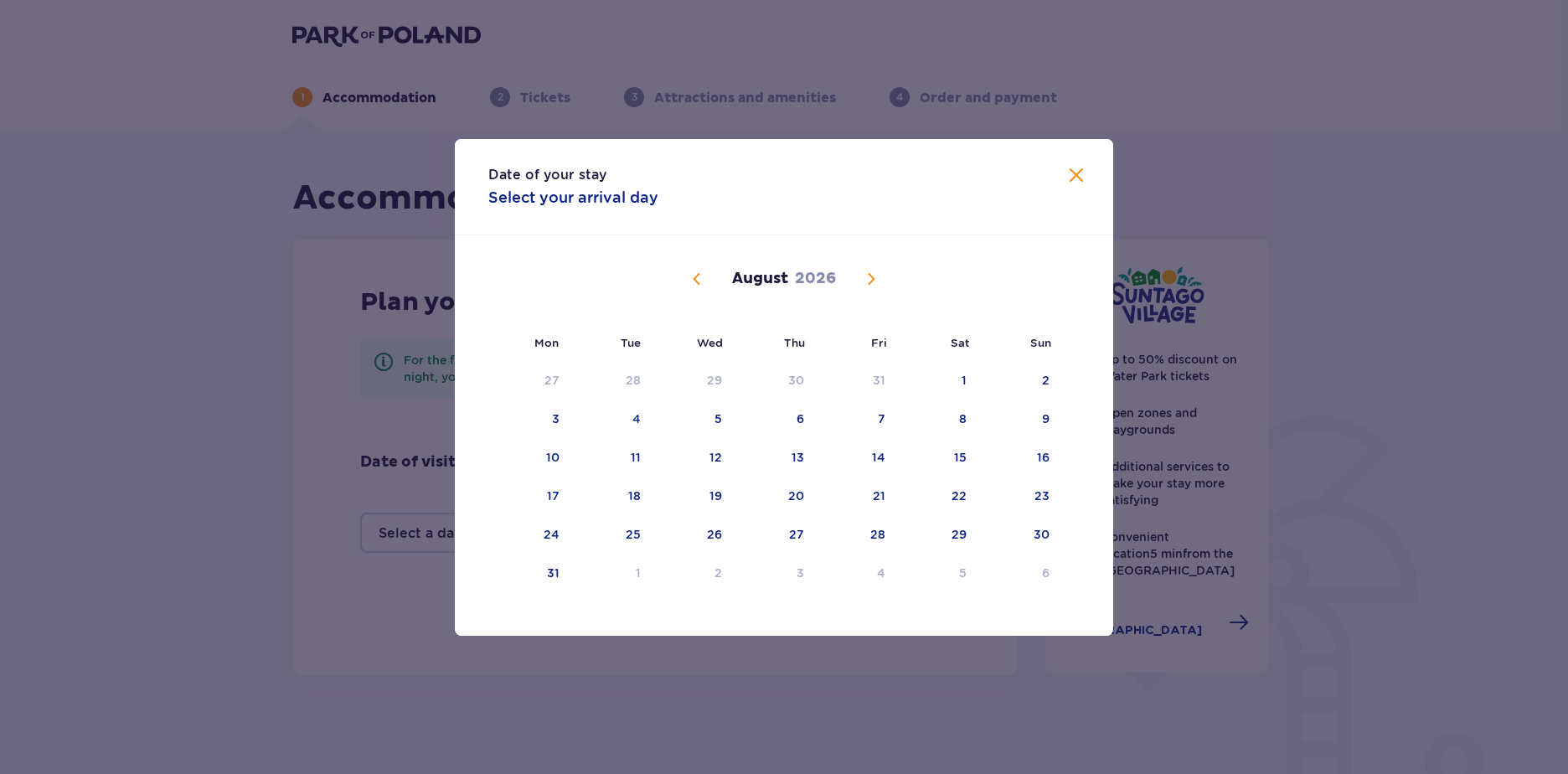
click at [863, 289] on span "Calendar" at bounding box center [871, 279] width 20 height 20
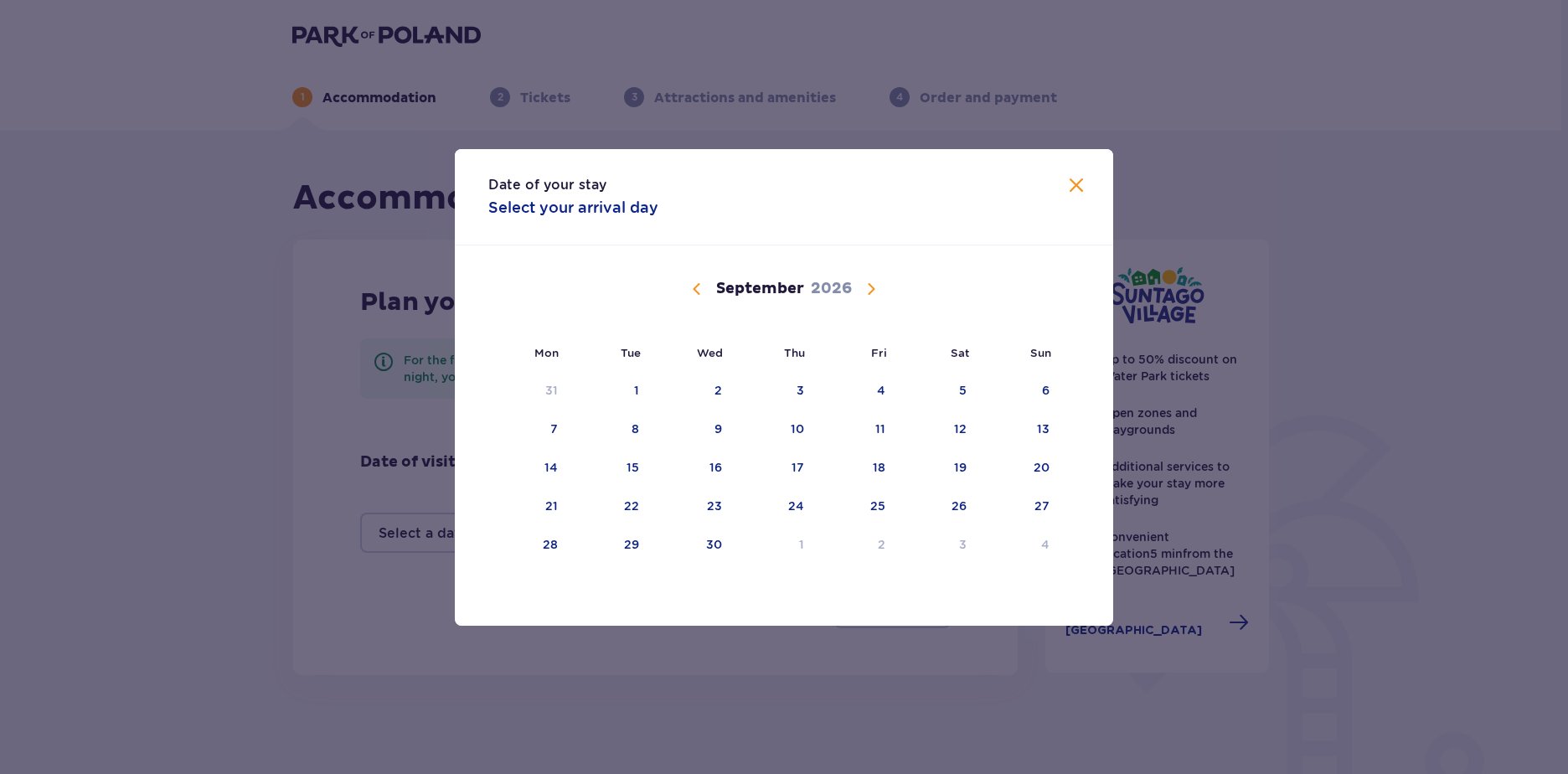
click at [863, 290] on span "Calendar" at bounding box center [871, 290] width 20 height 20
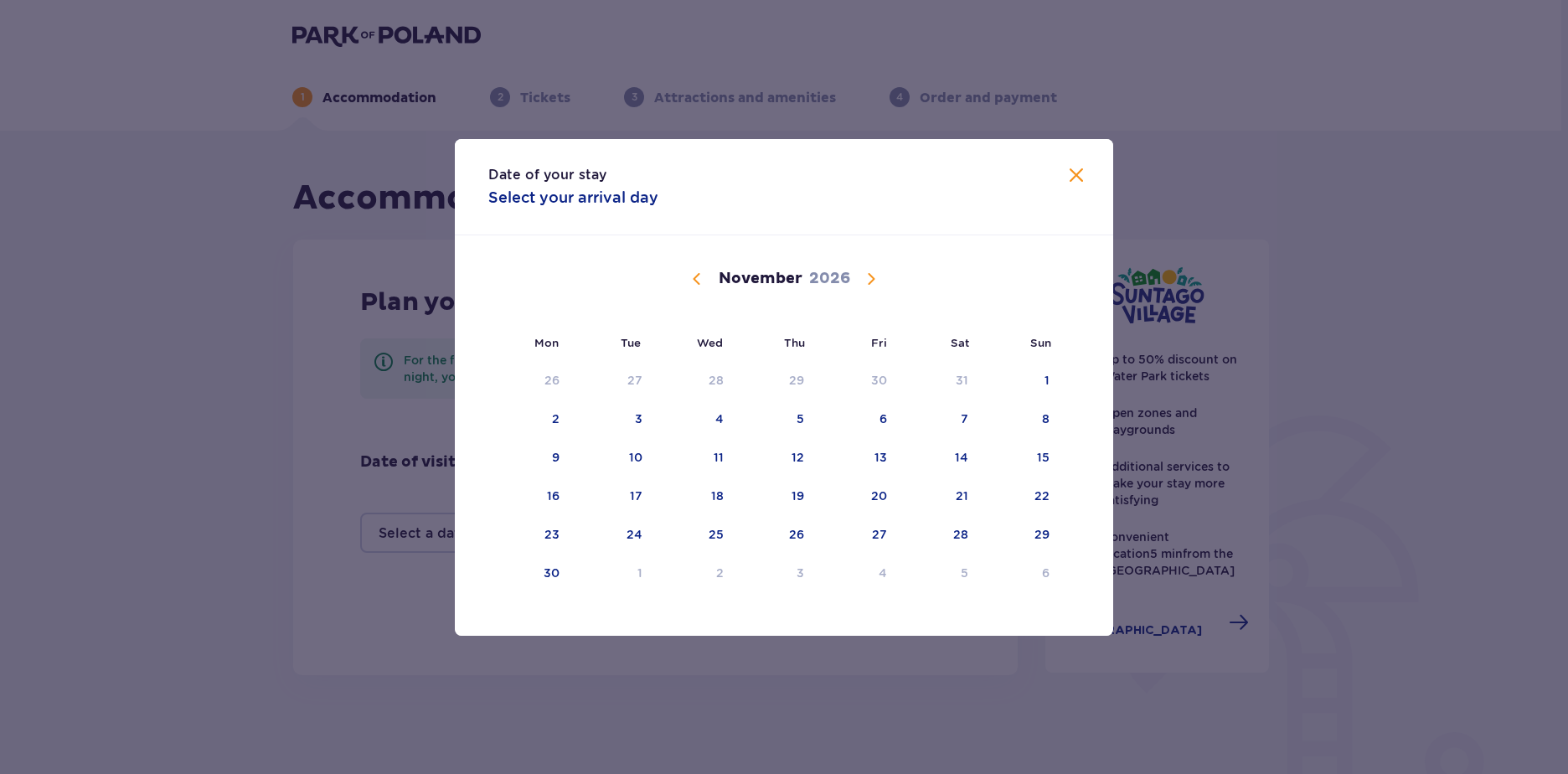
click at [863, 289] on span "Calendar" at bounding box center [871, 279] width 20 height 20
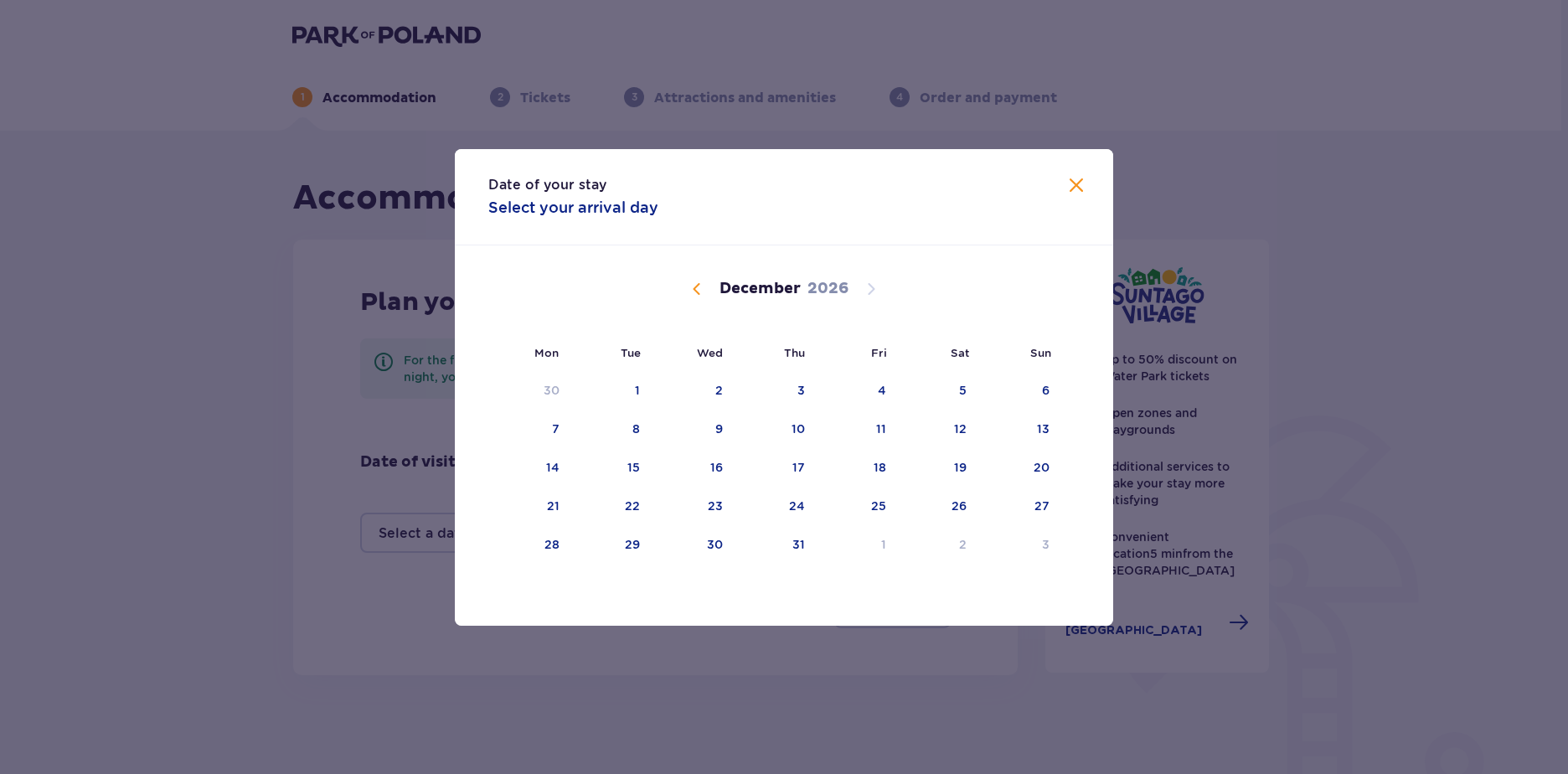
drag, startPoint x: 883, startPoint y: 378, endPoint x: 886, endPoint y: 252, distance: 126.0
click at [886, 252] on div "December 2026 30 1 2 3 4 5 6 7 8 9 10 11 12 13 14 15 16 17 18 19 20 21 22 23 24…" at bounding box center [775, 405] width 574 height 320
click at [864, 470] on div "18" at bounding box center [858, 469] width 81 height 37
click at [558, 515] on div "21" at bounding box center [529, 507] width 83 height 37
type input "18.12.26 - 21.12.26"
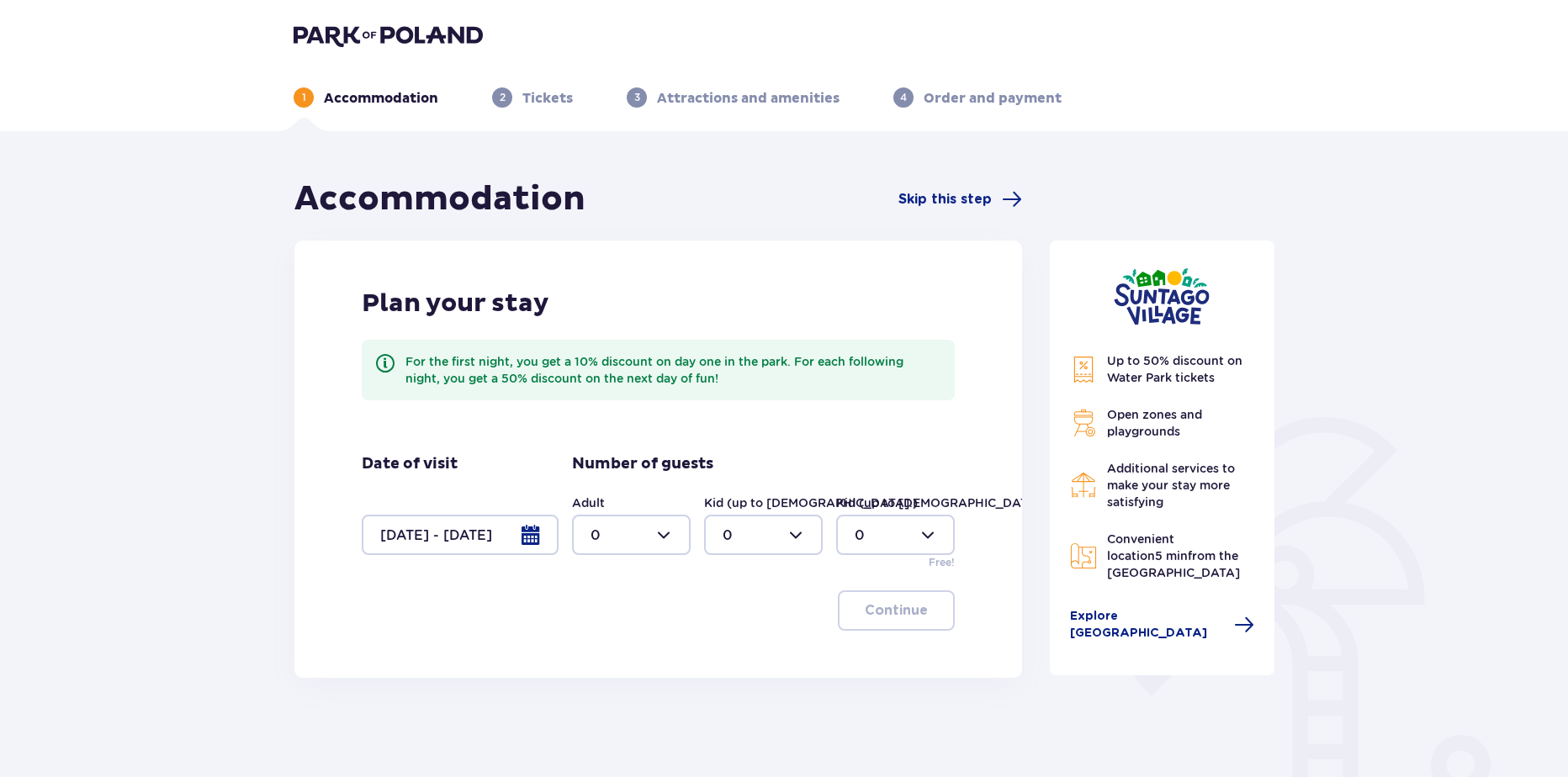
click at [649, 544] on div at bounding box center [631, 535] width 119 height 41
drag, startPoint x: 603, startPoint y: 649, endPoint x: 819, endPoint y: 551, distance: 237.2
click at [604, 648] on div "2" at bounding box center [631, 657] width 81 height 18
type input "2"
click at [796, 536] on div at bounding box center [763, 535] width 119 height 41
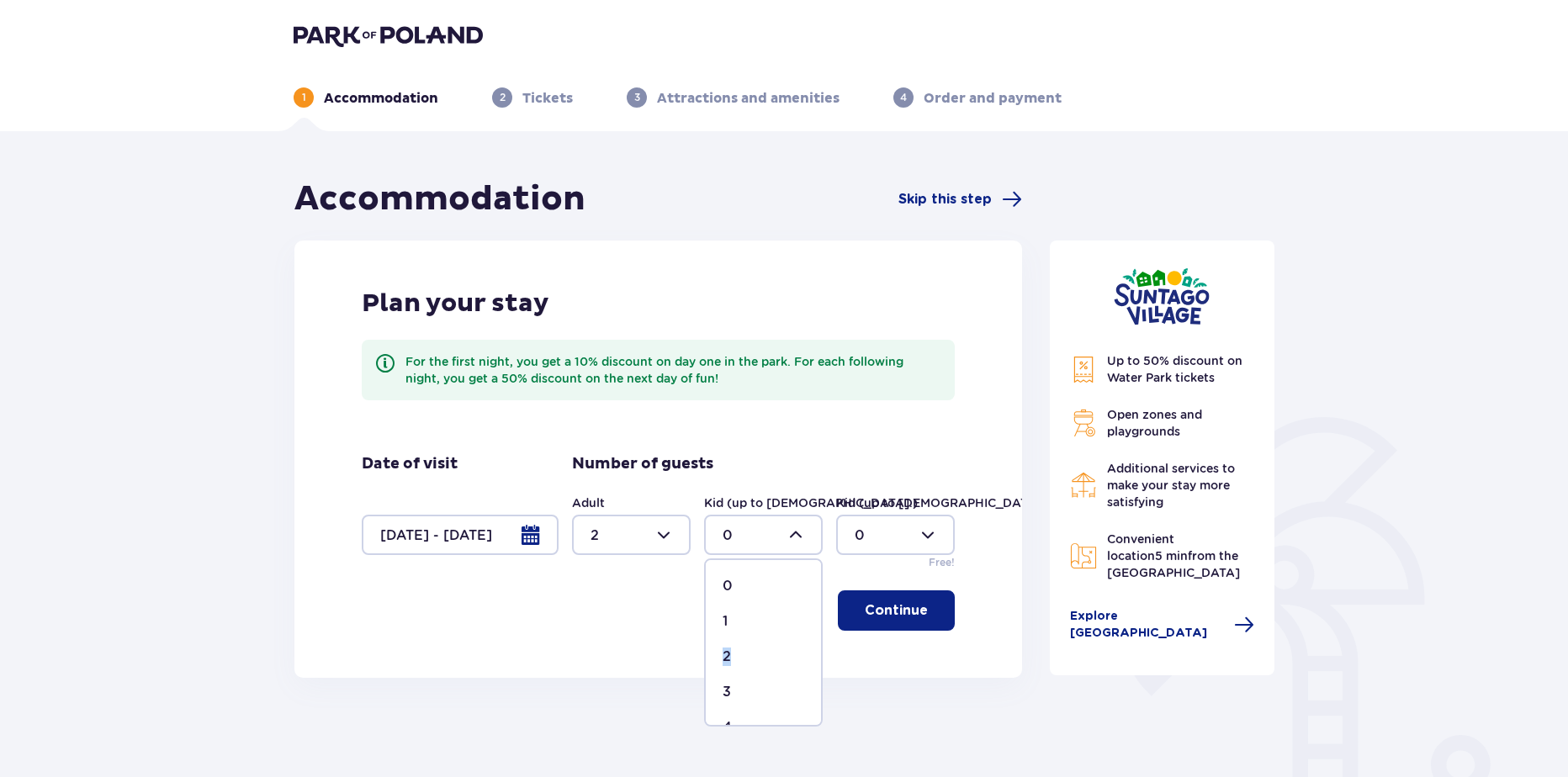
drag, startPoint x: 729, startPoint y: 616, endPoint x: 730, endPoint y: 647, distance: 31.0
click at [730, 647] on span "0 1 2 3 4 5 6 7 8 9 10 11 12 13 14 15 16 17 18" at bounding box center [763, 642] width 119 height 168
drag, startPoint x: 730, startPoint y: 647, endPoint x: 783, endPoint y: 632, distance: 55.1
click at [730, 647] on span "2" at bounding box center [763, 657] width 115 height 35
type input "2"
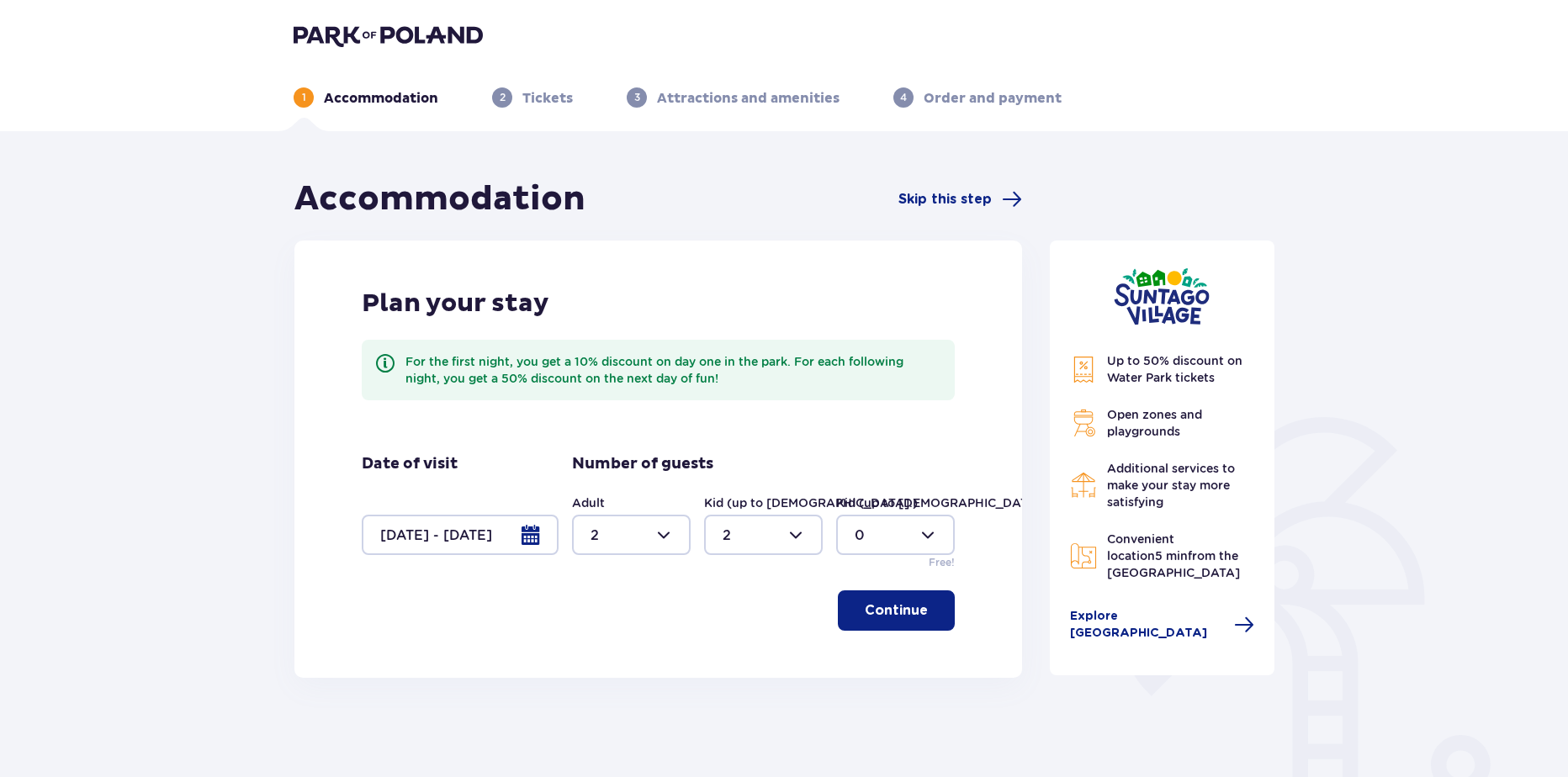
click at [882, 608] on p "Continue" at bounding box center [896, 611] width 63 height 18
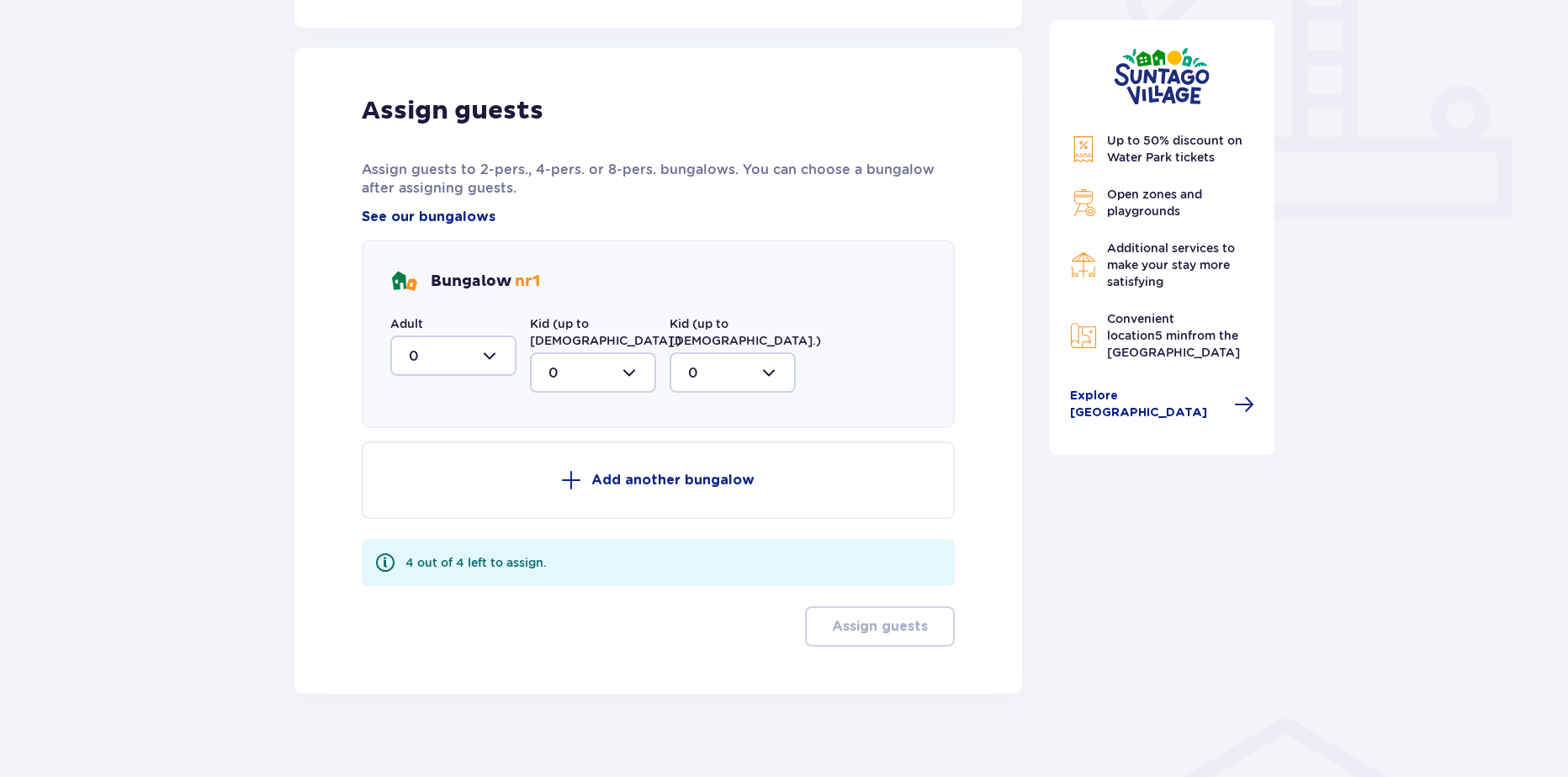
scroll to position [651, 0]
click at [485, 354] on div at bounding box center [453, 355] width 126 height 41
click at [791, 185] on p "Assign guests to 2-pers., 4-pers. or 8-pers. bungalows. You can choose a bungal…" at bounding box center [658, 178] width 593 height 37
click at [467, 376] on div at bounding box center [453, 355] width 126 height 41
drag, startPoint x: 418, startPoint y: 471, endPoint x: 567, endPoint y: 379, distance: 175.1
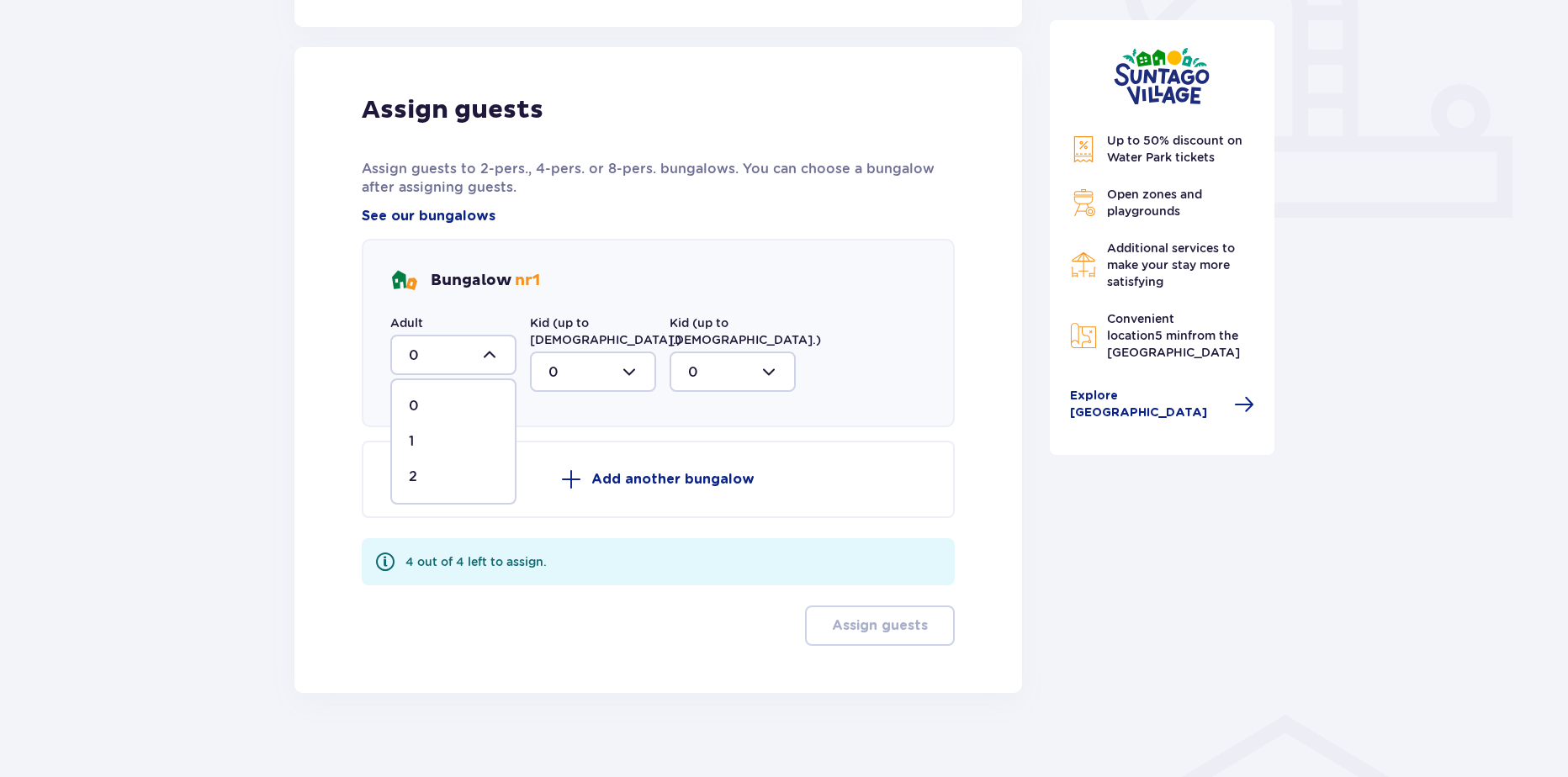
click at [418, 467] on span "2" at bounding box center [453, 477] width 123 height 35
type input "2"
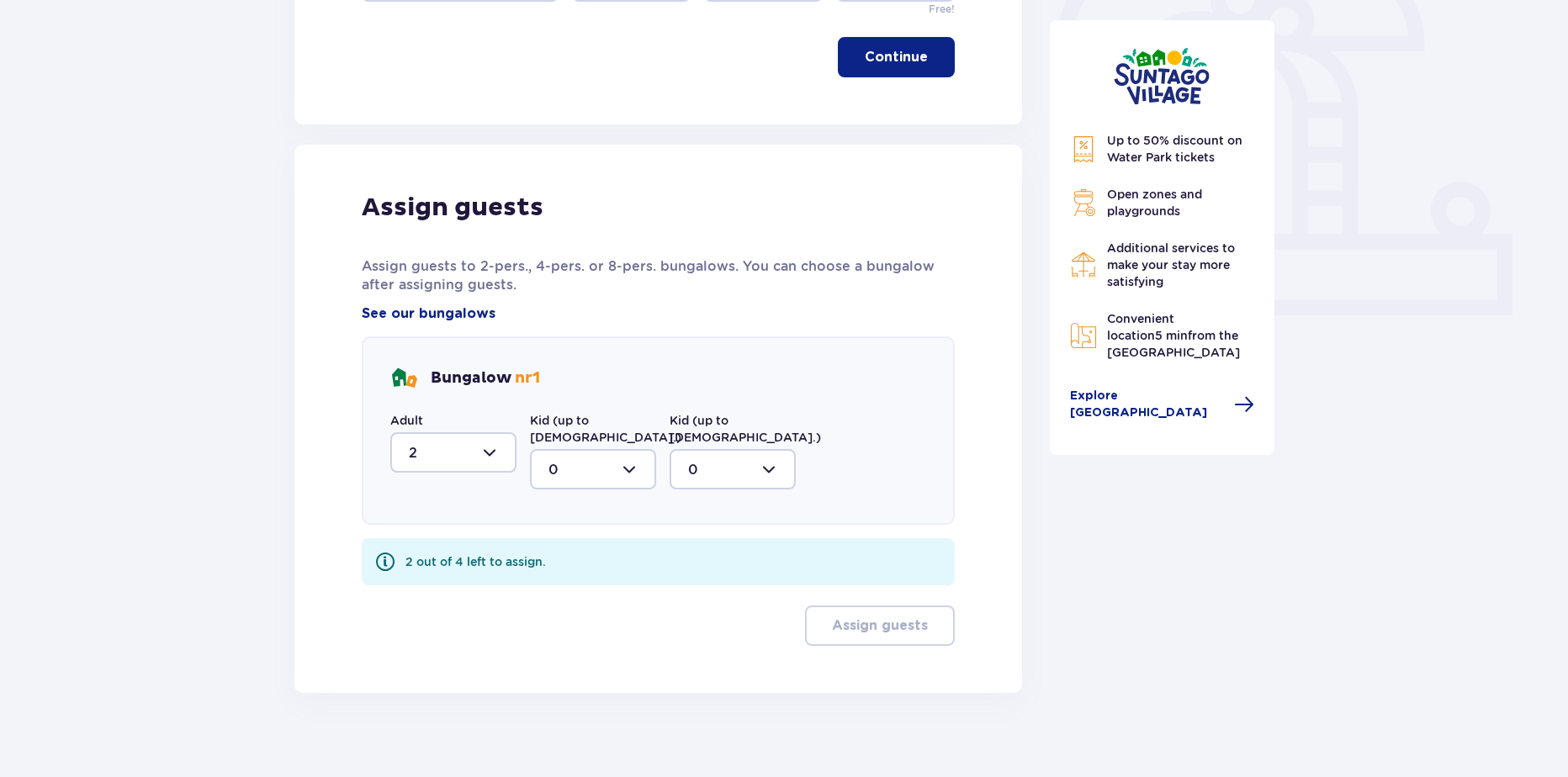
click at [556, 449] on div at bounding box center [592, 470] width 126 height 41
drag, startPoint x: 580, startPoint y: 572, endPoint x: 768, endPoint y: 566, distance: 188.1
click at [580, 582] on div "2" at bounding box center [592, 592] width 90 height 18
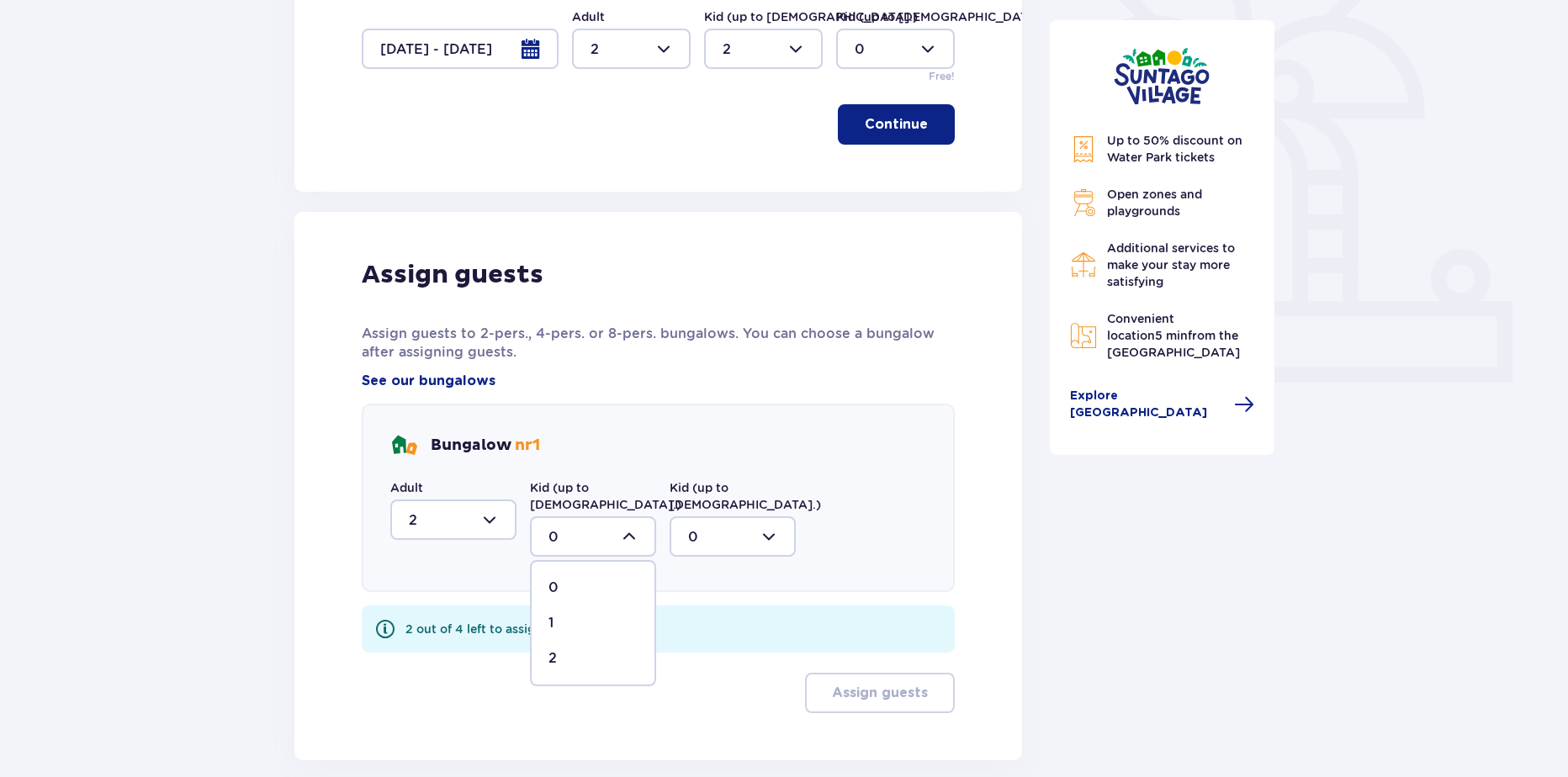
type input "2"
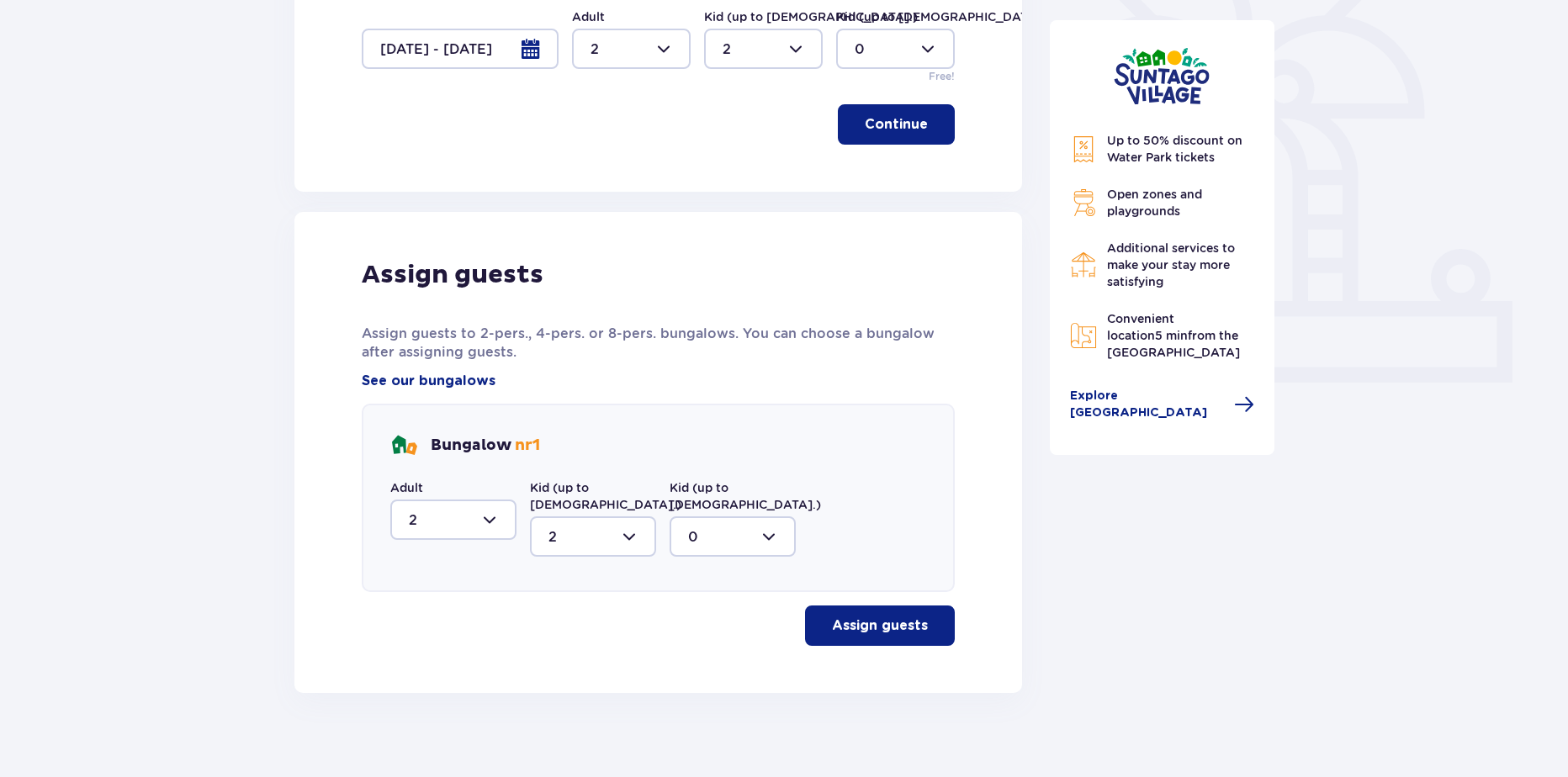
click at [914, 616] on p "Assign guests" at bounding box center [880, 626] width 96 height 18
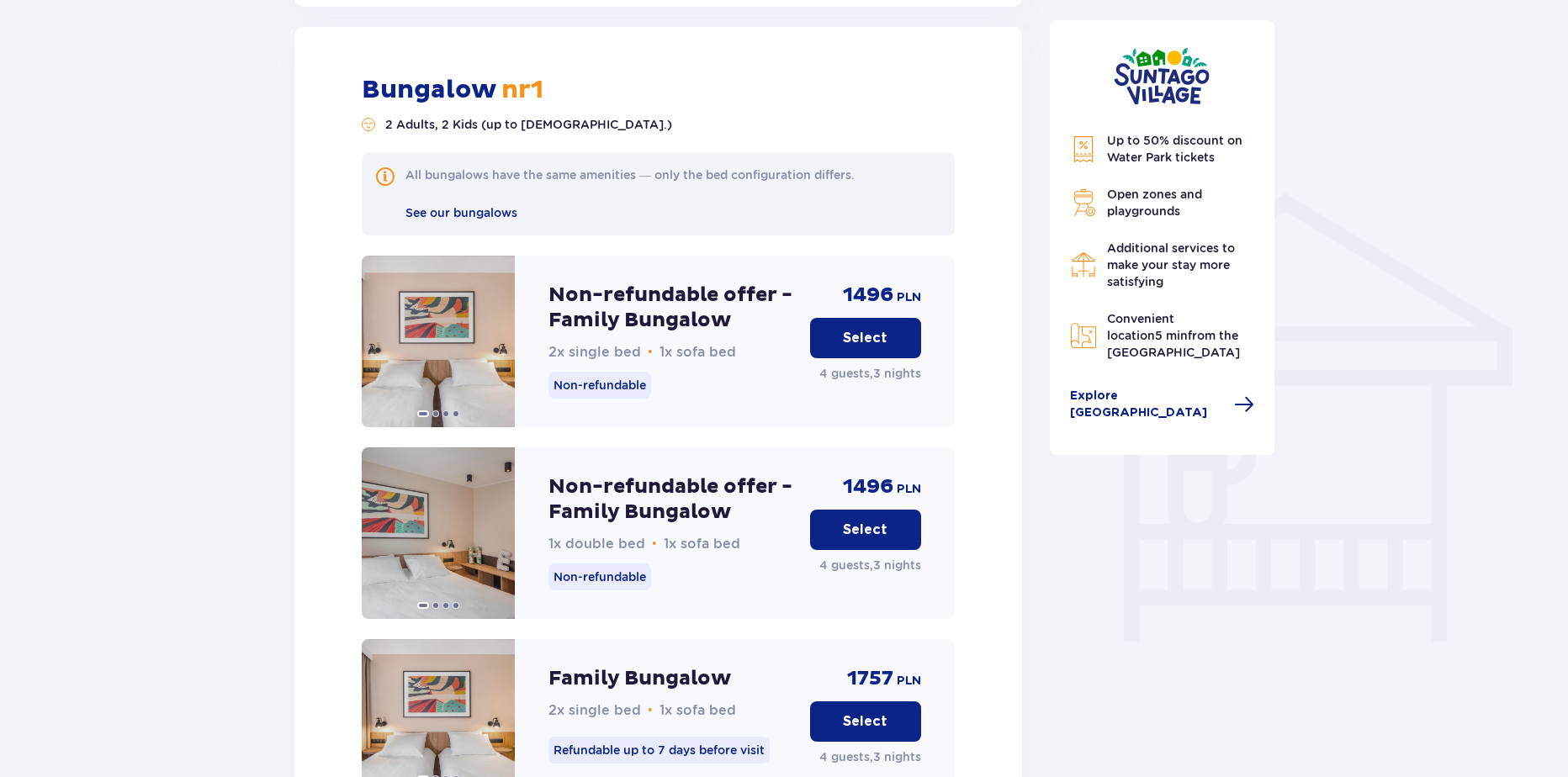
scroll to position [1163, 0]
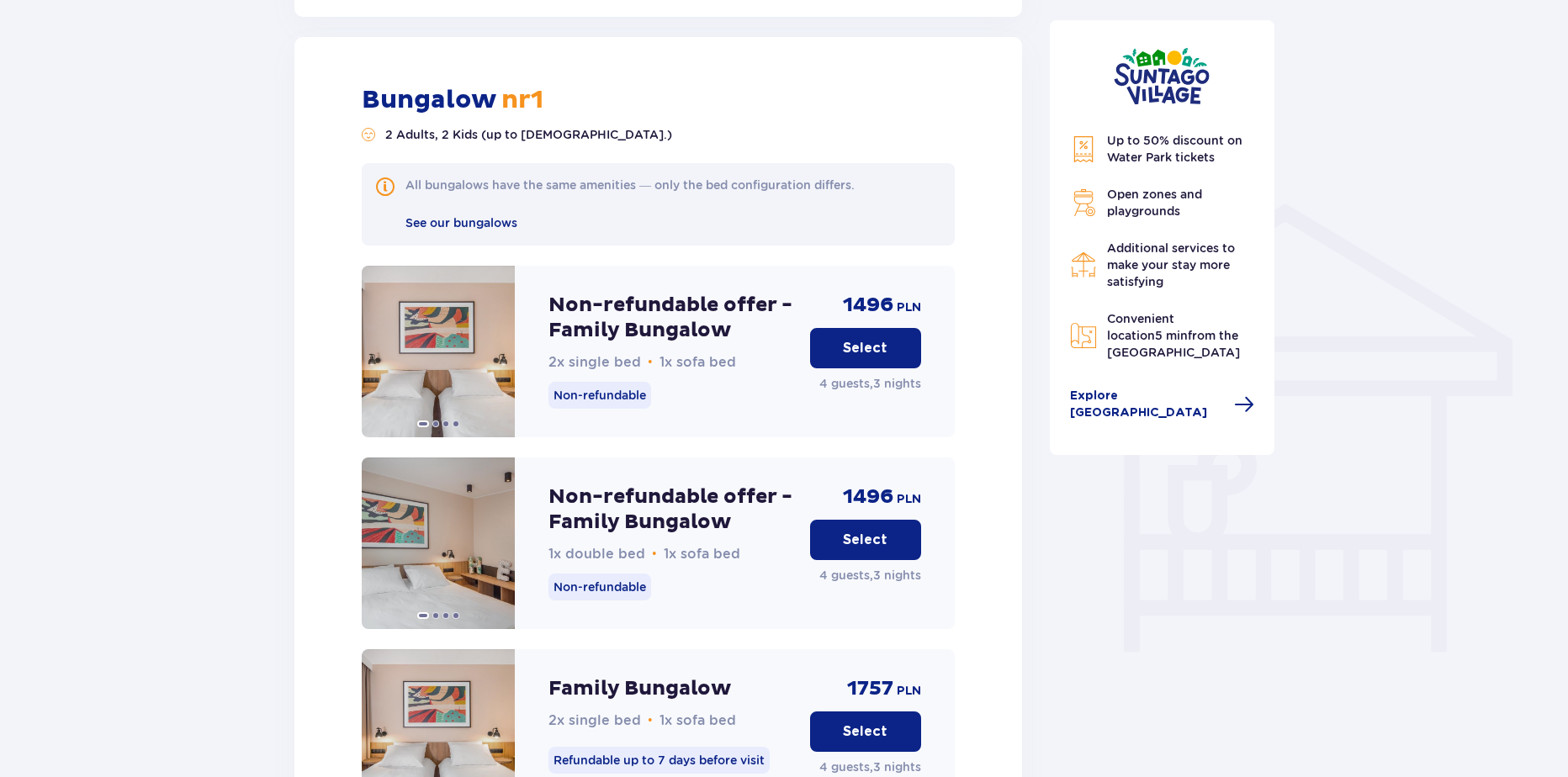
click at [879, 339] on p "Select" at bounding box center [865, 348] width 44 height 18
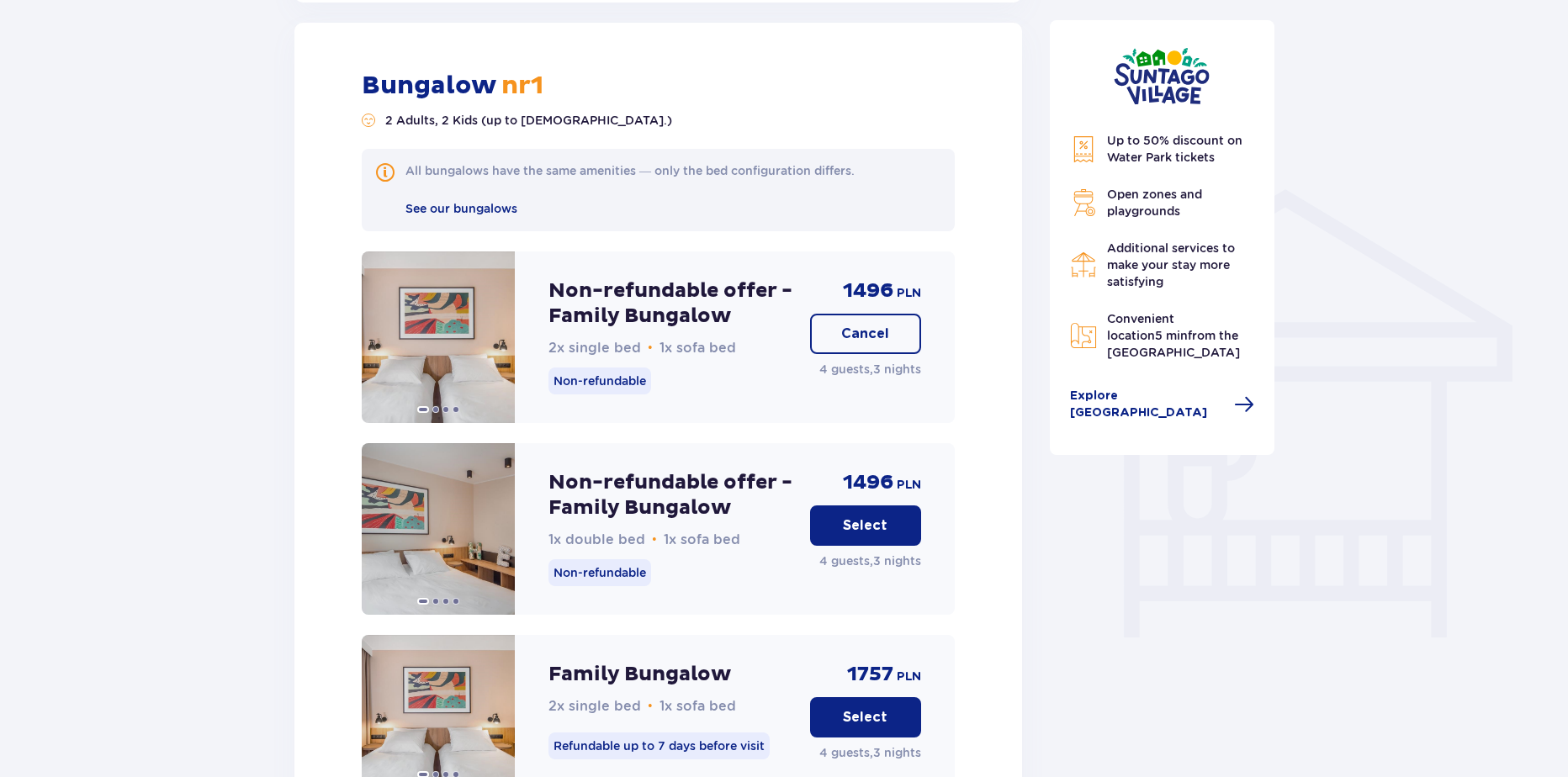
scroll to position [1172, 0]
